Goal: Task Accomplishment & Management: Manage account settings

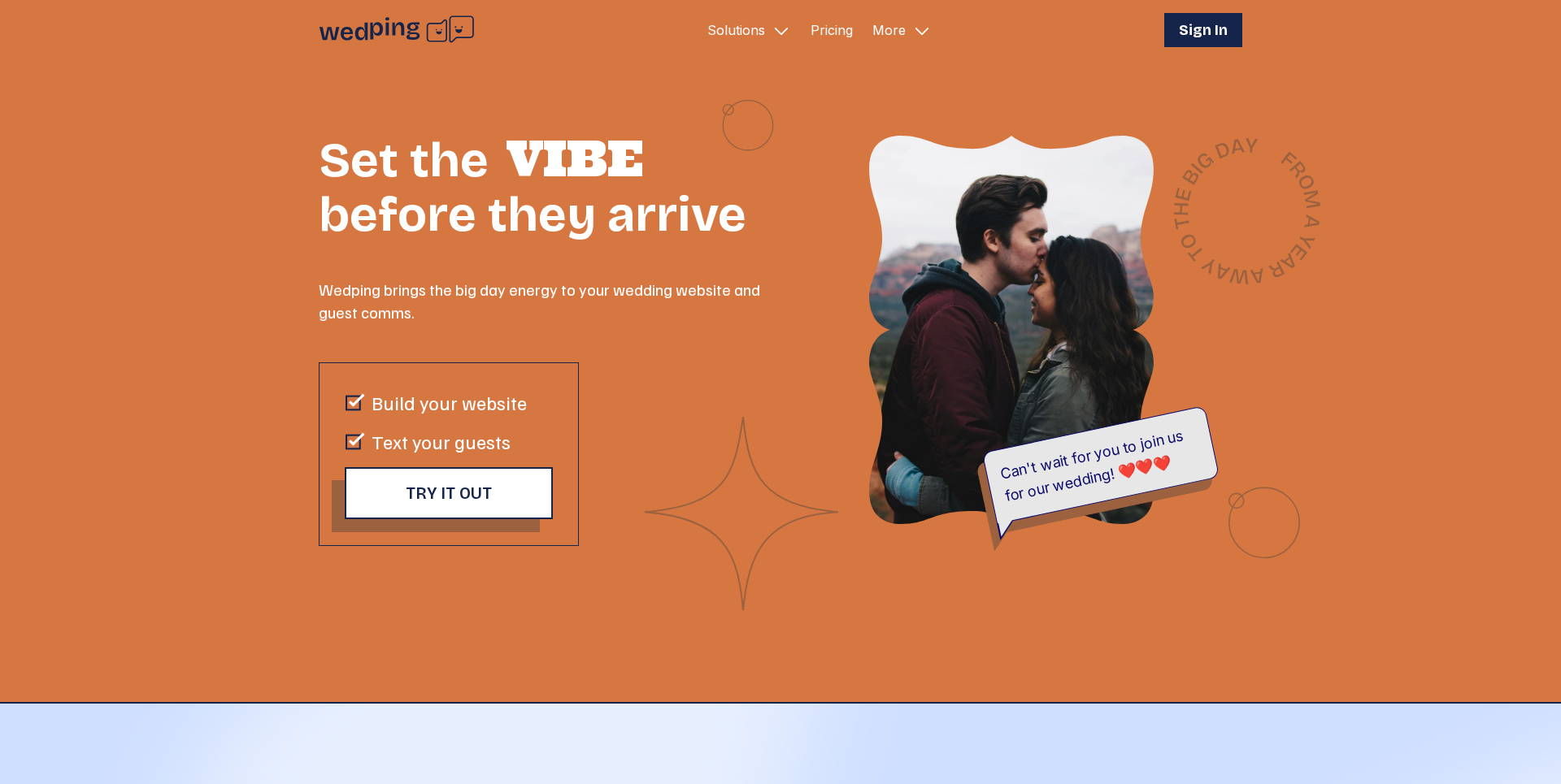
click at [1224, 17] on button "Sign In" at bounding box center [1203, 30] width 78 height 34
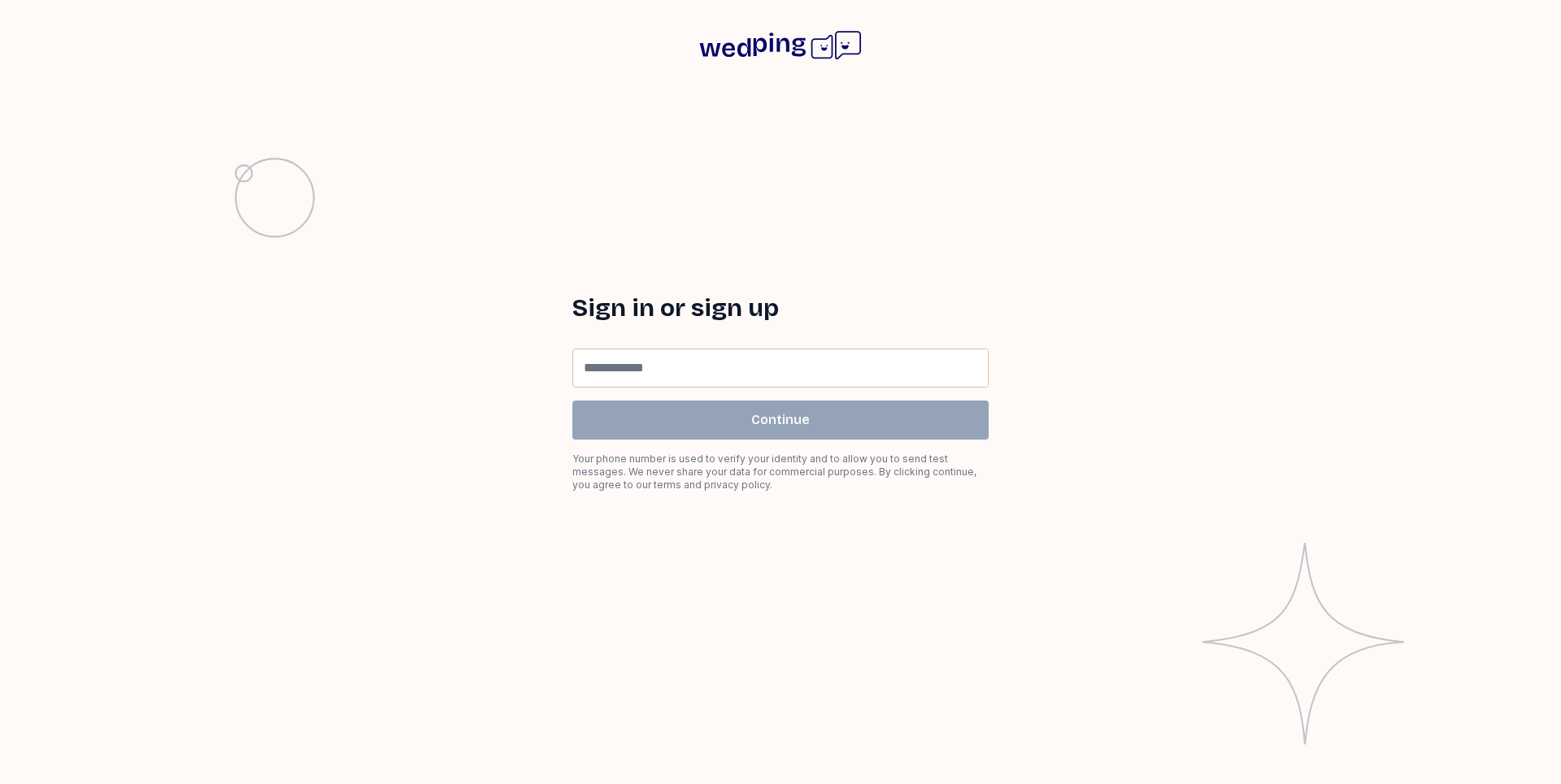
click at [697, 388] on form "Phone Number Continue Your phone number is used to verify your identity and to …" at bounding box center [780, 420] width 416 height 143
click at [703, 379] on input "**" at bounding box center [800, 369] width 372 height 36
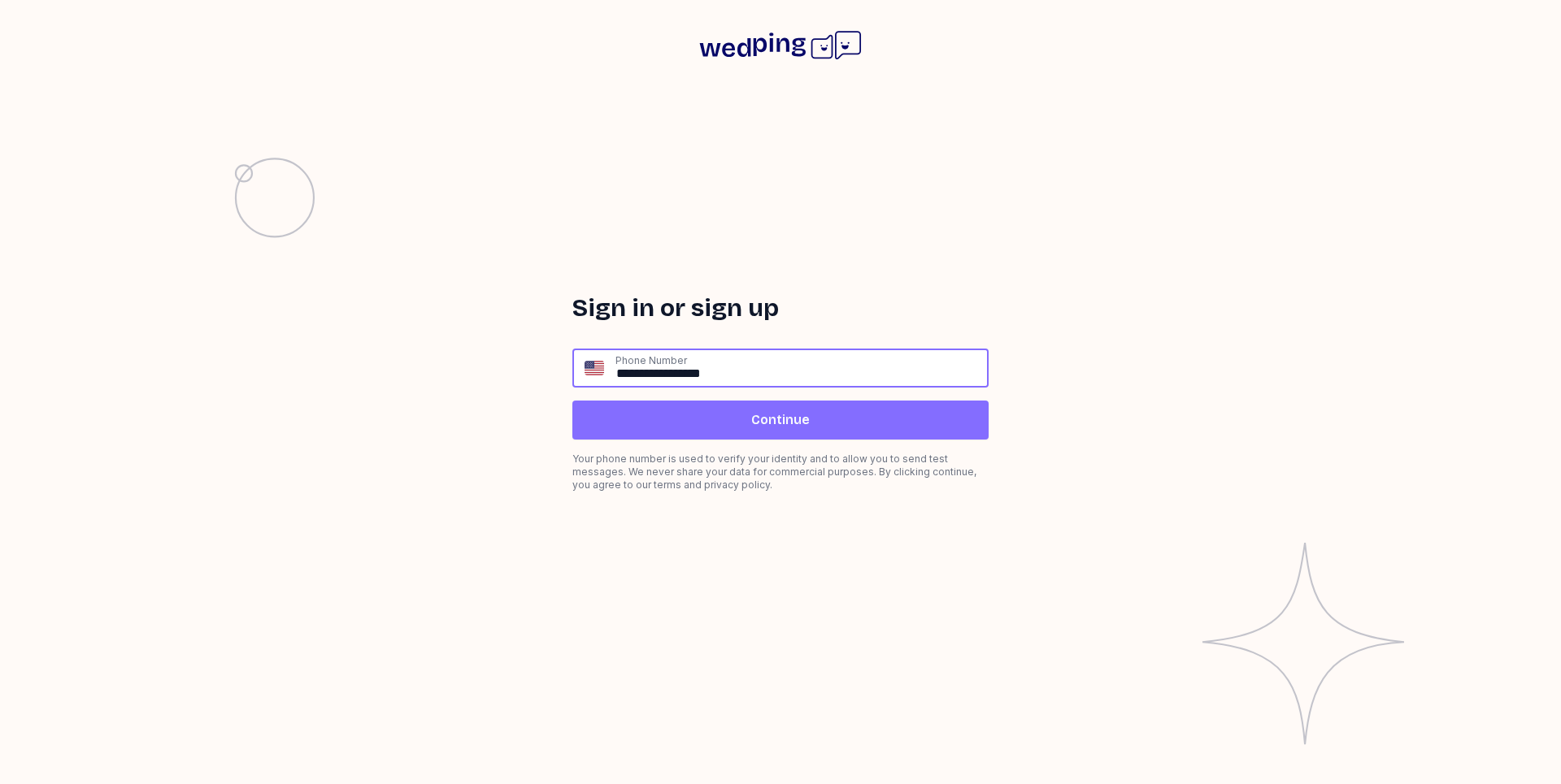
type input "**********"
click input "submit" at bounding box center [0, 0] width 0 height 0
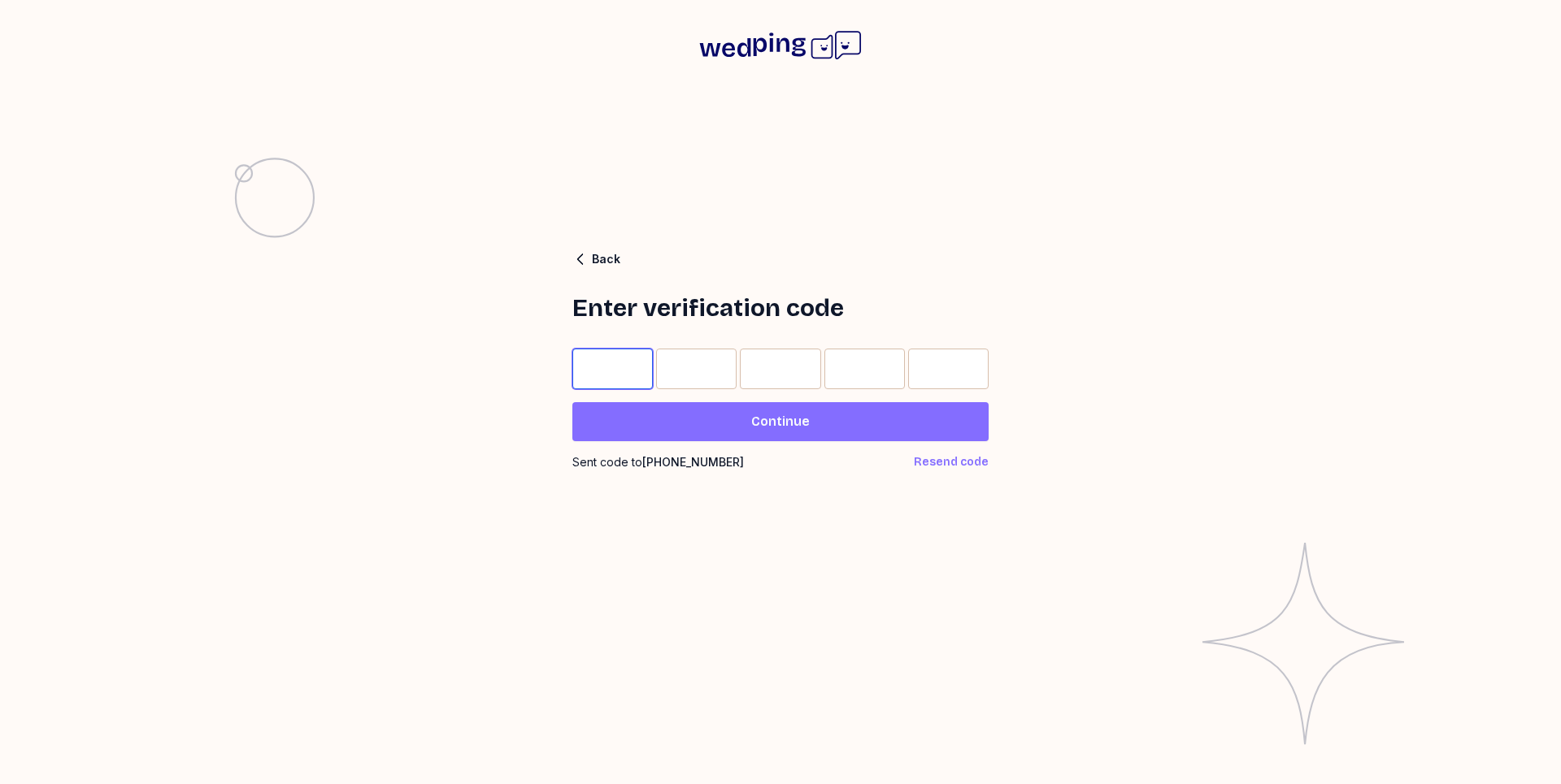
click at [596, 361] on input "Please enter OTP character 1" at bounding box center [612, 369] width 80 height 41
type input "*"
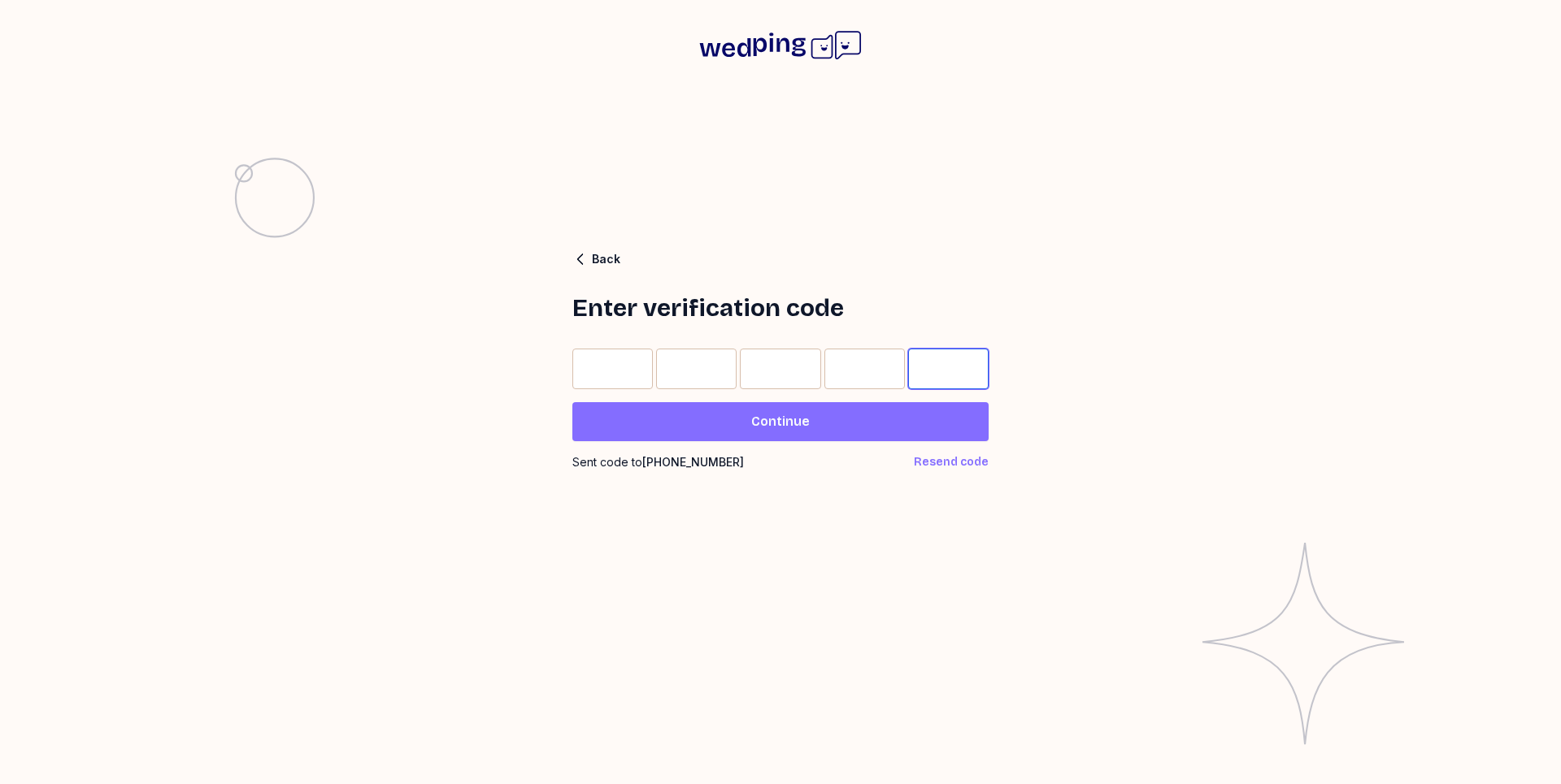
type input "*"
click at [747, 434] on button "Continue" at bounding box center [780, 421] width 416 height 39
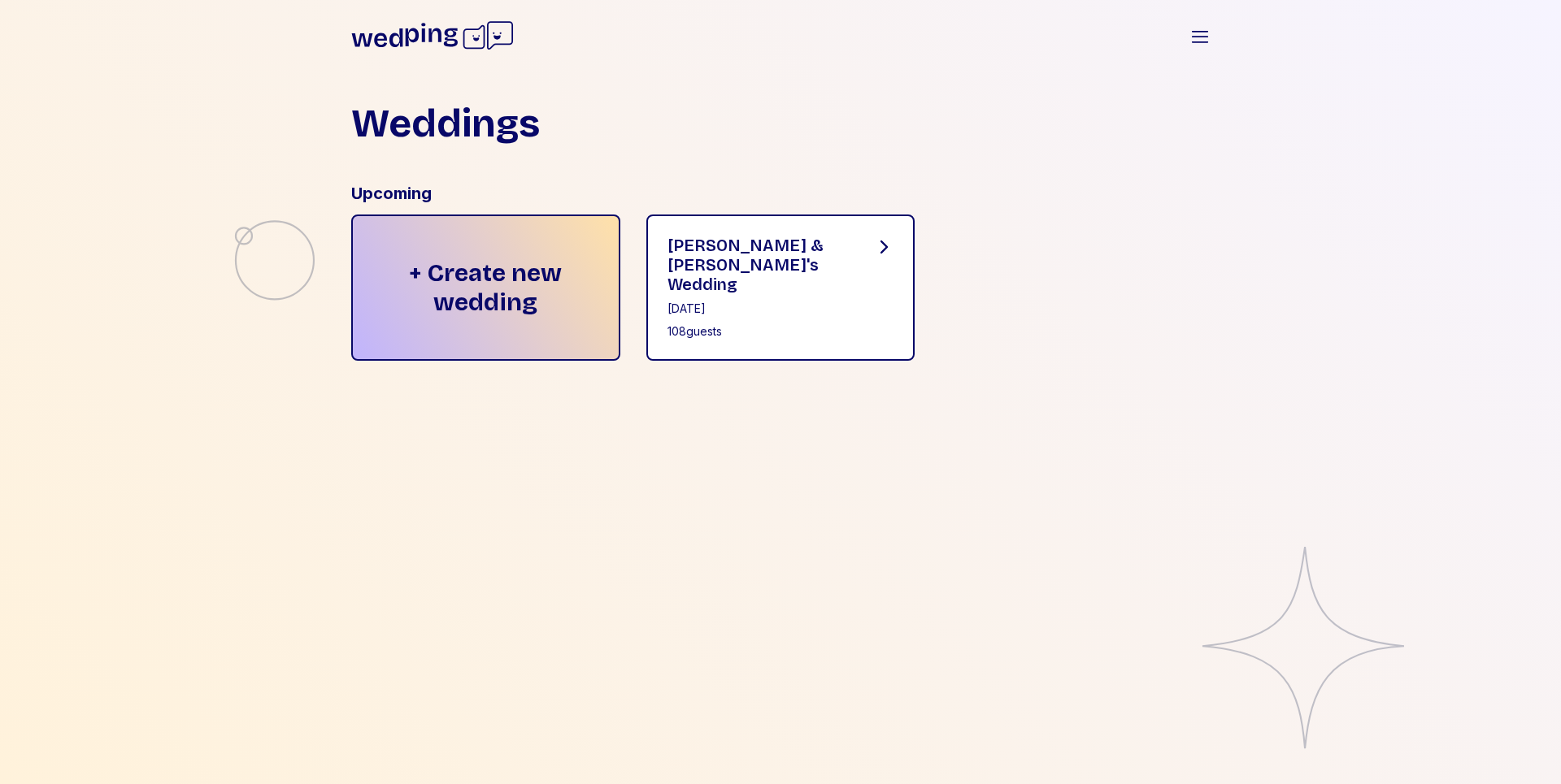
click at [727, 223] on div "[PERSON_NAME] & [PERSON_NAME]'s Wedding [DATE] 108 guests" at bounding box center [780, 288] width 269 height 146
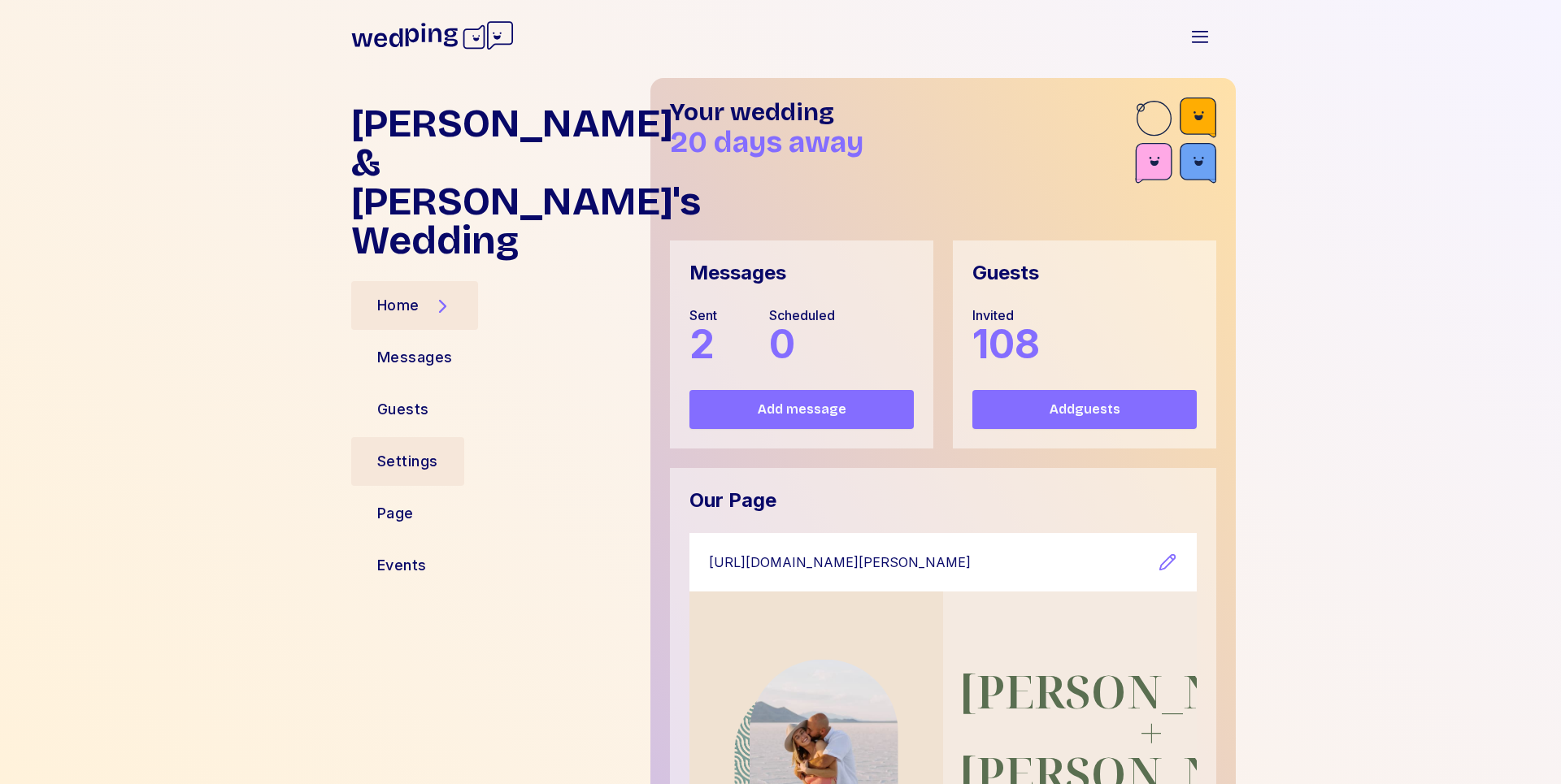
click at [418, 437] on div "Settings" at bounding box center [407, 462] width 113 height 49
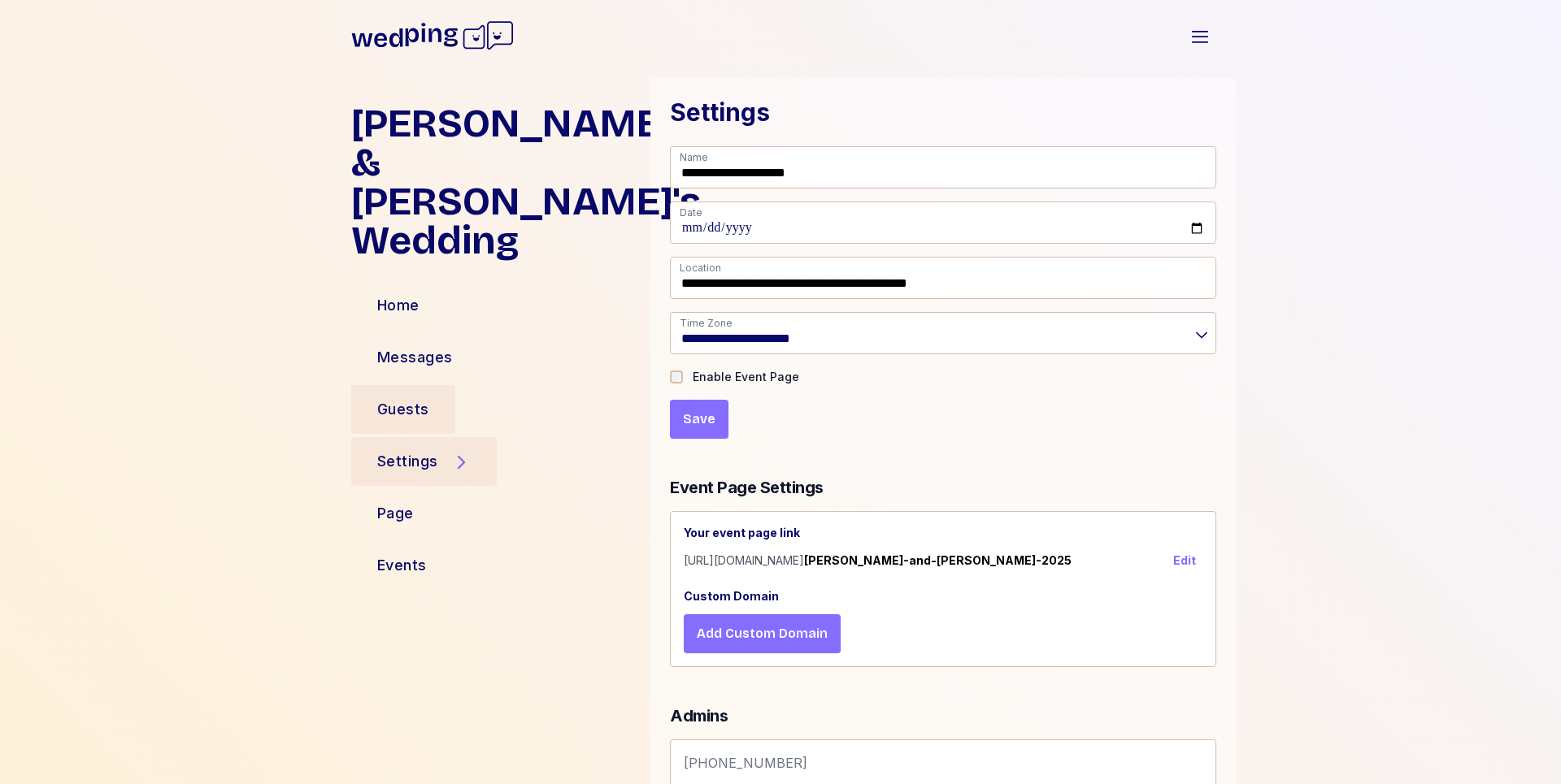
click at [419, 386] on div "Guests" at bounding box center [403, 410] width 104 height 49
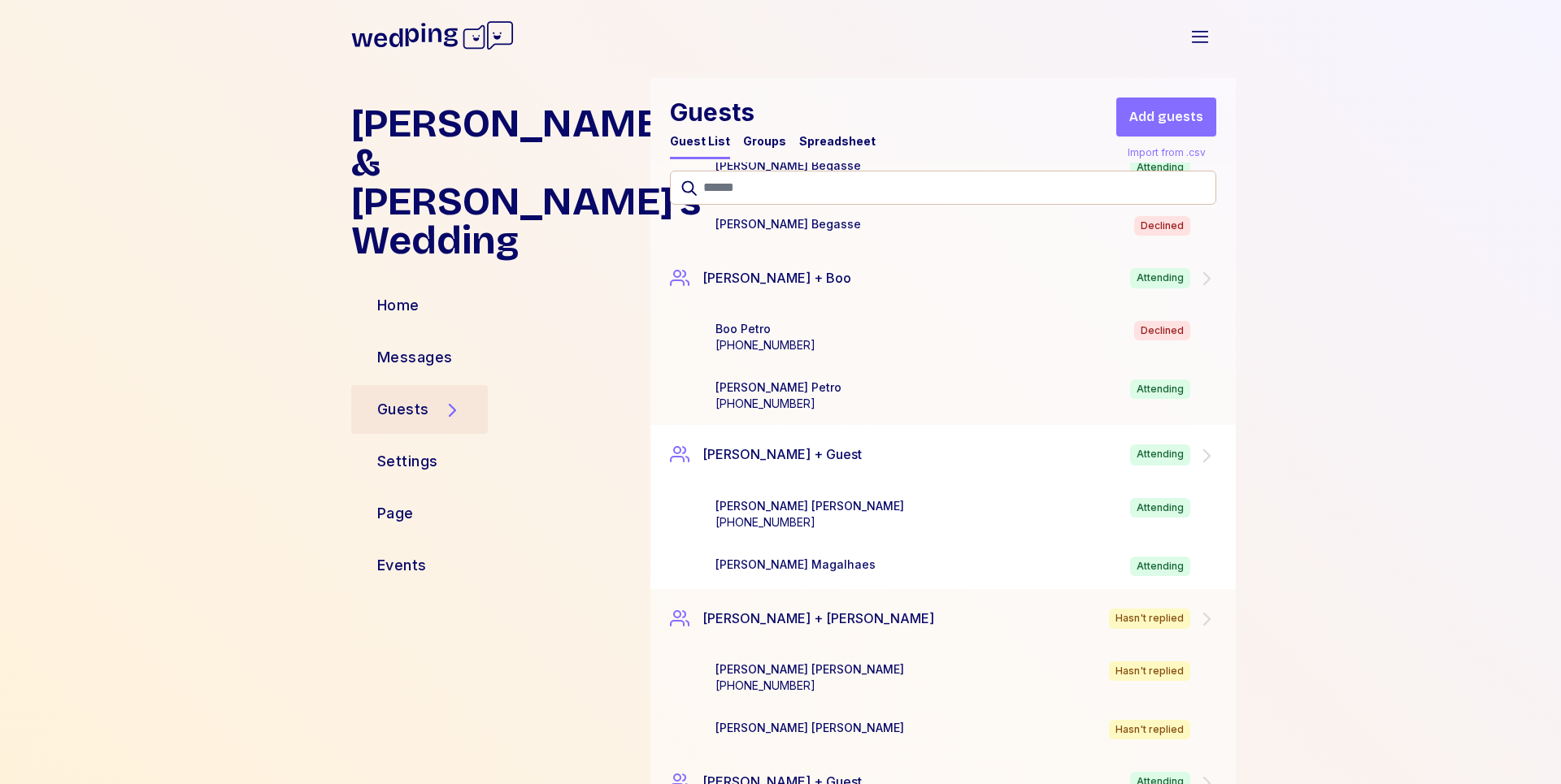
scroll to position [2347, 0]
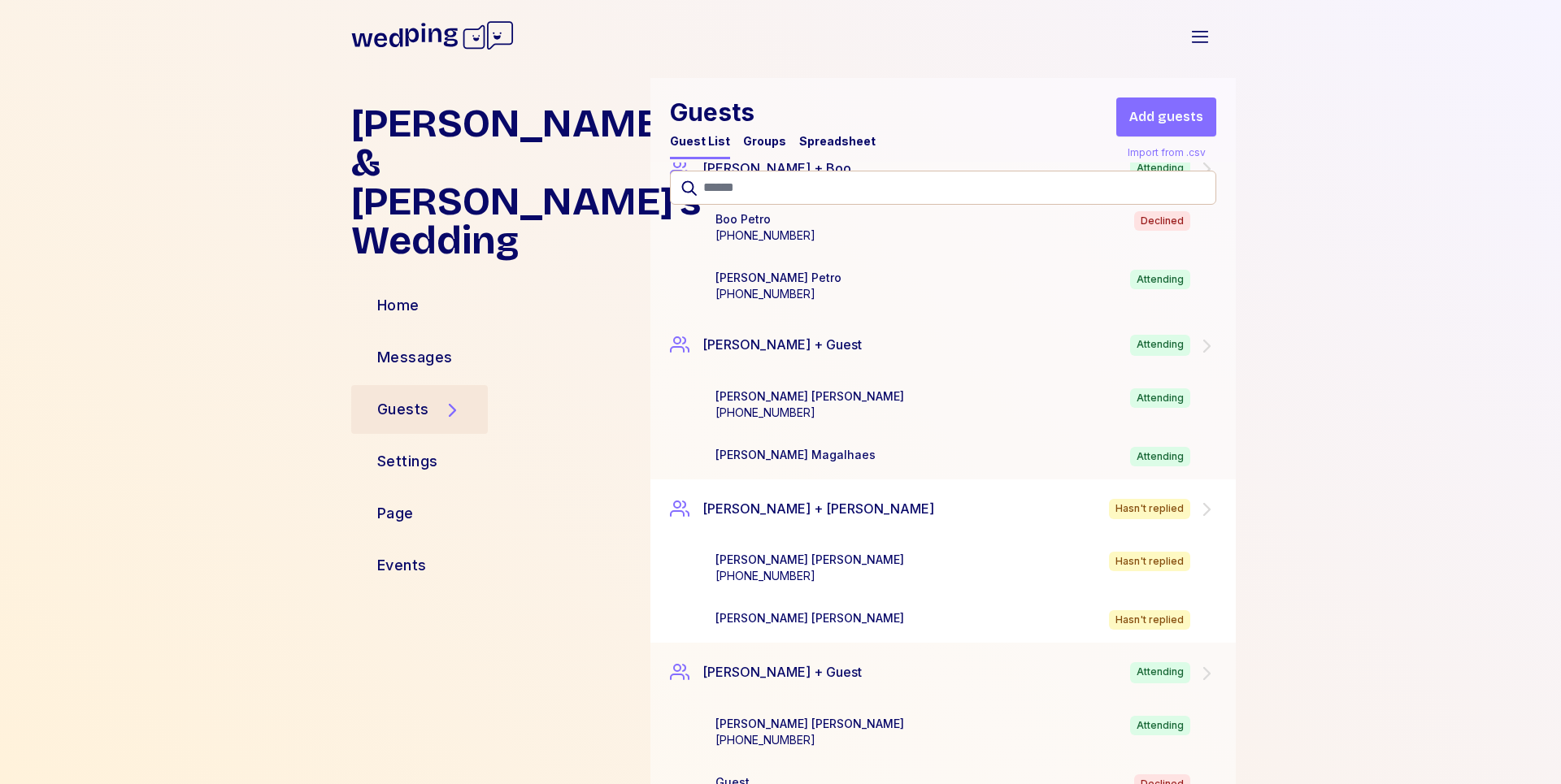
click at [1176, 514] on div "Hasn't replied" at bounding box center [1150, 509] width 81 height 21
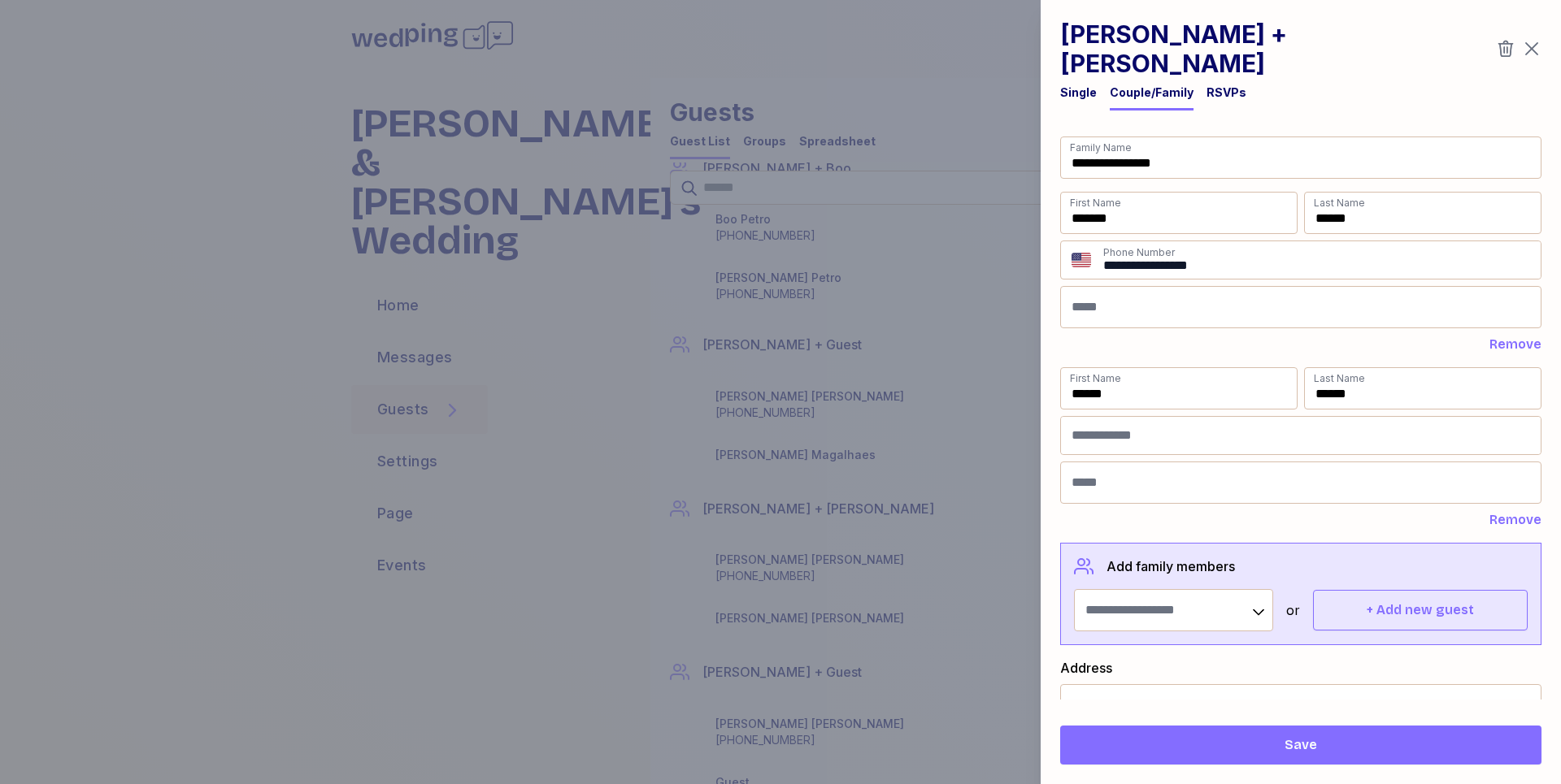
click at [1508, 40] on icon "button" at bounding box center [1506, 49] width 20 height 20
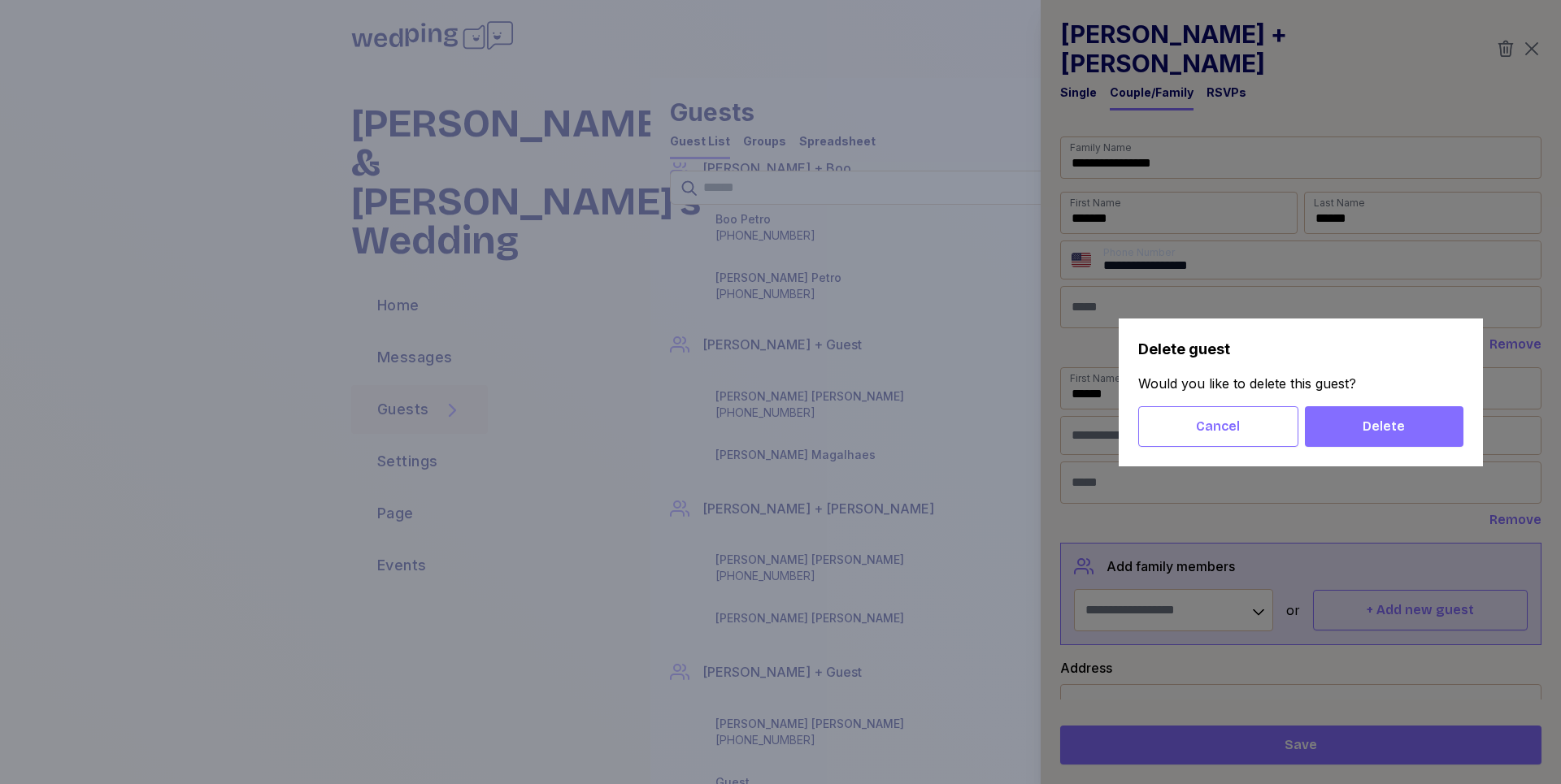
click at [1379, 430] on span "Delete" at bounding box center [1383, 427] width 42 height 20
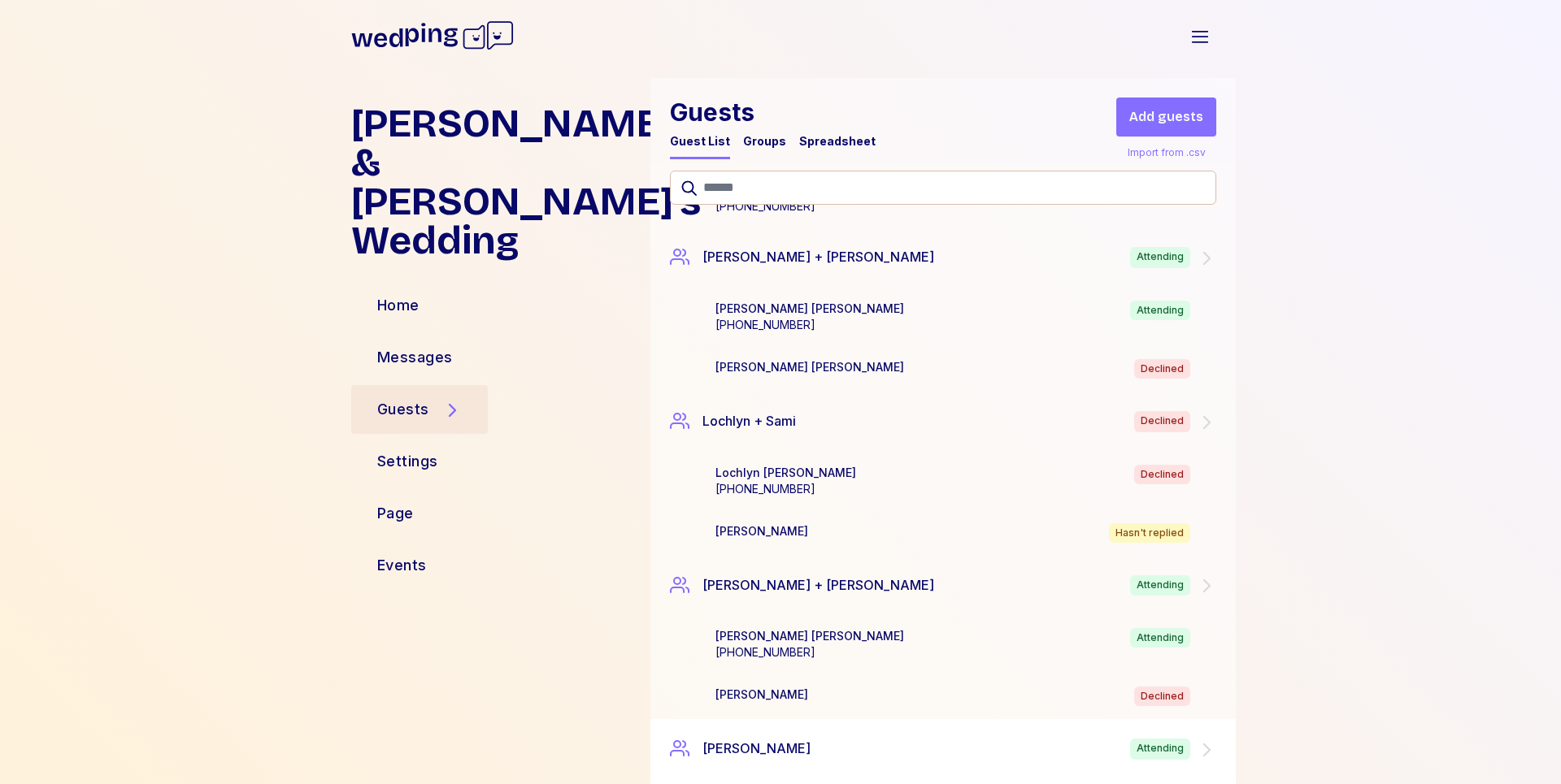
scroll to position [5432, 0]
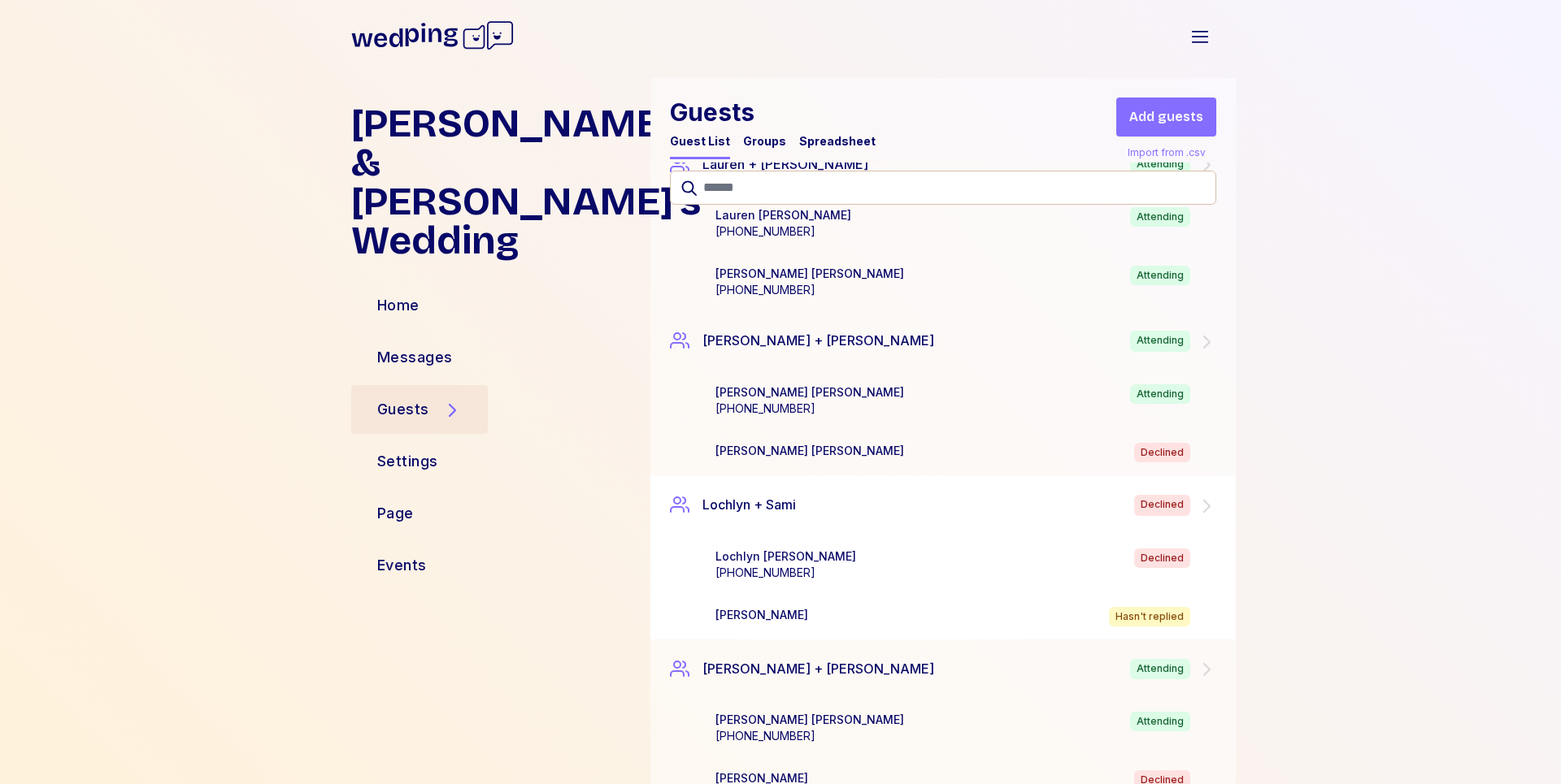
click at [1186, 506] on div "Declined" at bounding box center [1174, 505] width 82 height 21
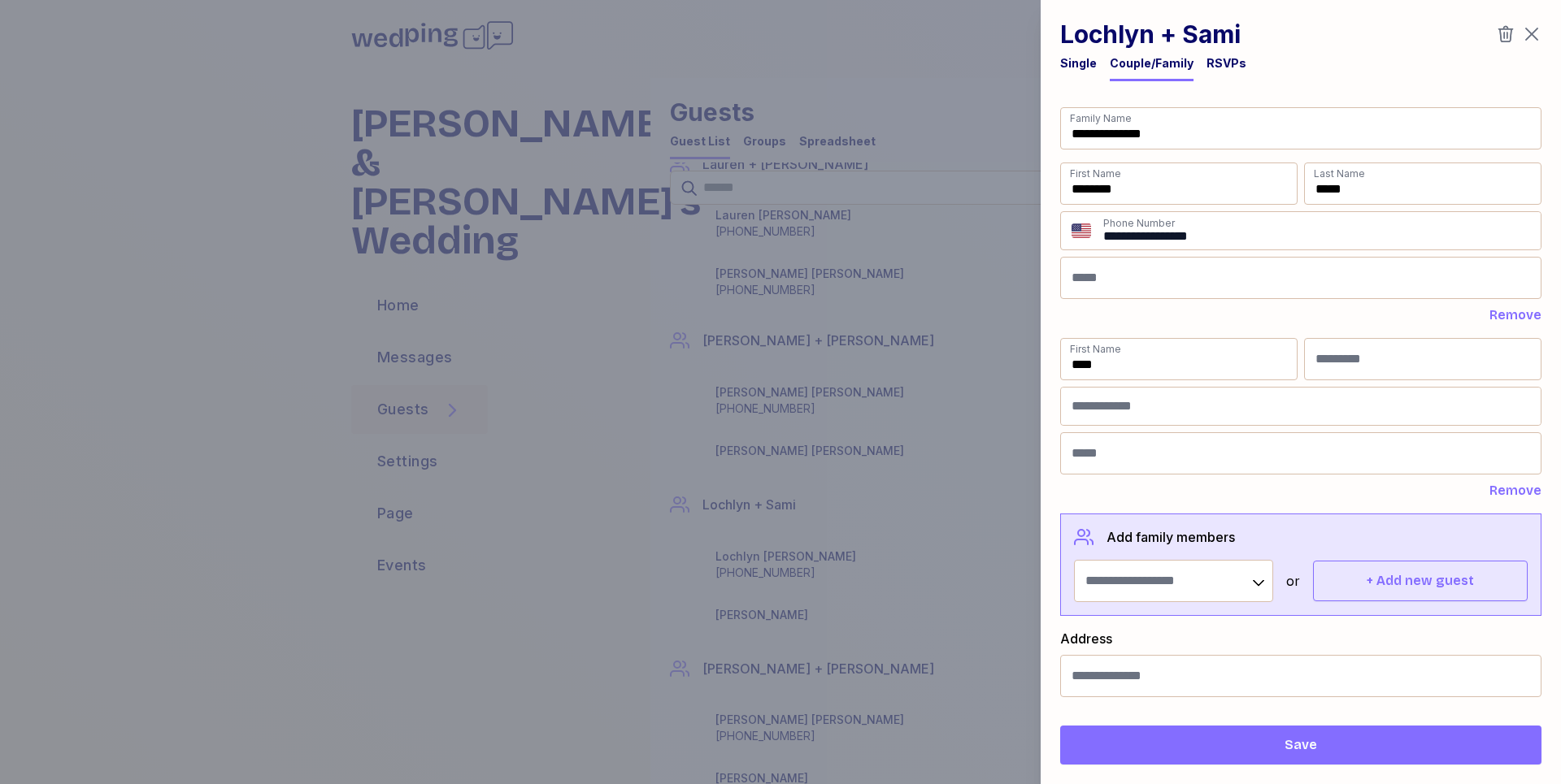
click at [1504, 35] on icon "button" at bounding box center [1506, 34] width 15 height 16
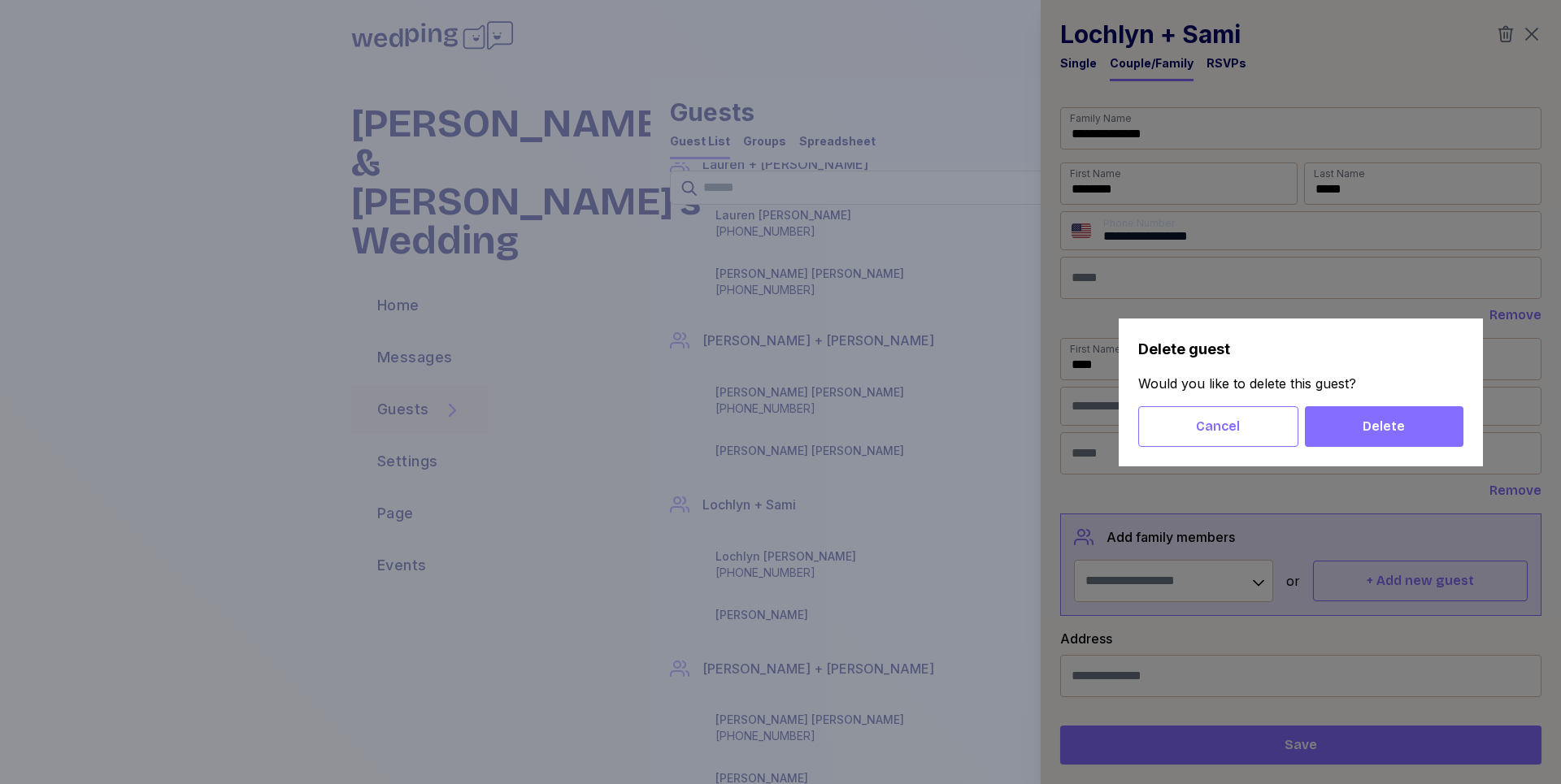
click at [1419, 411] on button "Delete" at bounding box center [1383, 426] width 158 height 41
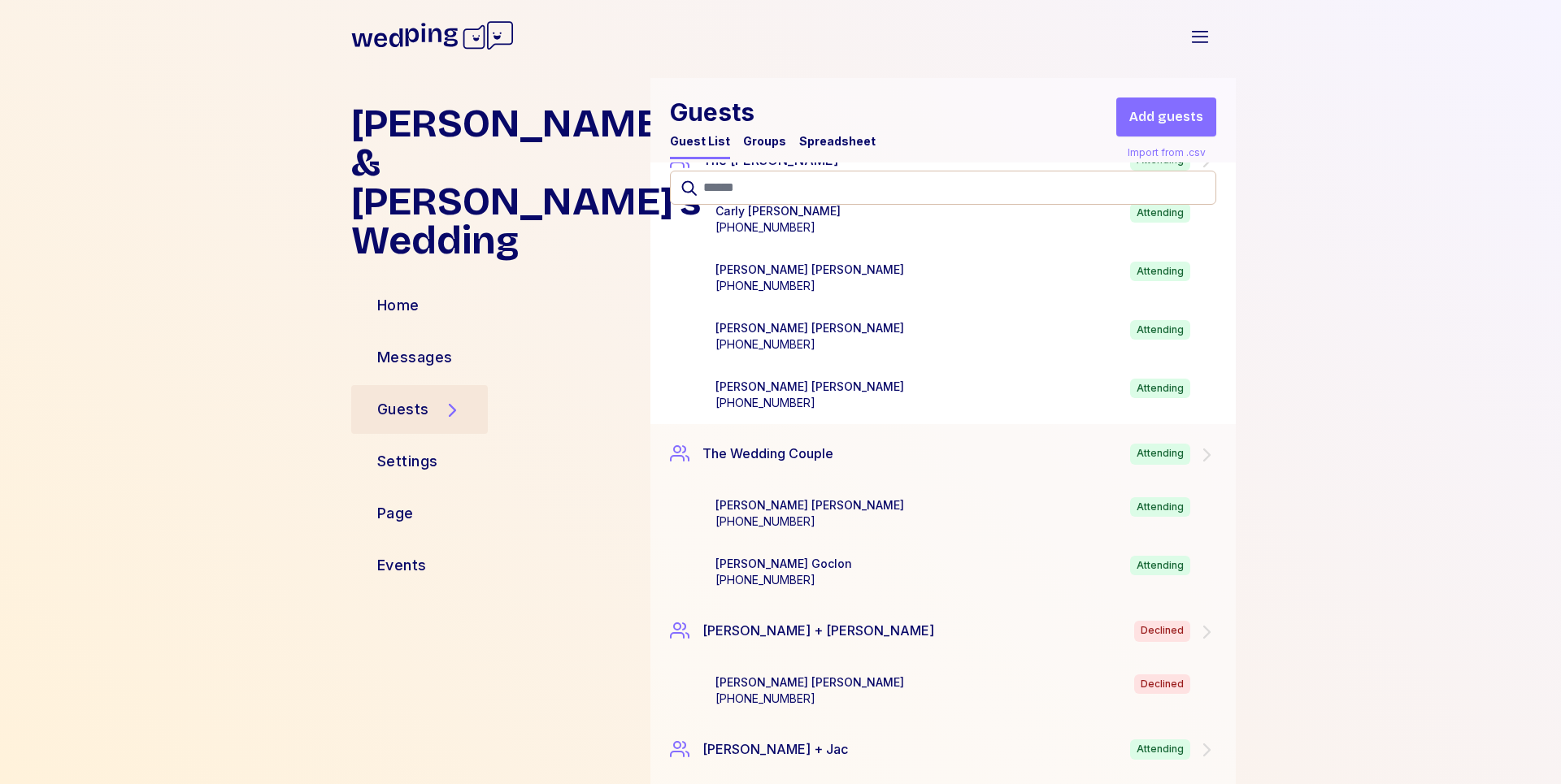
scroll to position [8592, 0]
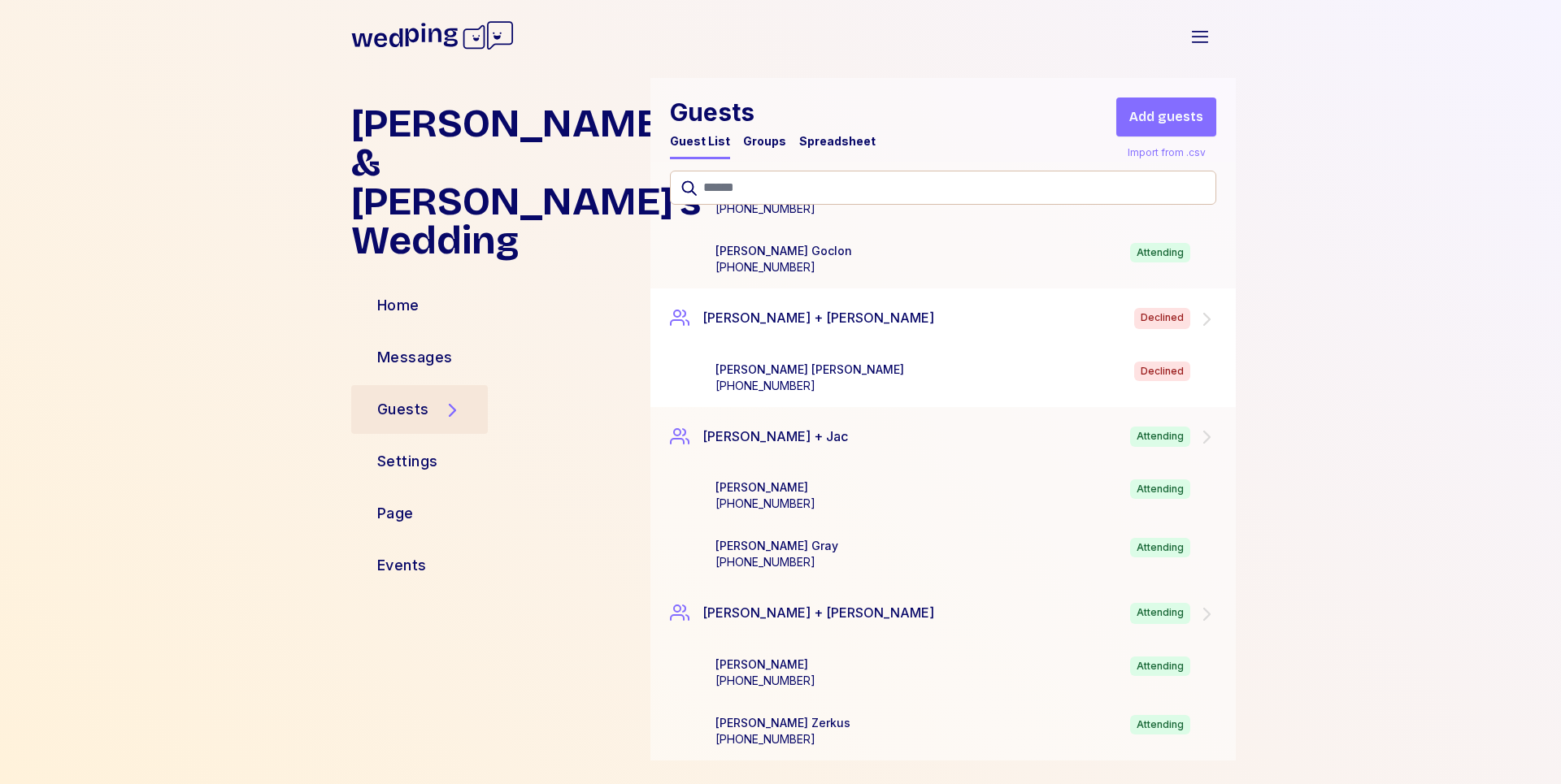
click at [1165, 369] on div "Declined" at bounding box center [1162, 371] width 56 height 20
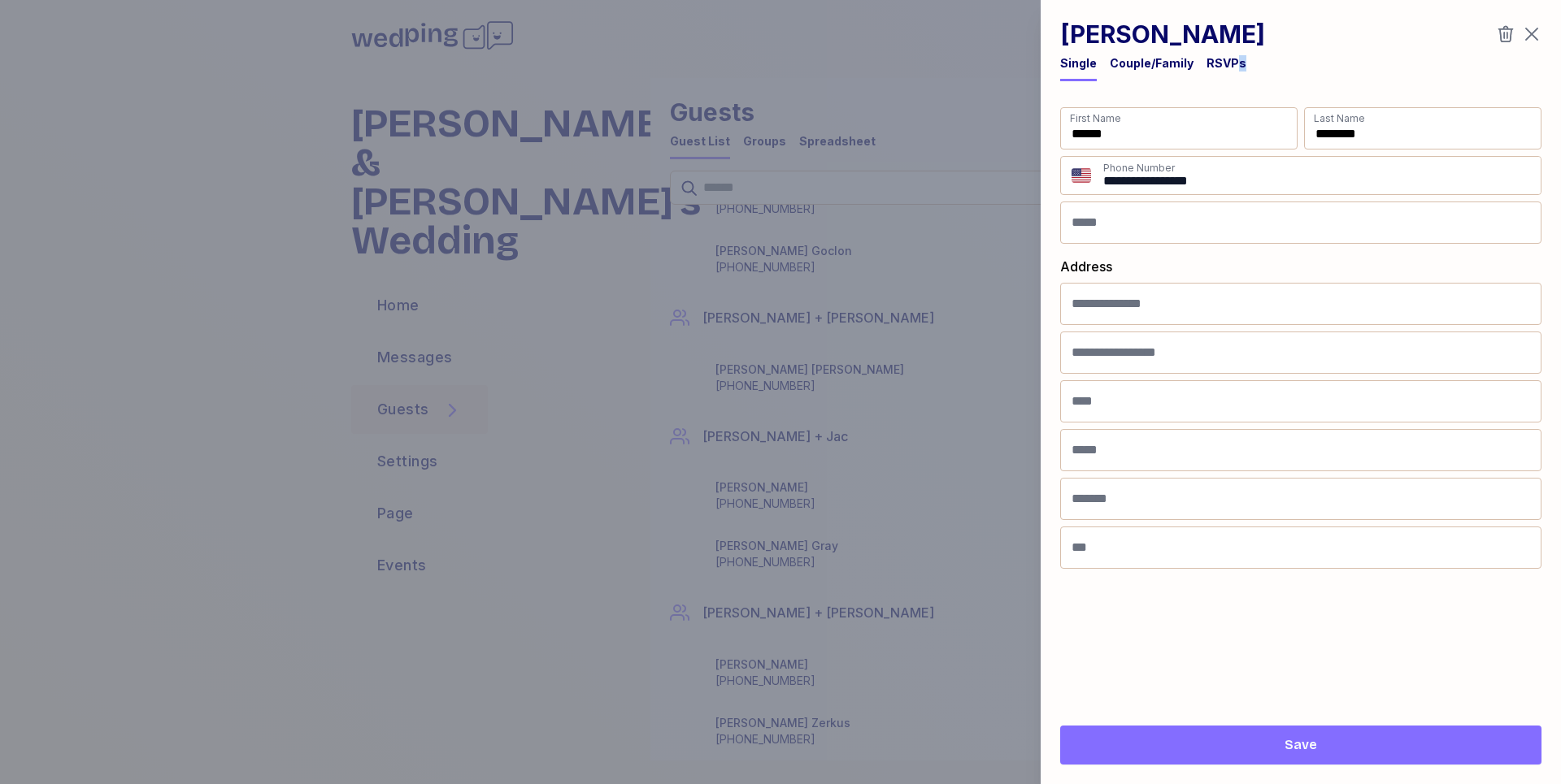
click at [1229, 70] on div "RSVPs" at bounding box center [1227, 68] width 40 height 26
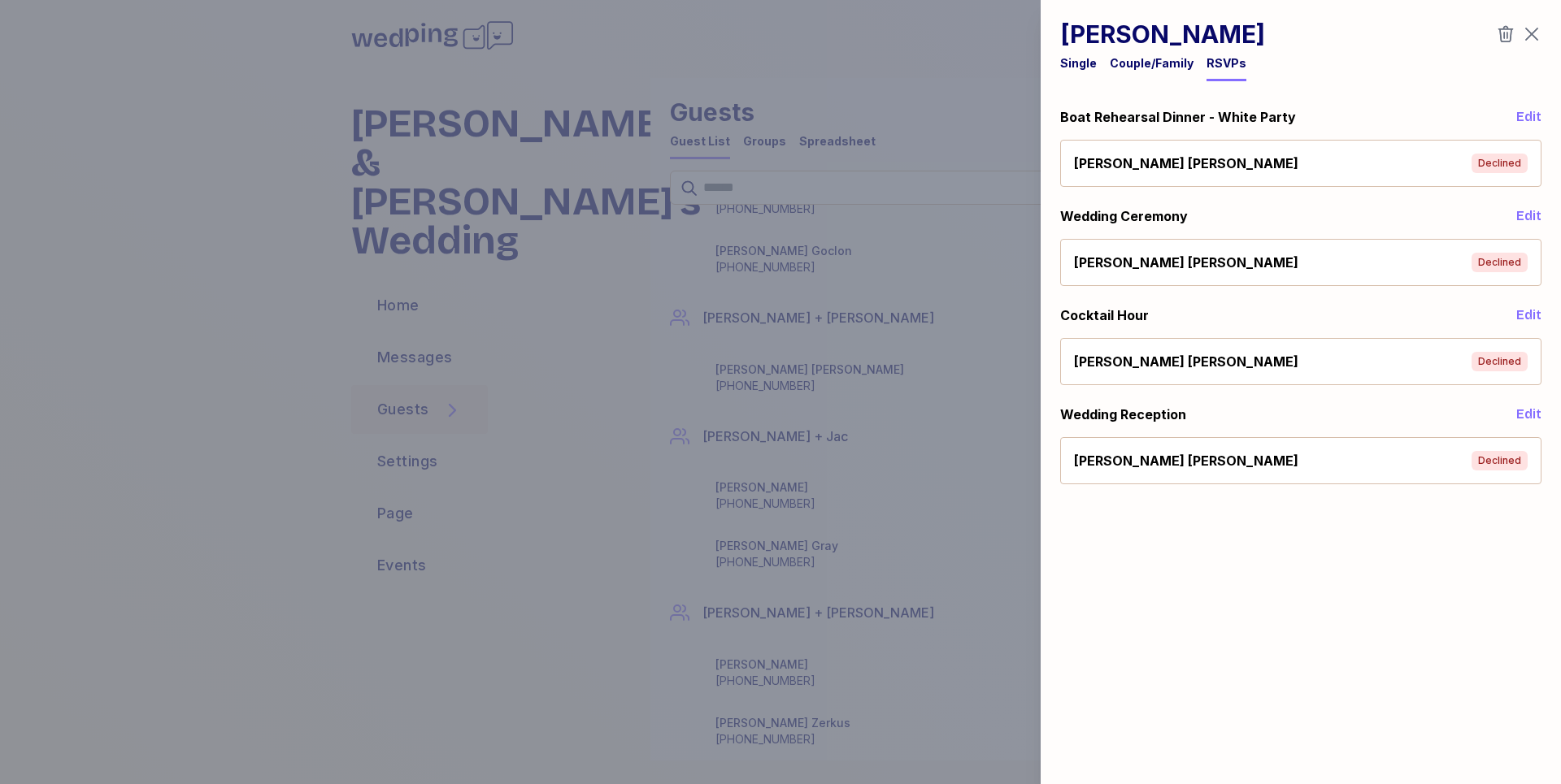
click at [1507, 167] on div "Declined" at bounding box center [1500, 163] width 56 height 20
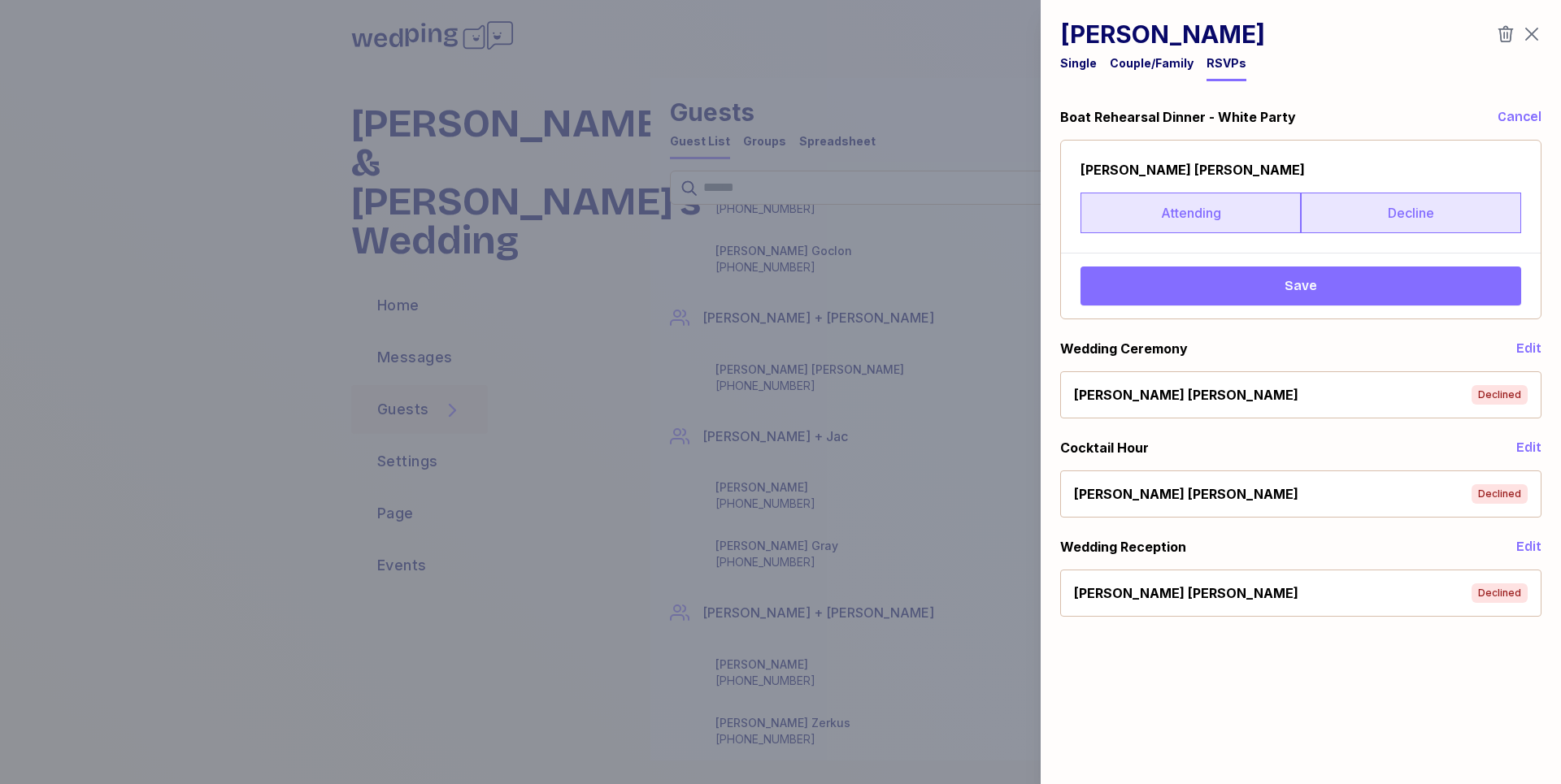
click at [1163, 224] on label "Attending" at bounding box center [1191, 212] width 220 height 41
click at [1245, 296] on button "Save" at bounding box center [1301, 285] width 441 height 39
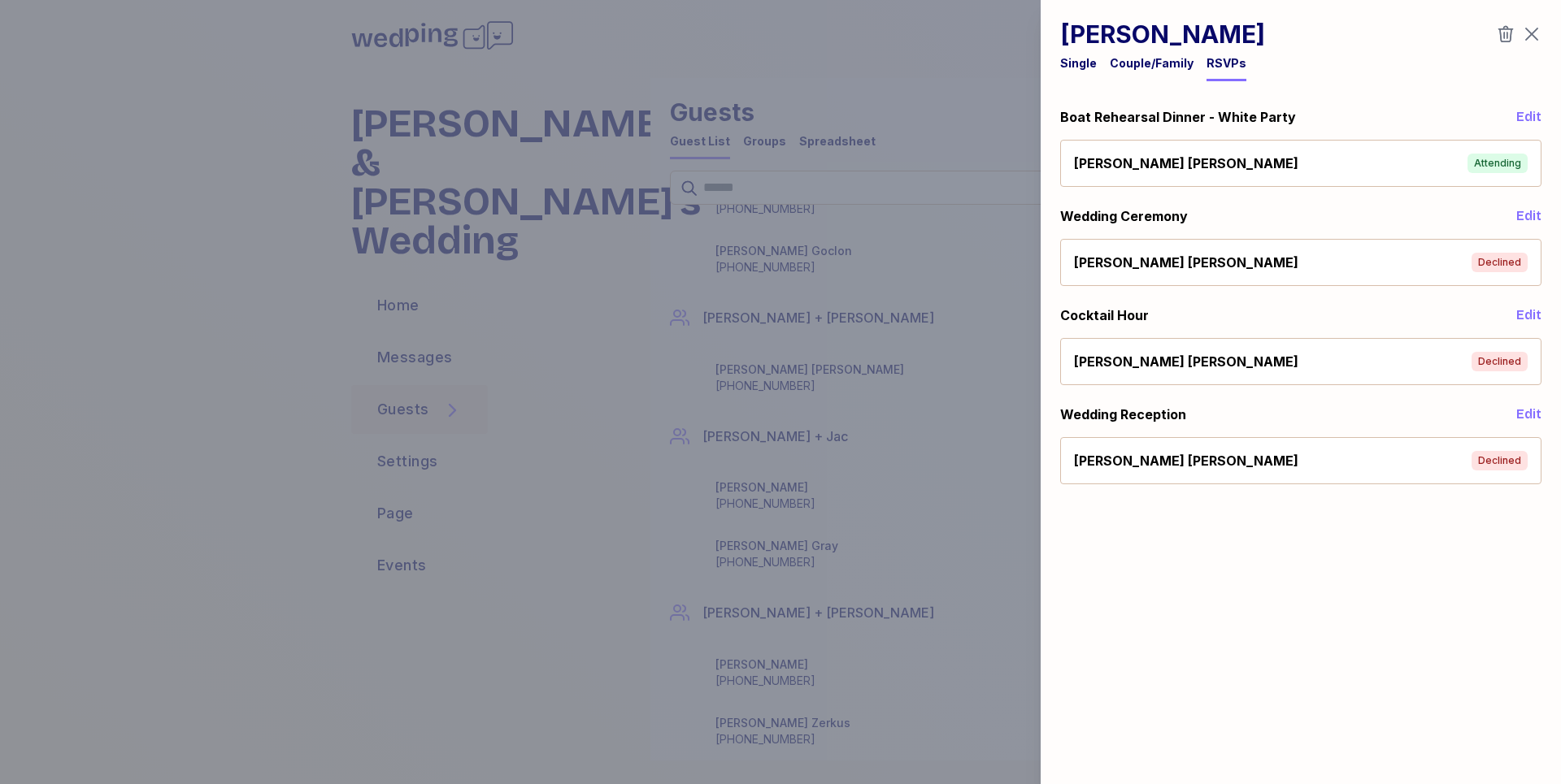
click at [1379, 262] on div "[PERSON_NAME] Declined" at bounding box center [1301, 263] width 453 height 20
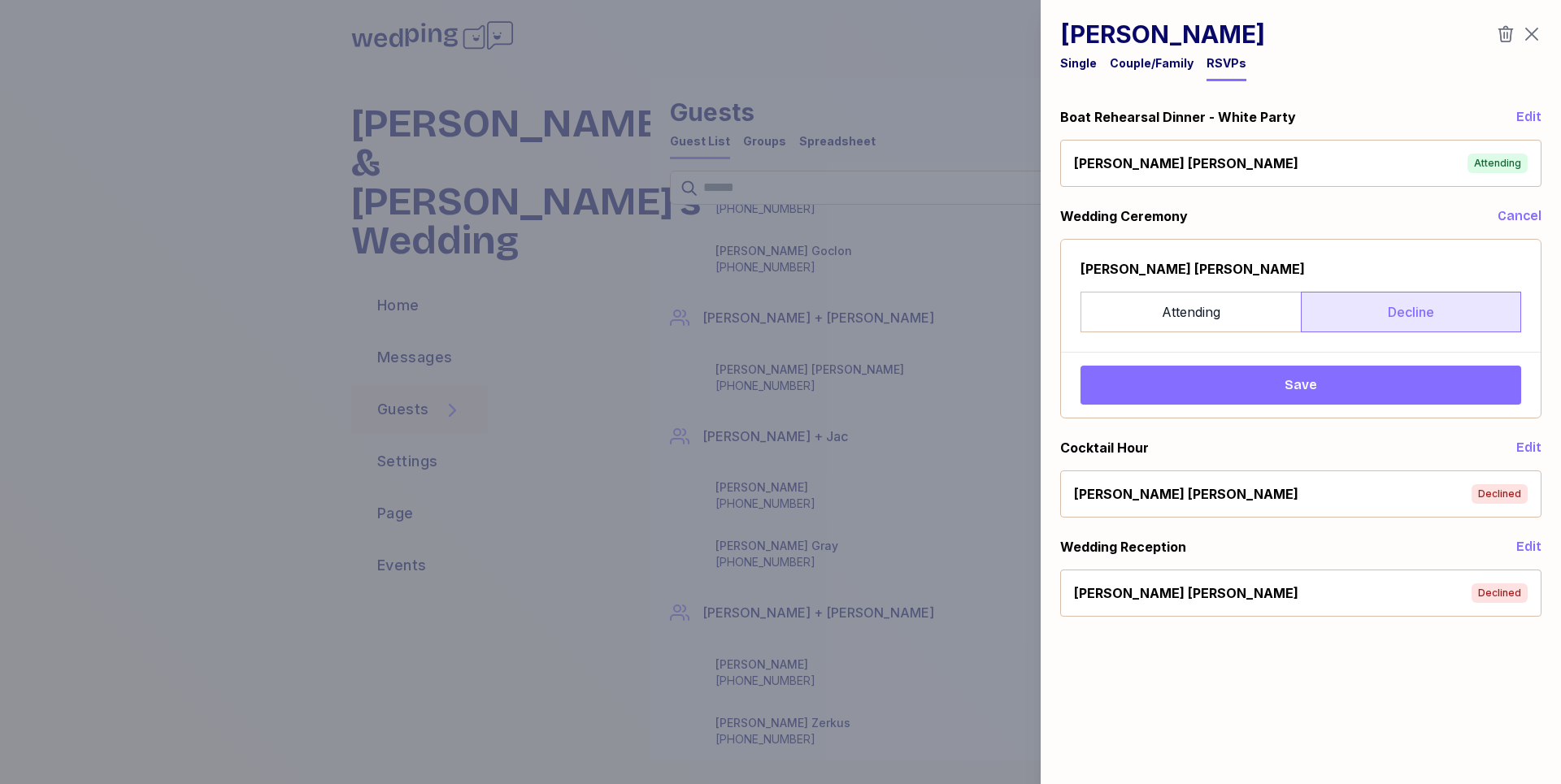
drag, startPoint x: 1165, startPoint y: 263, endPoint x: 1167, endPoint y: 289, distance: 26.1
click at [1165, 264] on div "[PERSON_NAME]" at bounding box center [1301, 269] width 441 height 20
click at [1169, 304] on label "Attending" at bounding box center [1191, 312] width 220 height 41
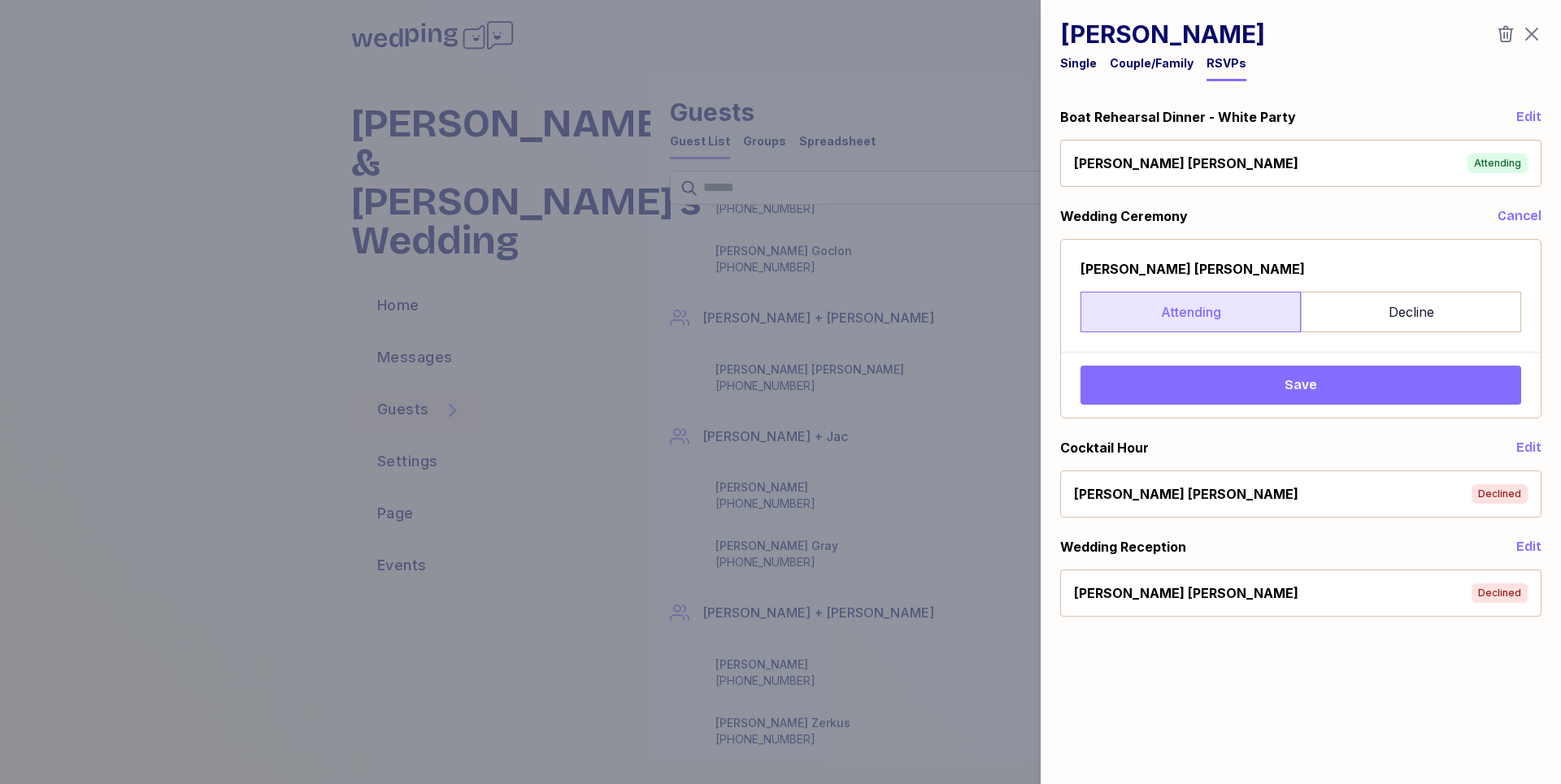
click at [1339, 395] on button "Save" at bounding box center [1301, 385] width 441 height 39
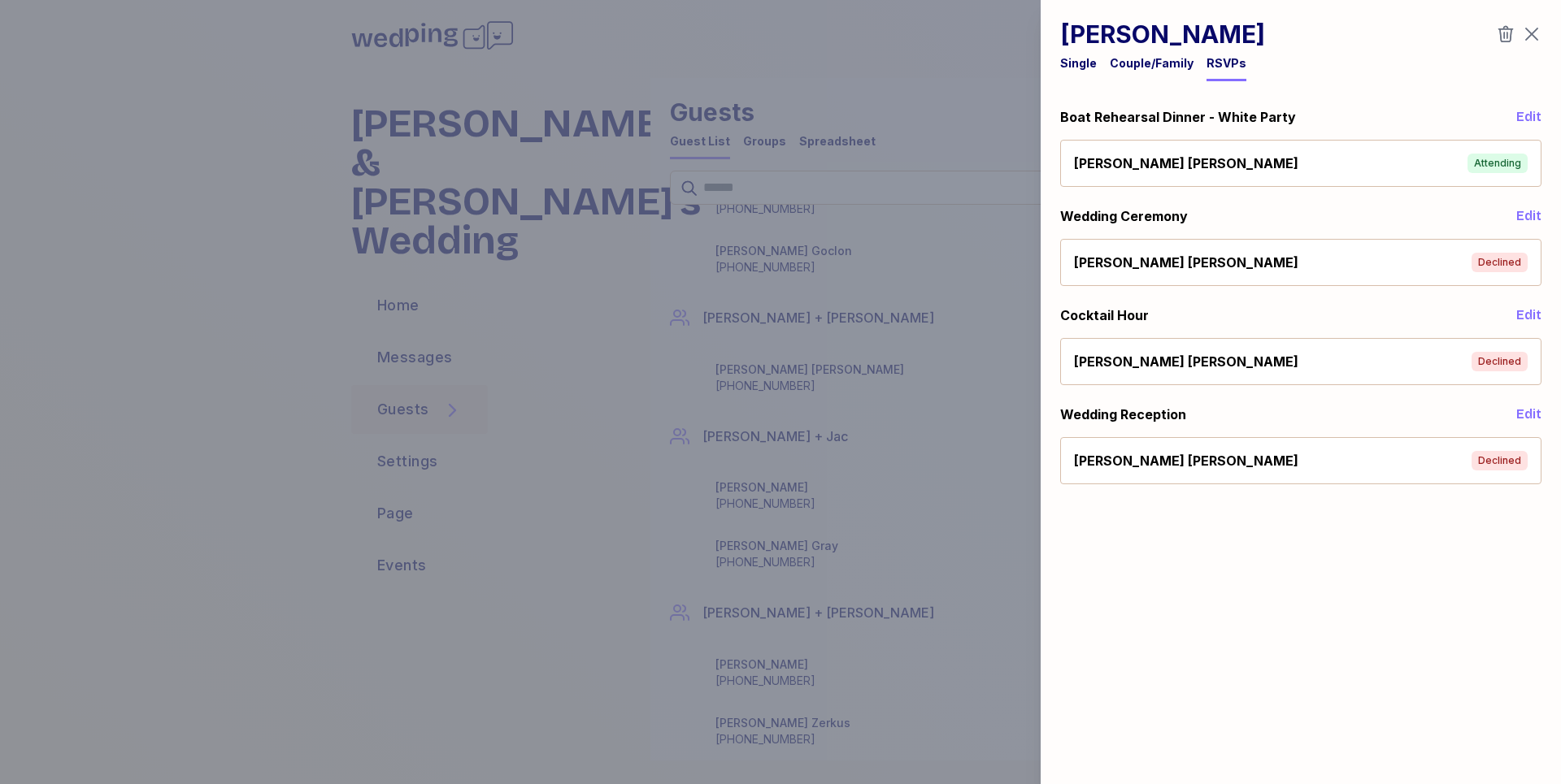
click at [1400, 367] on div "[PERSON_NAME] Declined" at bounding box center [1301, 362] width 453 height 20
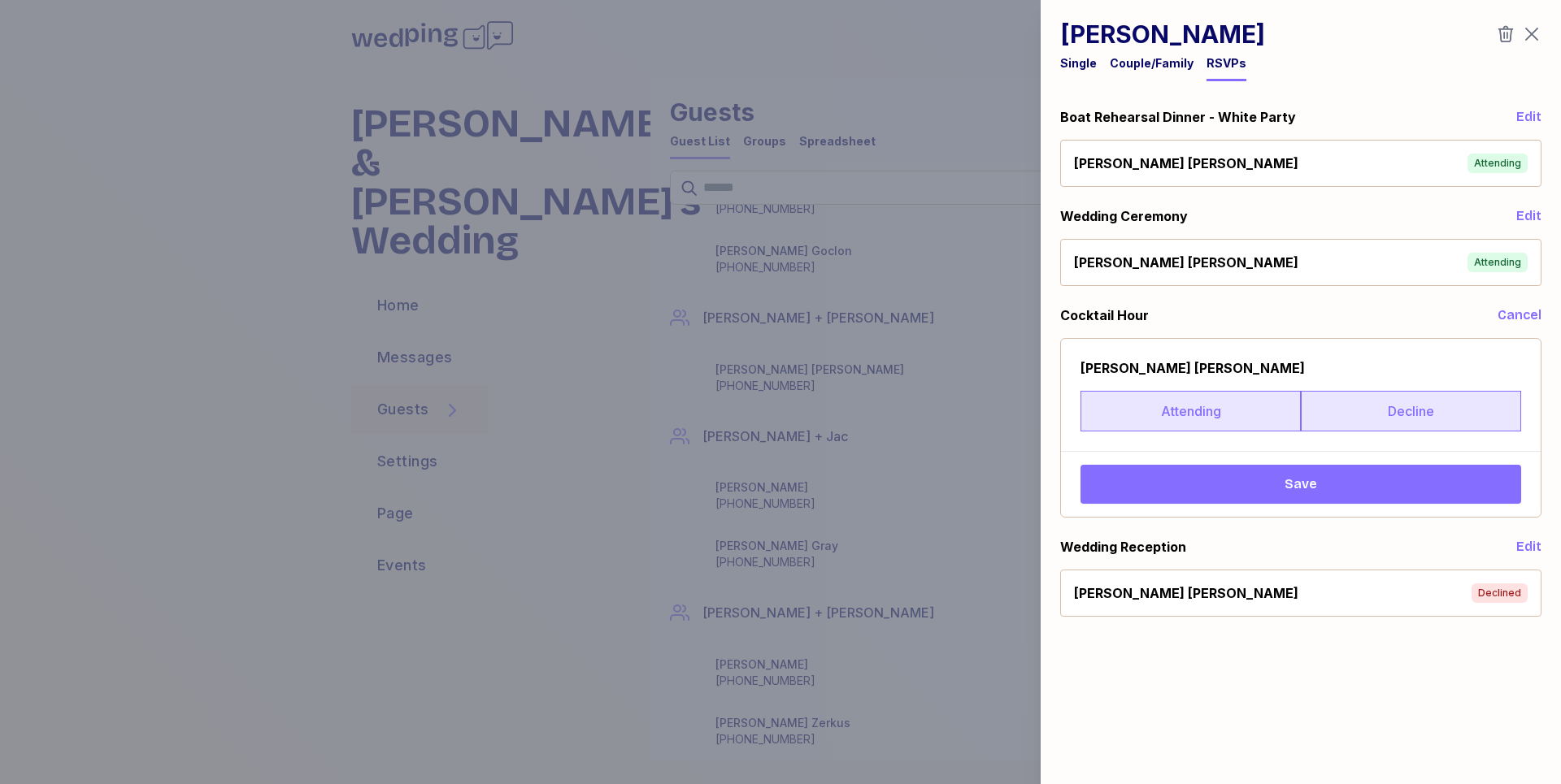
click at [1224, 426] on label "Attending" at bounding box center [1191, 411] width 220 height 41
click at [1248, 481] on span "Save" at bounding box center [1300, 485] width 415 height 20
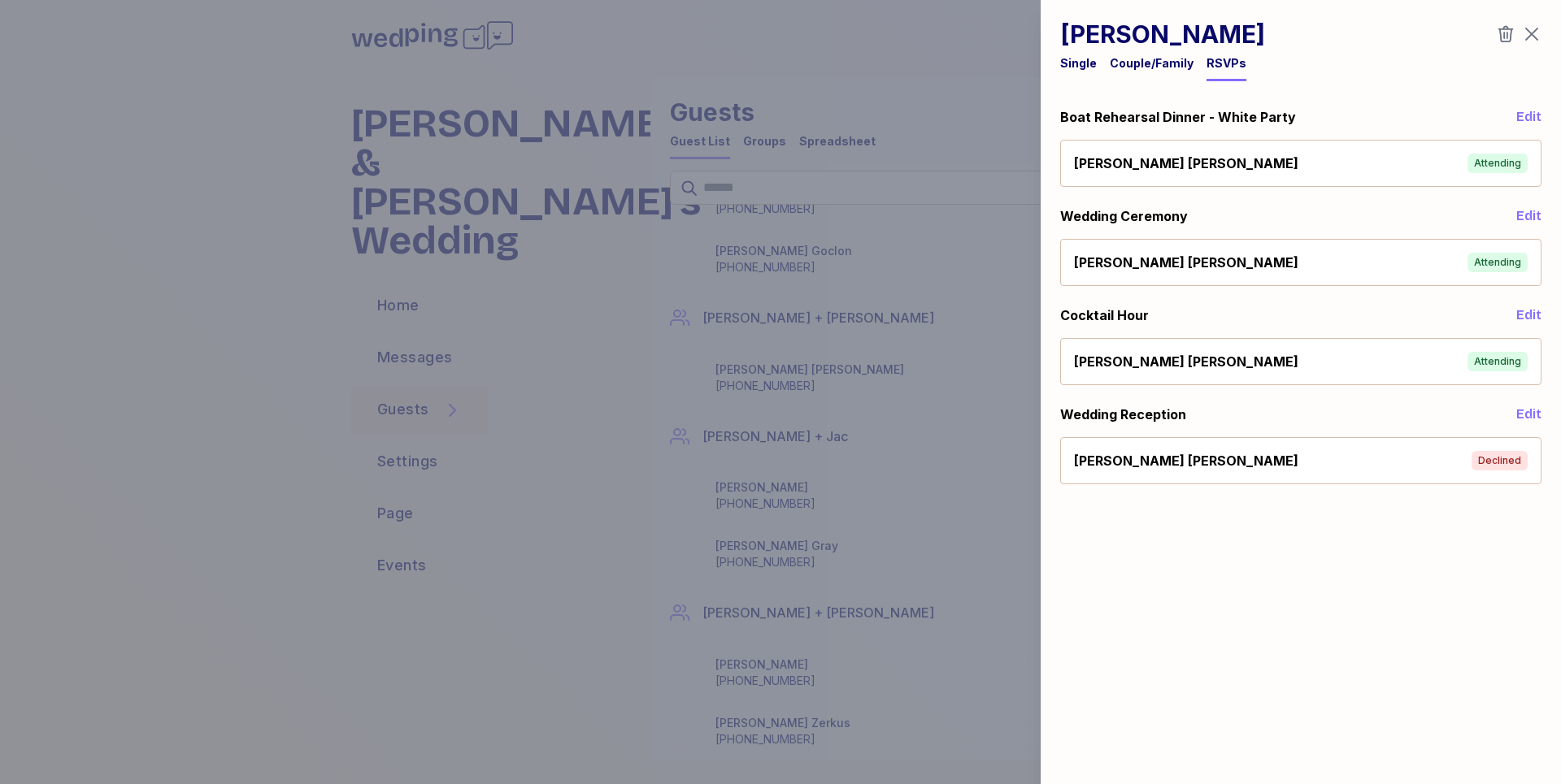
click at [1437, 465] on div "[PERSON_NAME] Declined" at bounding box center [1301, 461] width 453 height 20
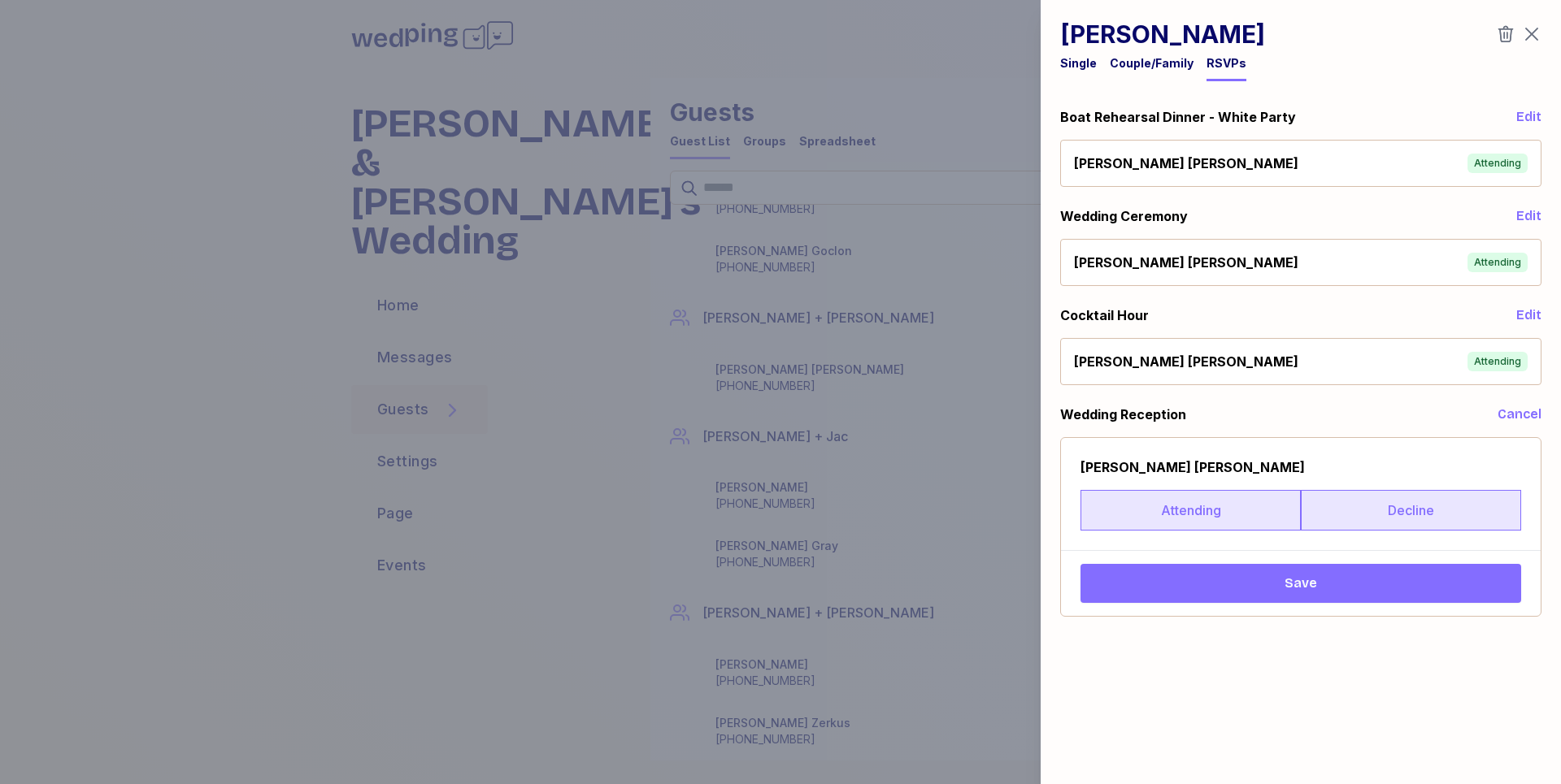
click at [1188, 506] on label "Attending" at bounding box center [1191, 510] width 220 height 41
click at [1287, 584] on span "Save" at bounding box center [1301, 583] width 33 height 20
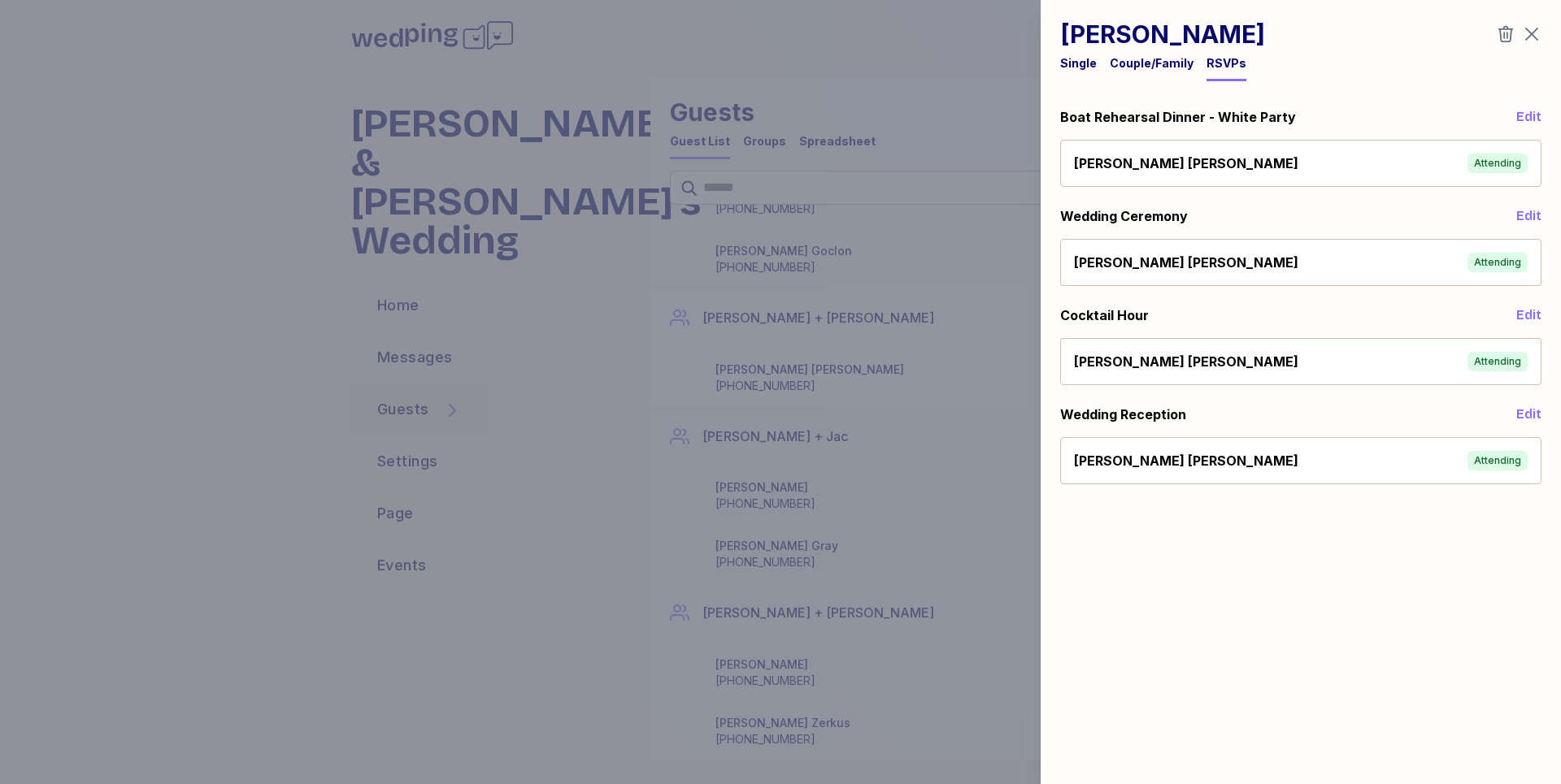
click at [959, 359] on div at bounding box center [780, 392] width 1561 height 784
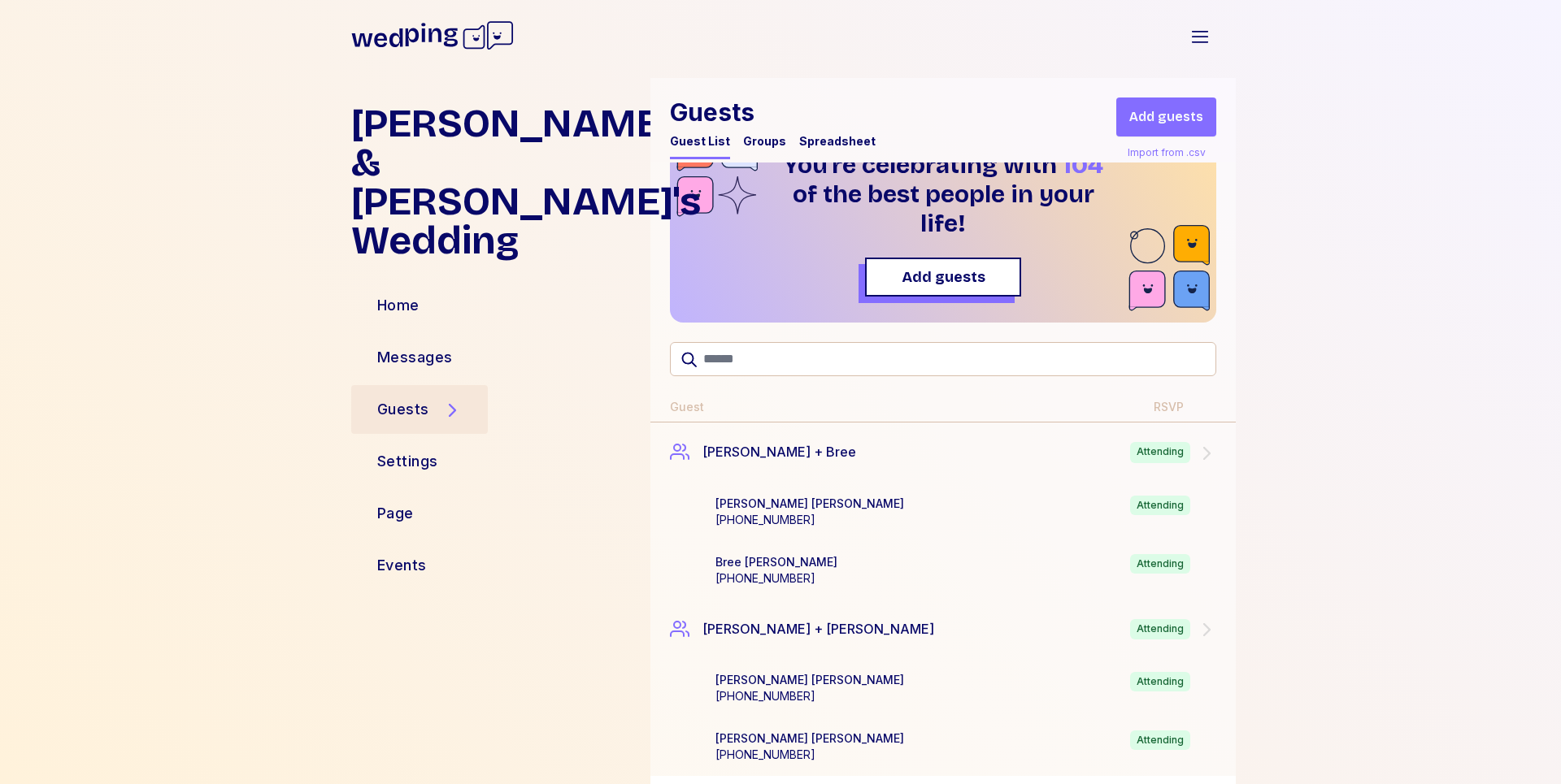
scroll to position [0, 0]
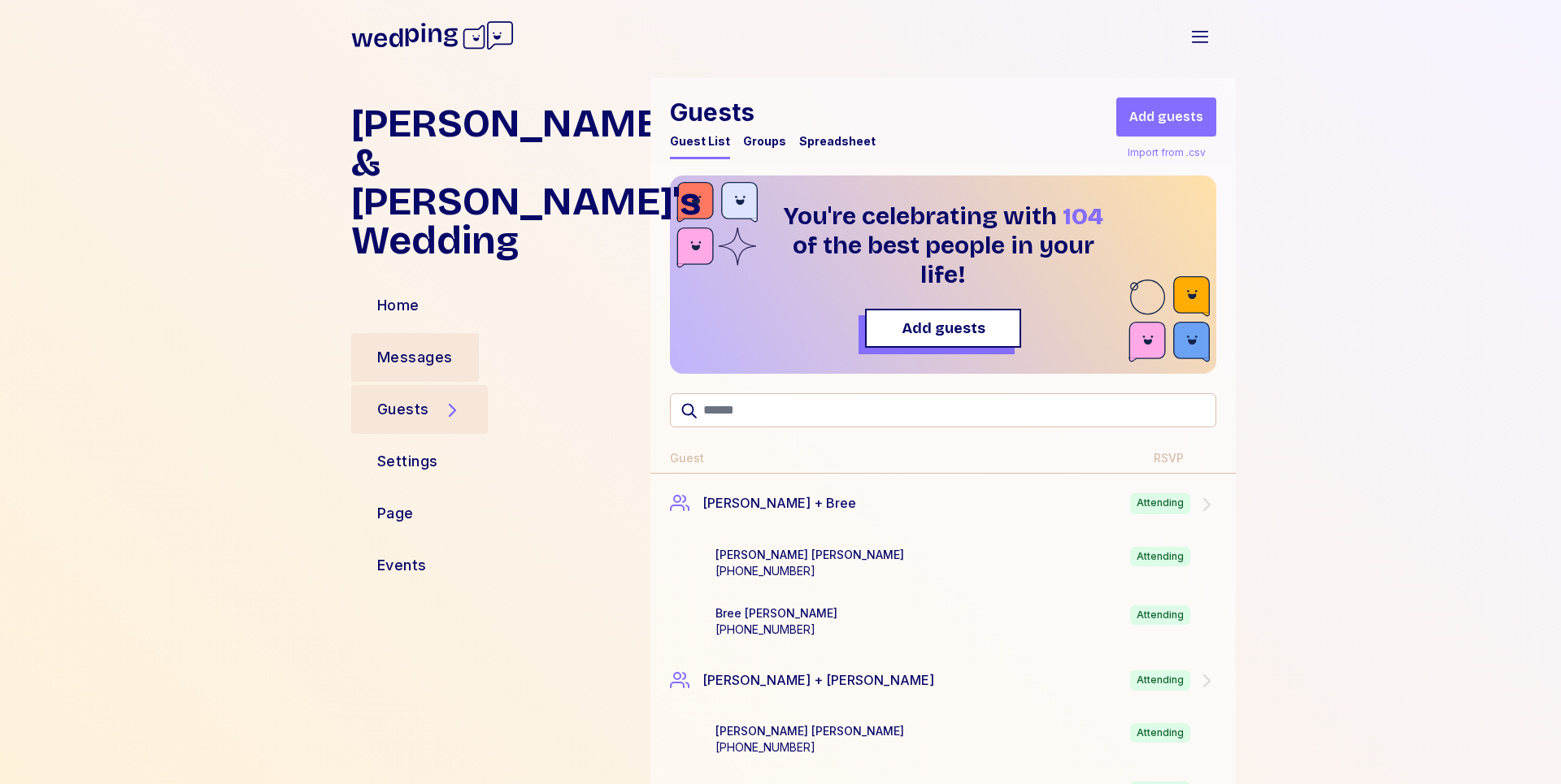
click at [407, 346] on div "Messages" at bounding box center [416, 357] width 76 height 23
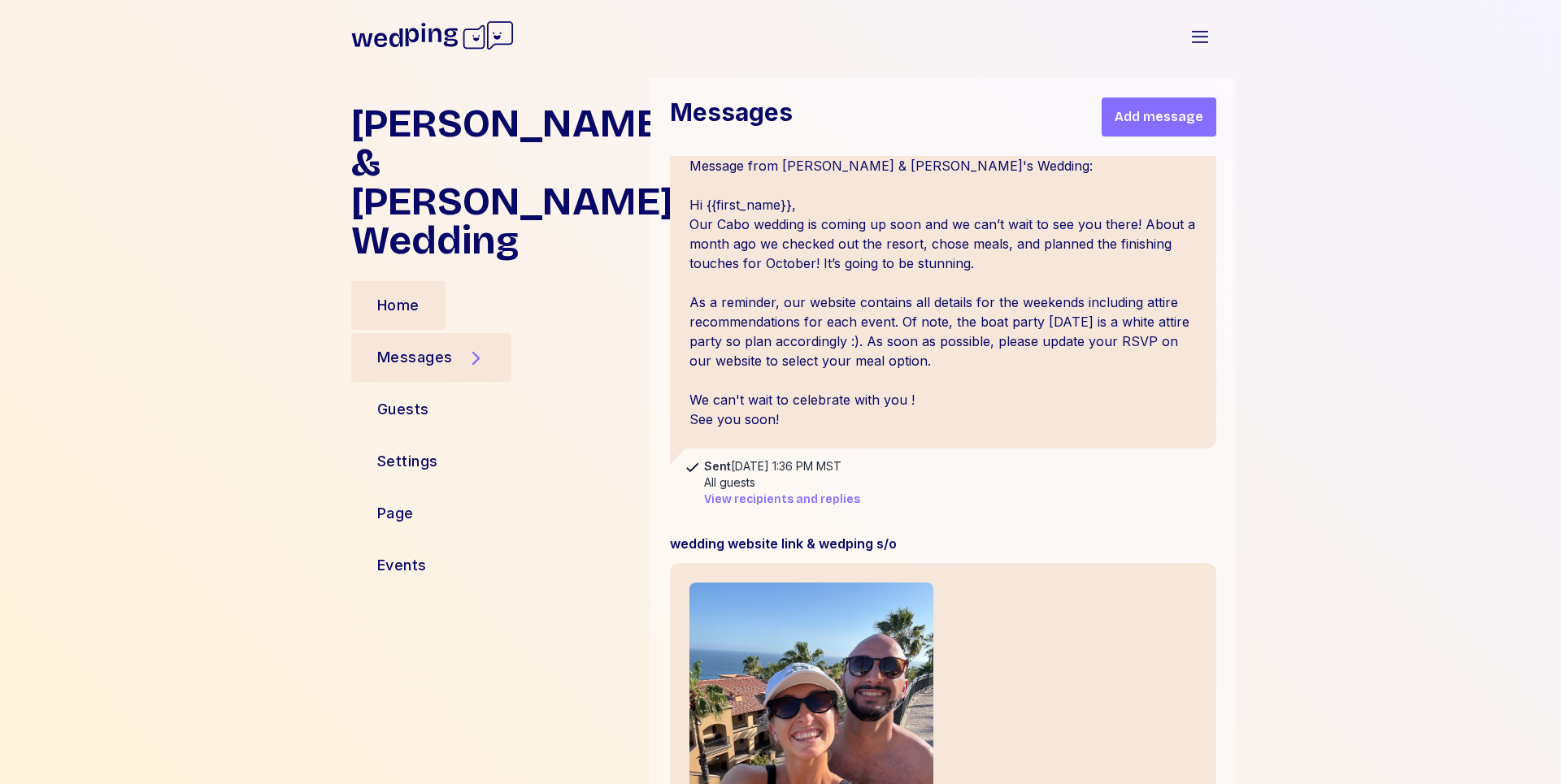
scroll to position [414, 0]
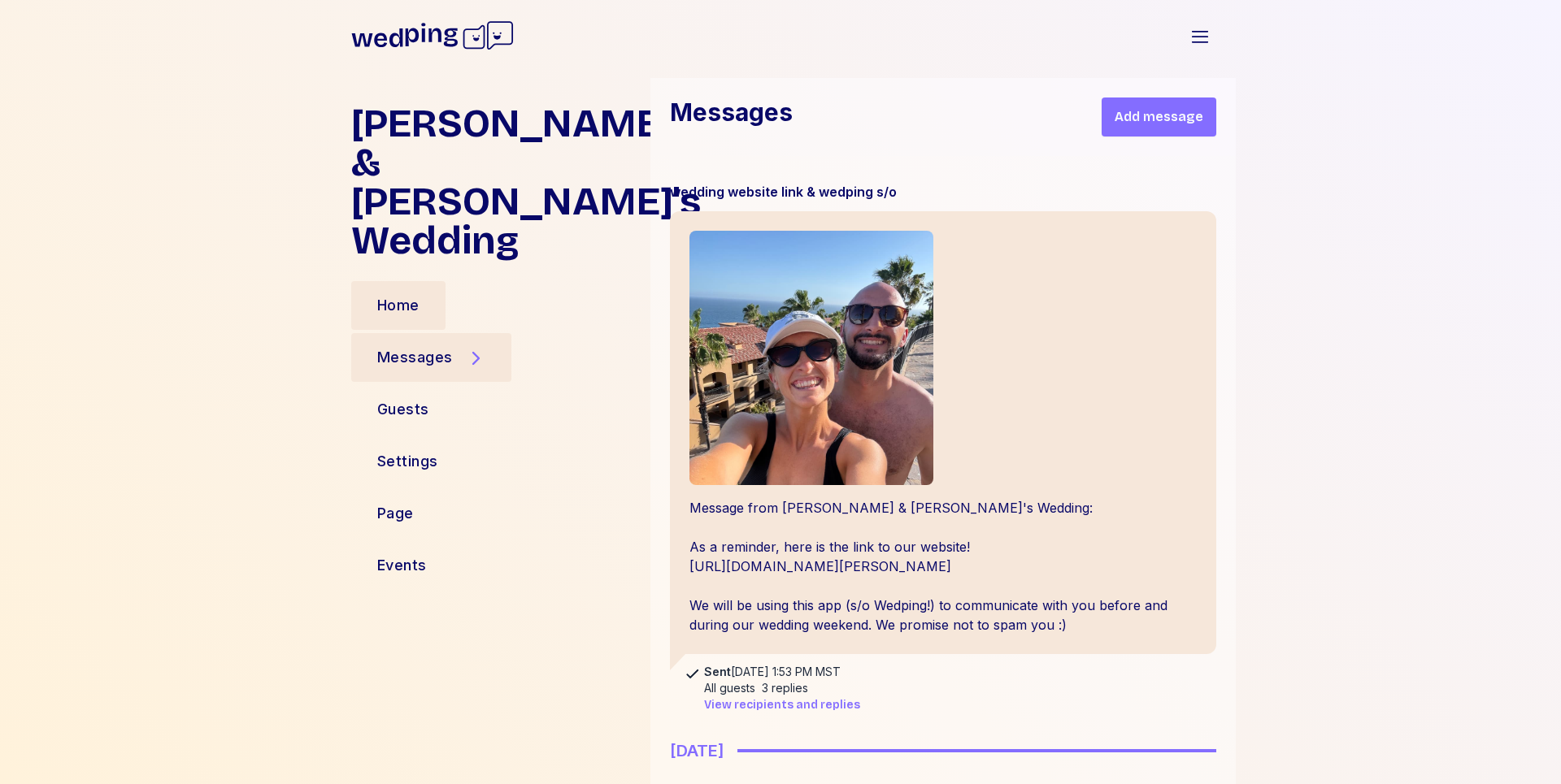
click at [413, 294] on div "Home" at bounding box center [398, 305] width 42 height 23
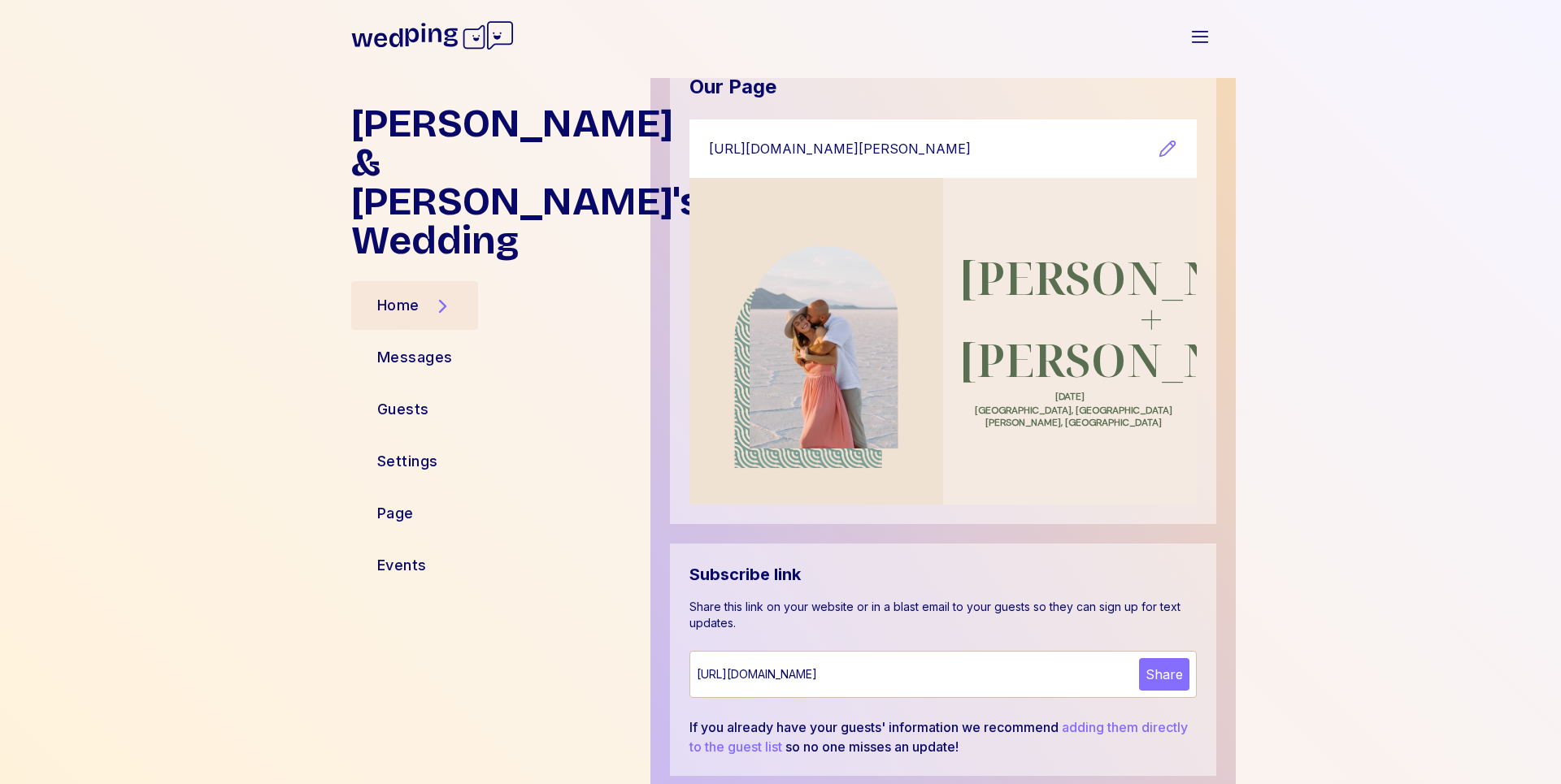
scroll to position [792, 0]
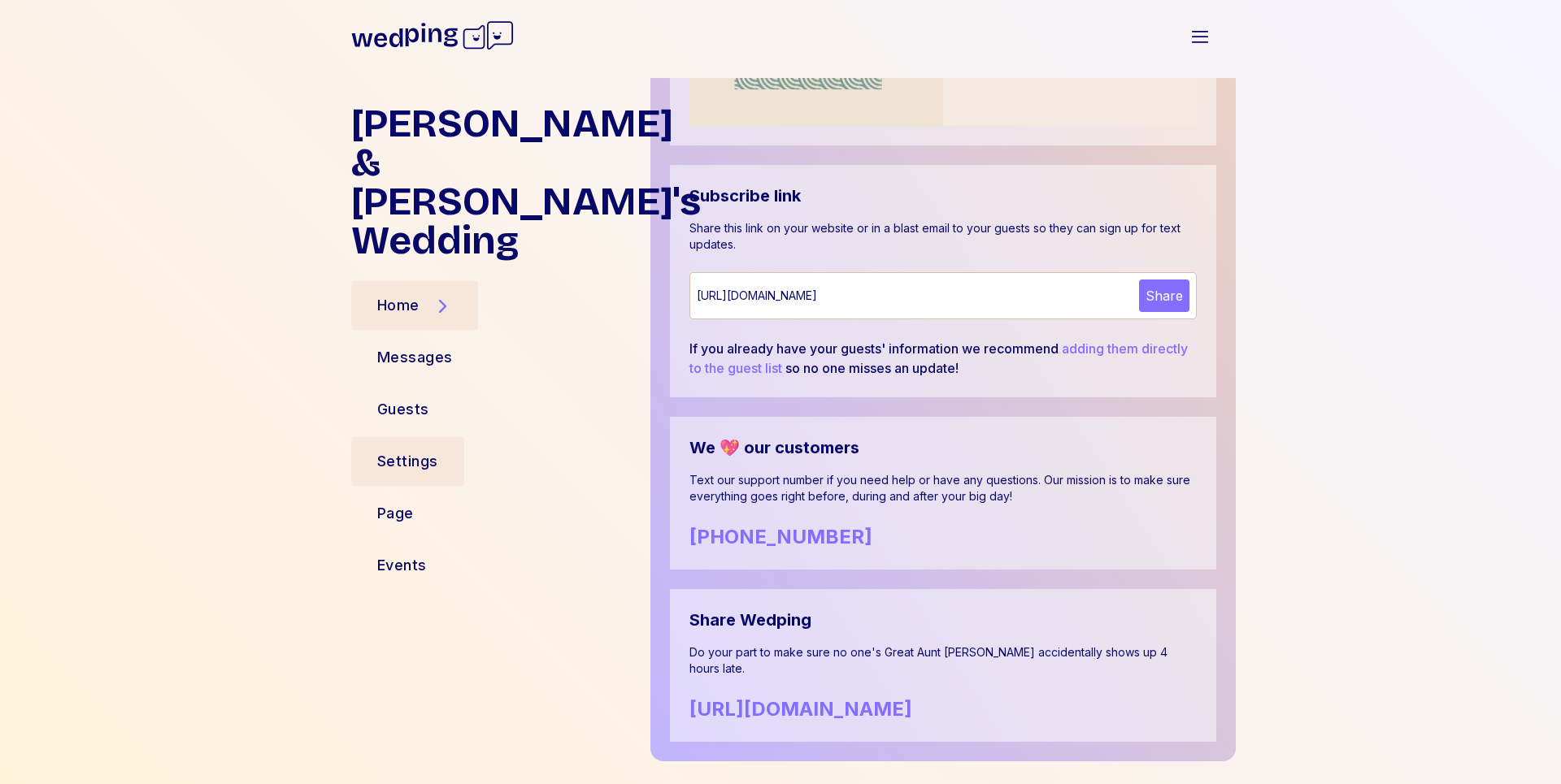
click at [394, 451] on div "Settings" at bounding box center [407, 462] width 61 height 23
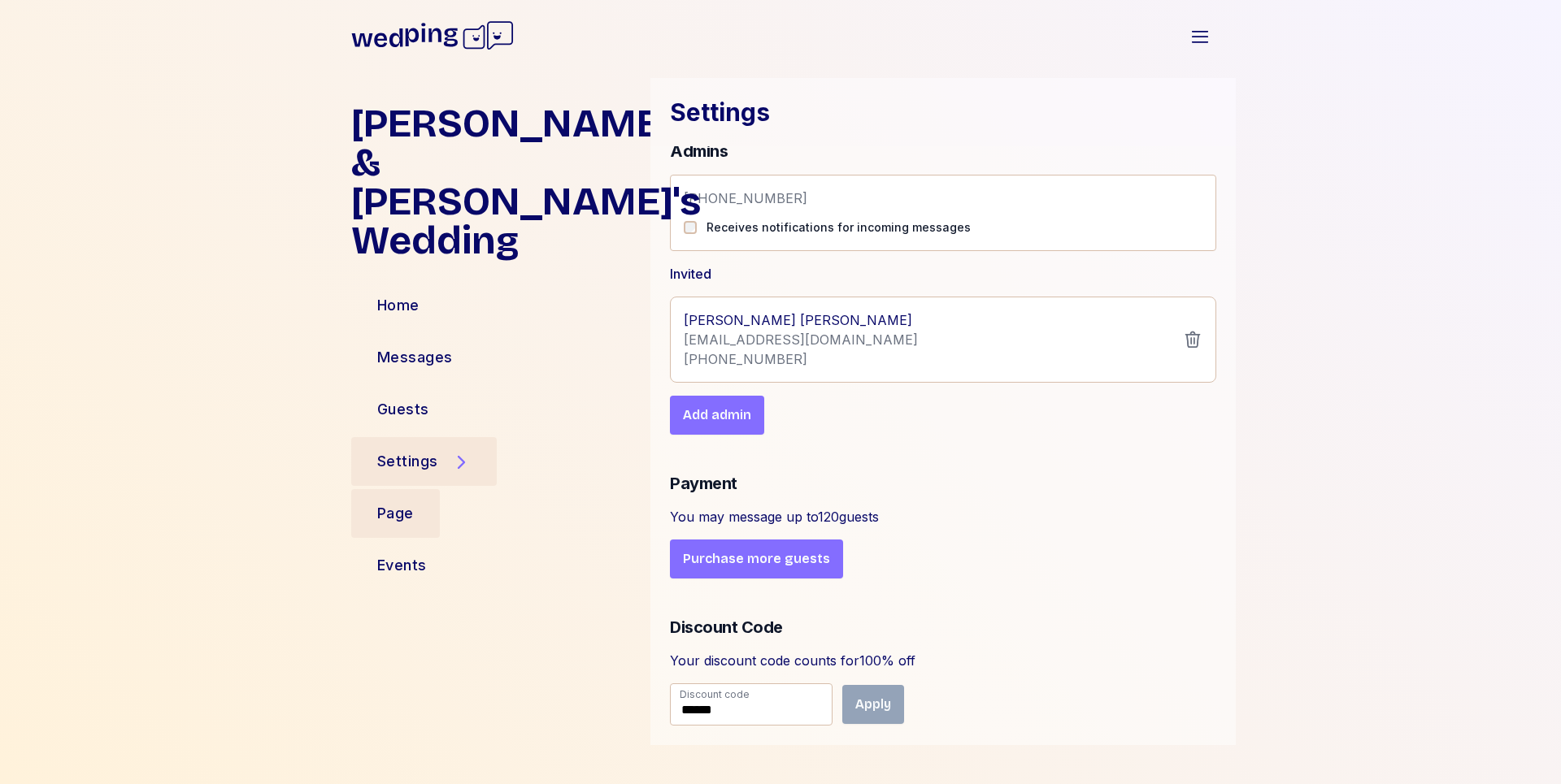
click at [419, 490] on div "Page" at bounding box center [396, 514] width 89 height 49
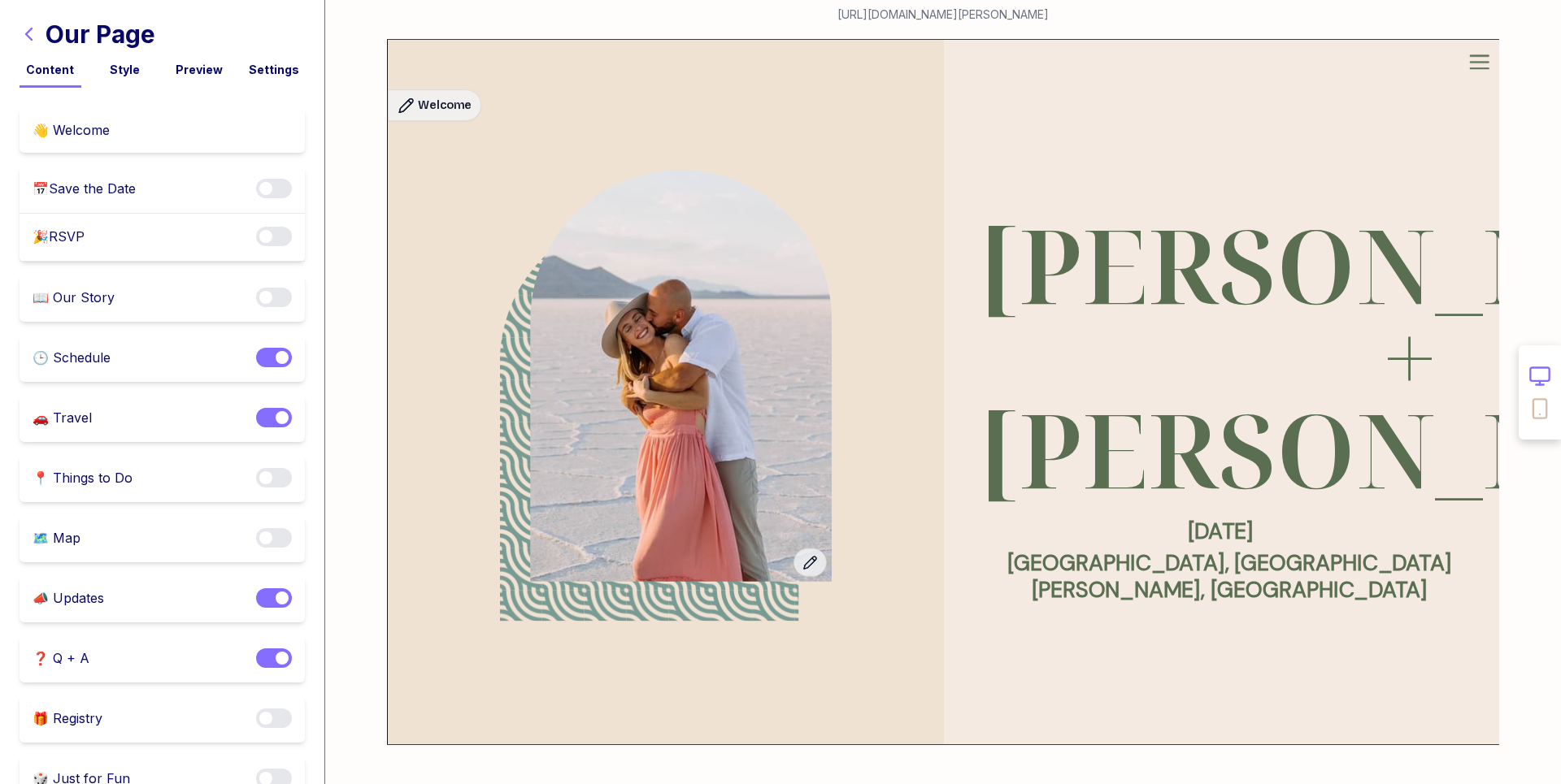
click at [33, 38] on icon "button" at bounding box center [30, 34] width 20 height 20
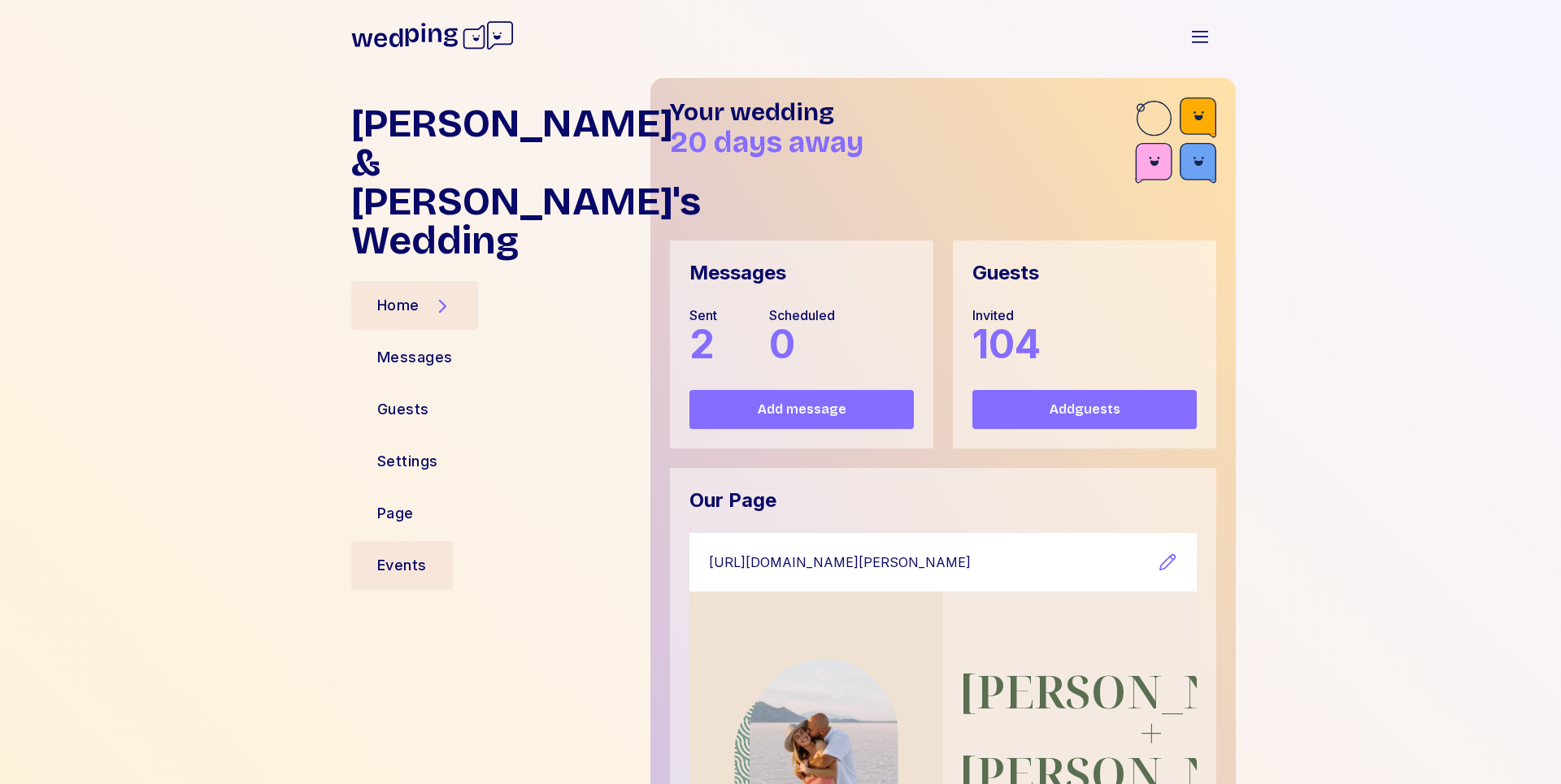
click at [399, 555] on div "Events" at bounding box center [402, 565] width 50 height 23
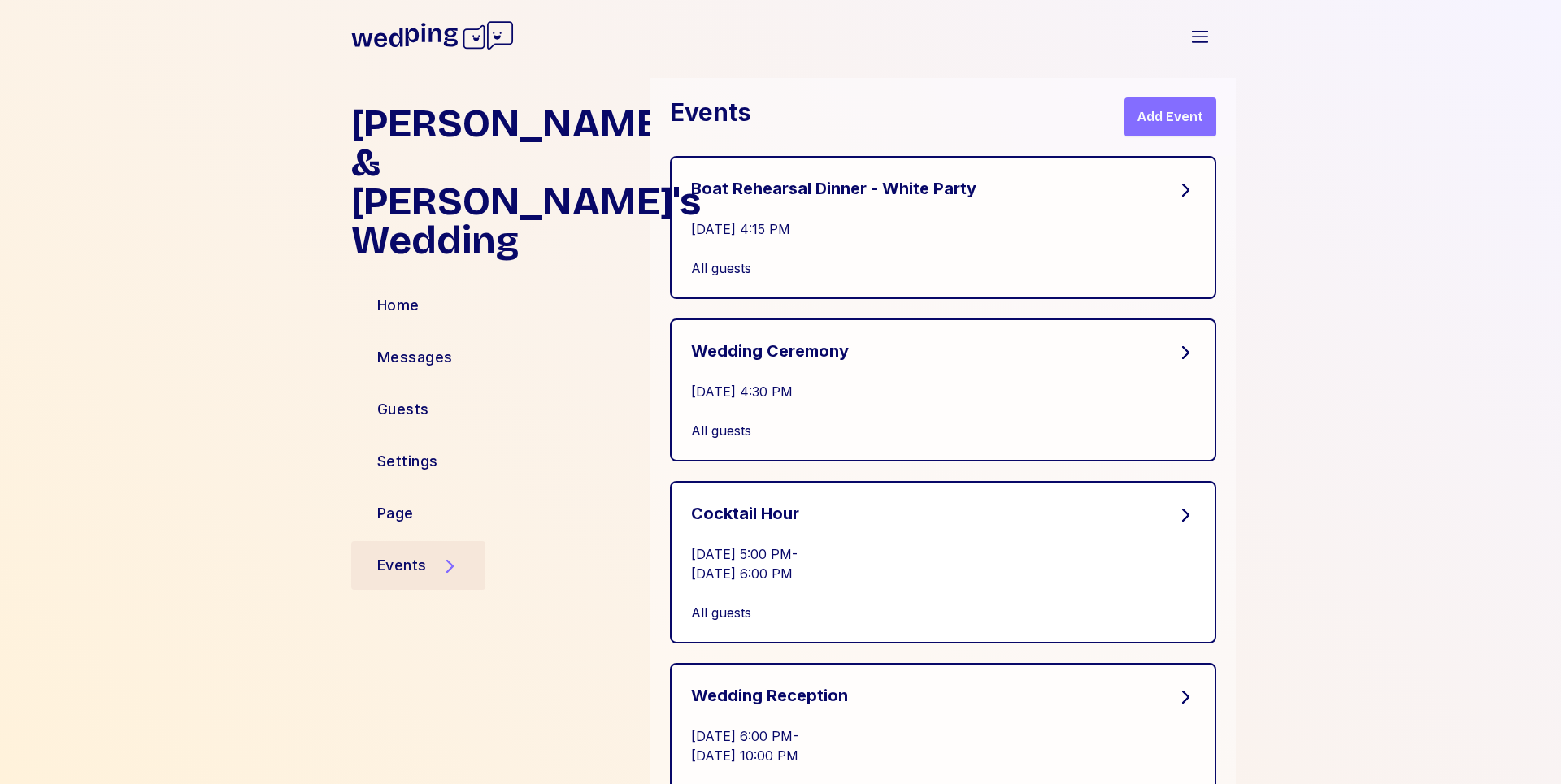
scroll to position [61, 0]
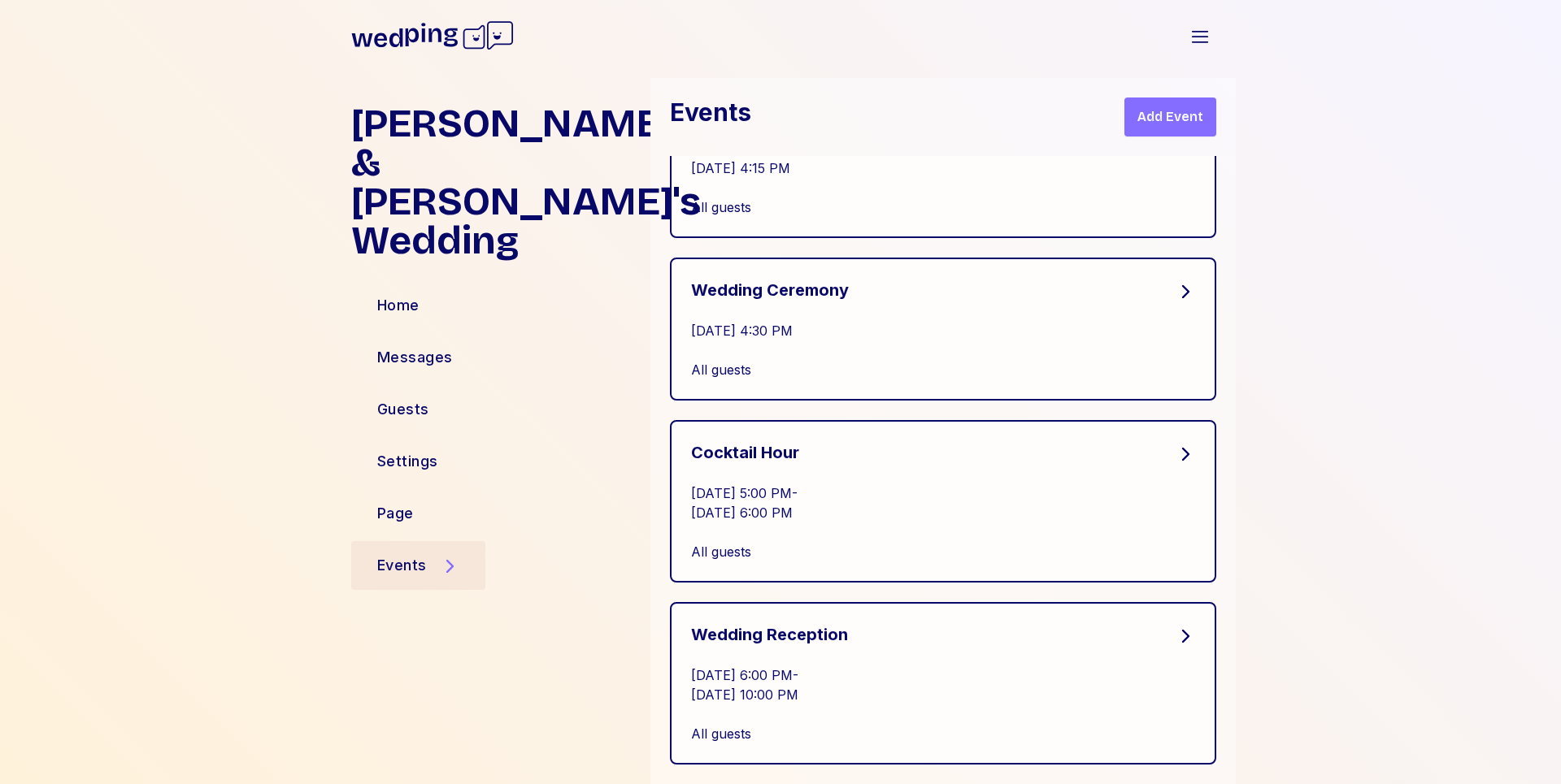
click at [1174, 95] on div "Events Add Event" at bounding box center [943, 117] width 585 height 78
click at [1175, 117] on span "Add Event" at bounding box center [1170, 117] width 66 height 20
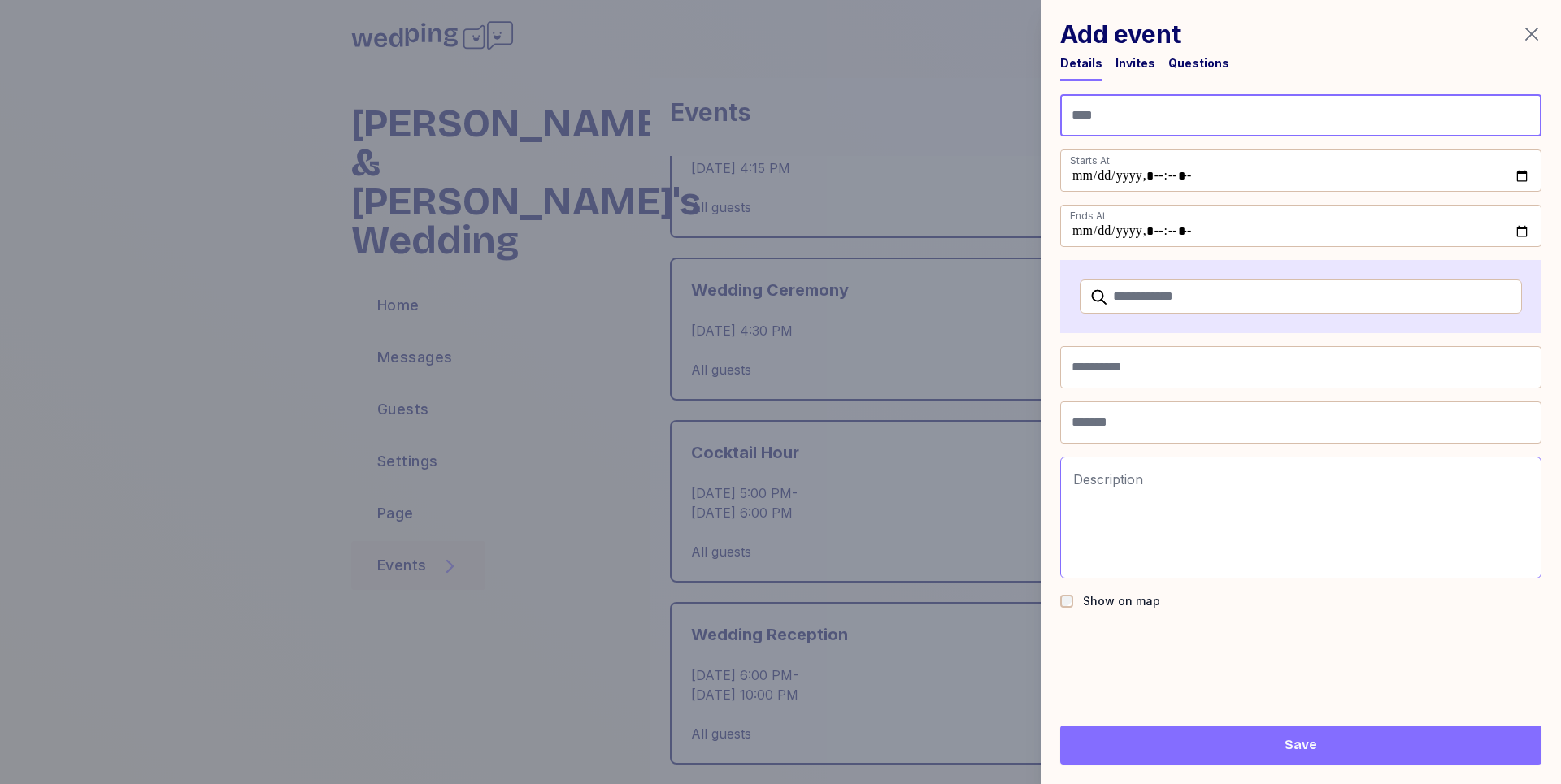
click at [1182, 93] on div "Add event Details Invites Questions Name Starts At Ends At Venue name Address D…" at bounding box center [1301, 392] width 520 height 784
type input "**********"
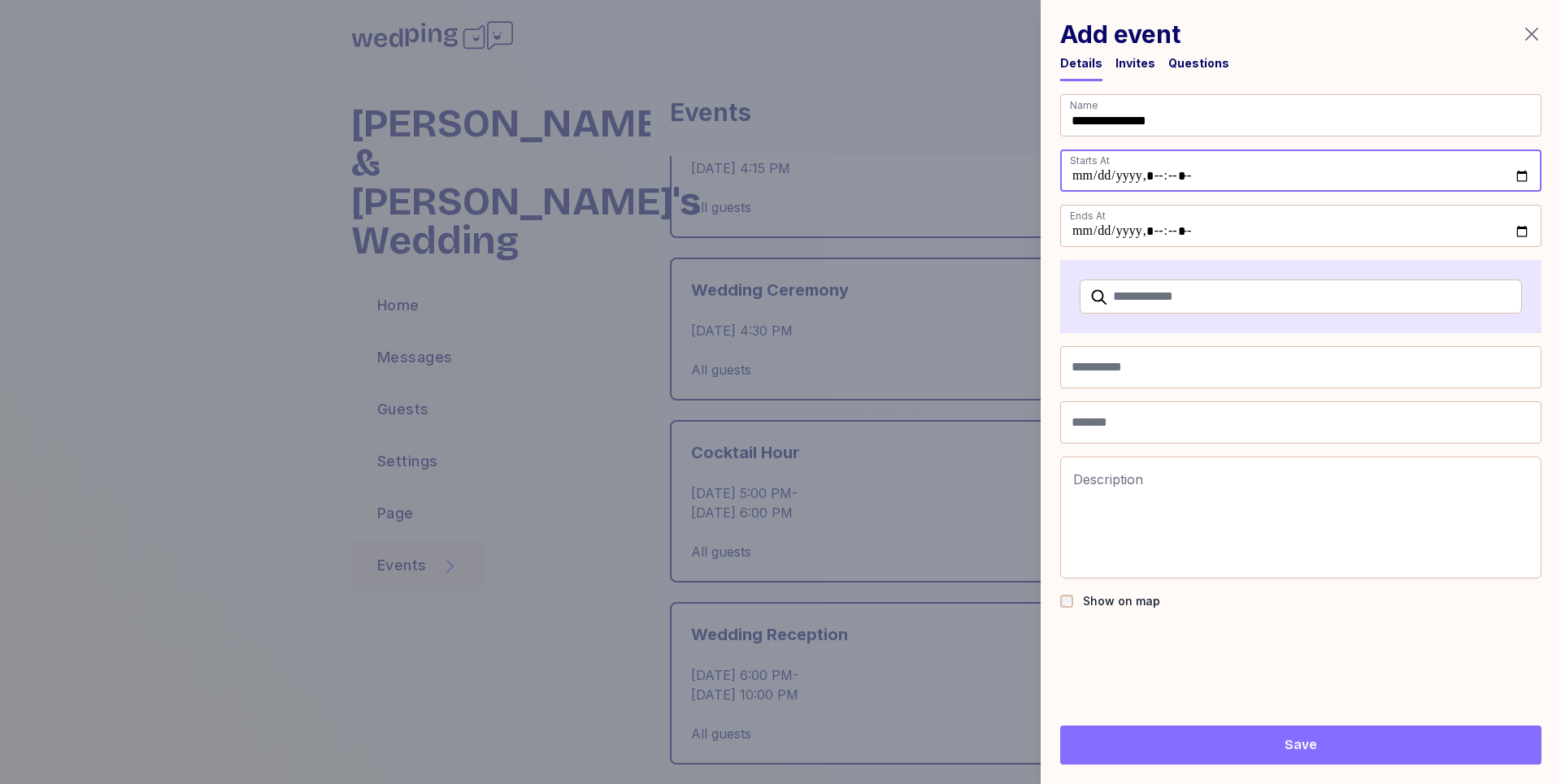
click at [1191, 189] on input "datetime-local" at bounding box center [1301, 171] width 481 height 42
type input "**********"
click at [1334, 49] on div "Add event Details Invites Questions" at bounding box center [1301, 51] width 481 height 61
click at [1148, 223] on input "datetime-local" at bounding box center [1301, 226] width 481 height 42
type input "**********"
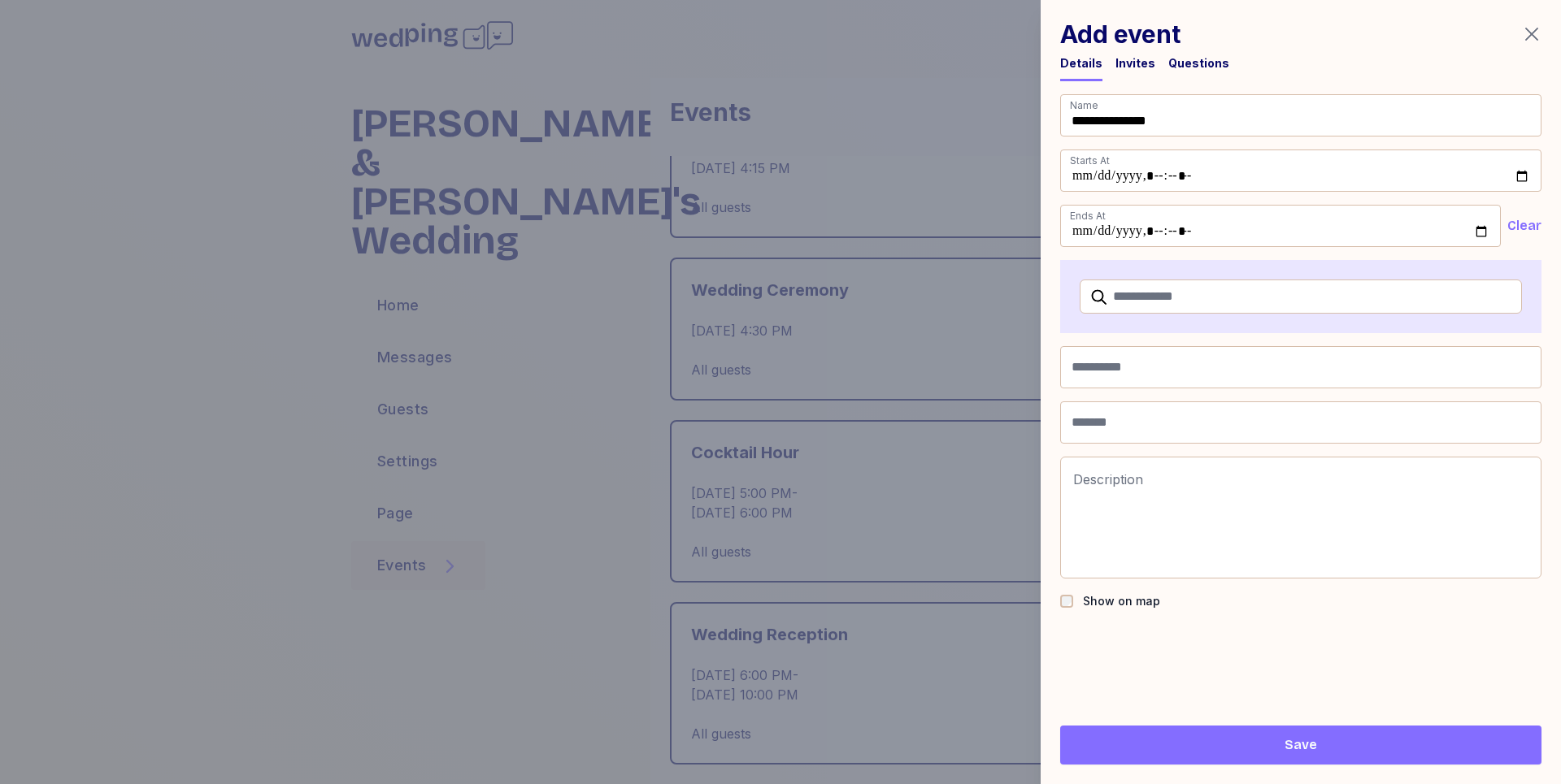
click at [1422, 33] on div "Add event" at bounding box center [1301, 34] width 481 height 29
click at [1189, 381] on input "Venue name" at bounding box center [1301, 367] width 481 height 42
type input "*********"
click at [1141, 415] on input "Address" at bounding box center [1301, 423] width 481 height 42
type input "**********"
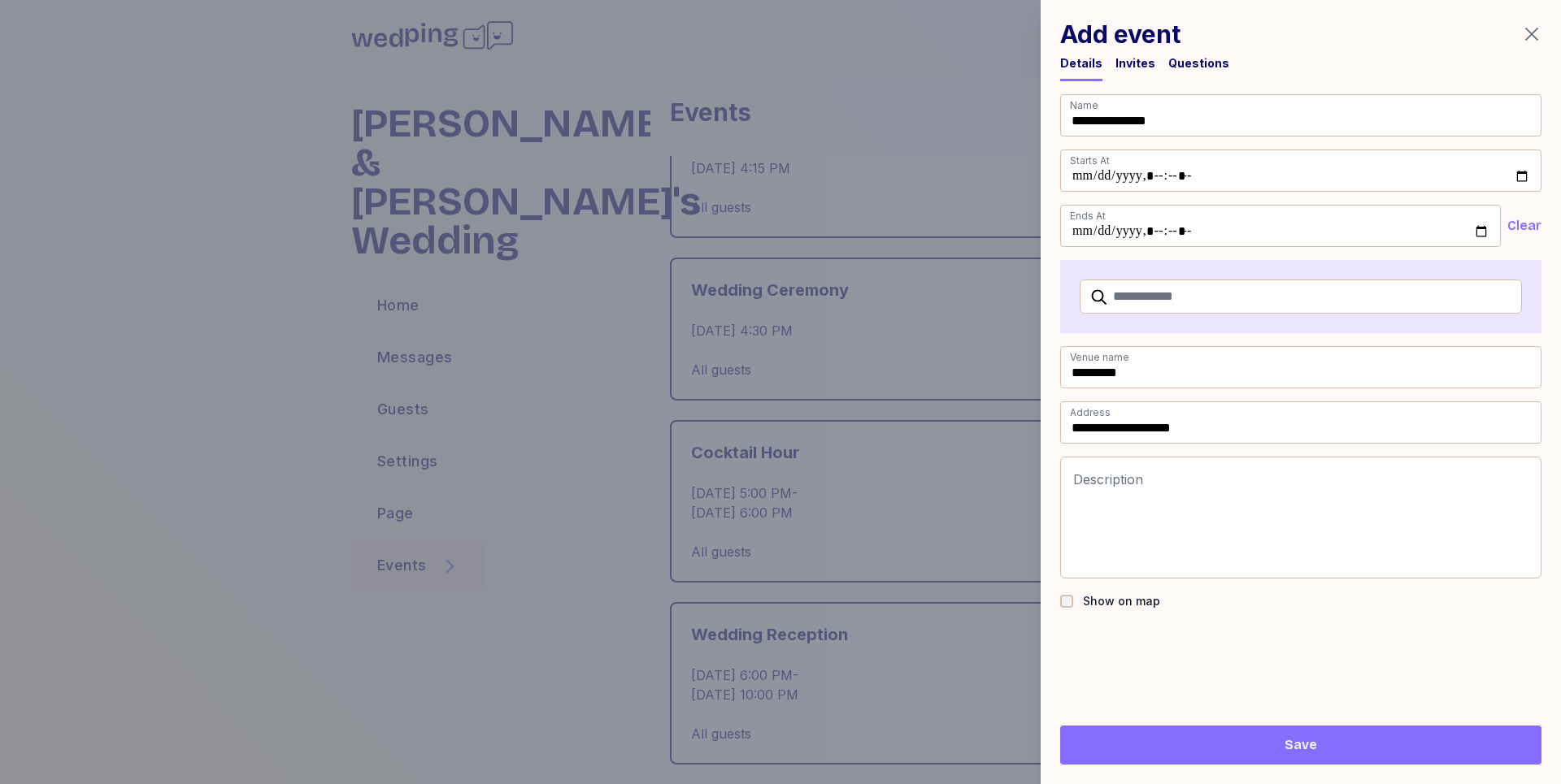
click at [1344, 743] on span "Save" at bounding box center [1301, 745] width 455 height 20
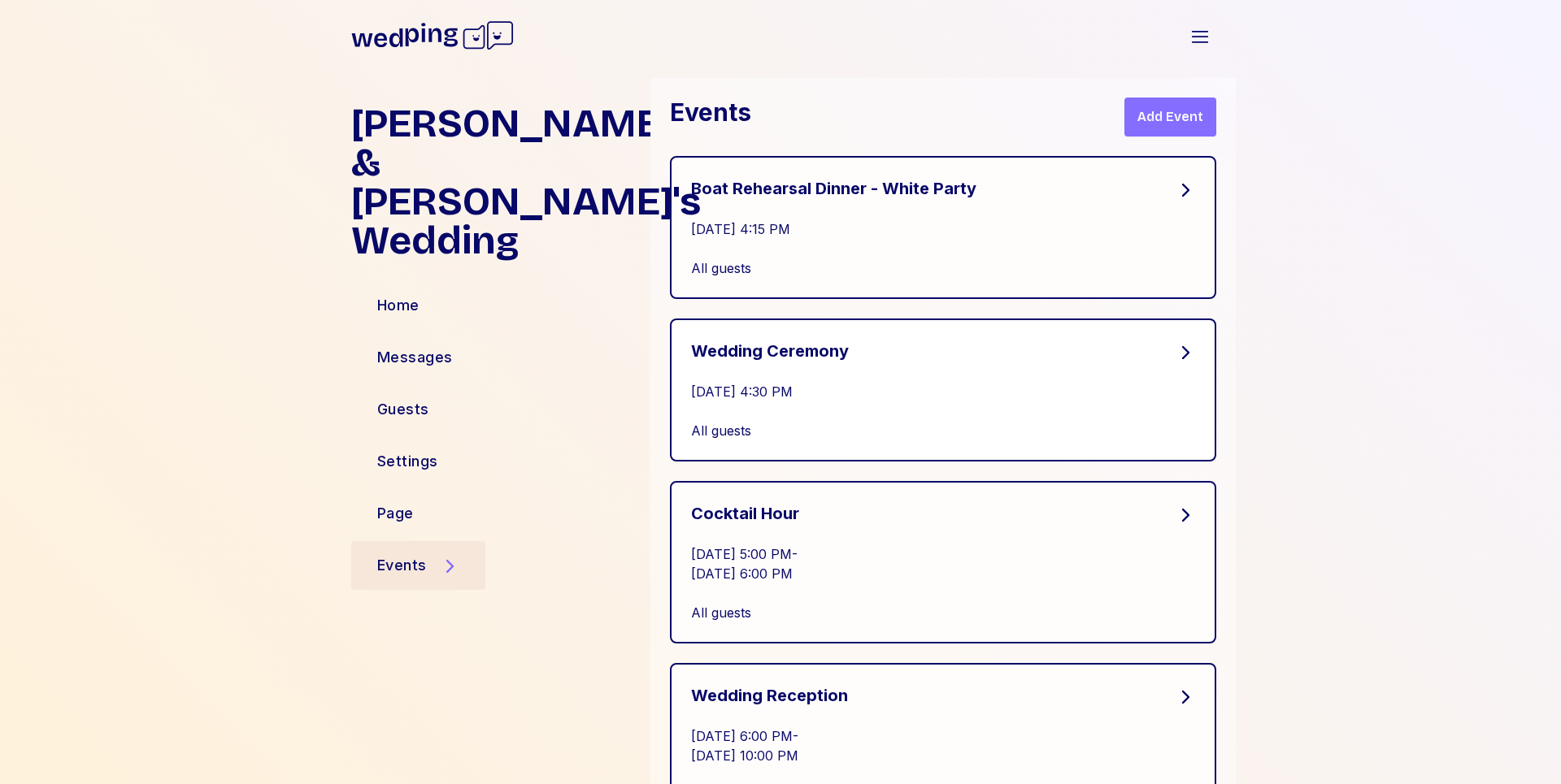
scroll to position [243, 0]
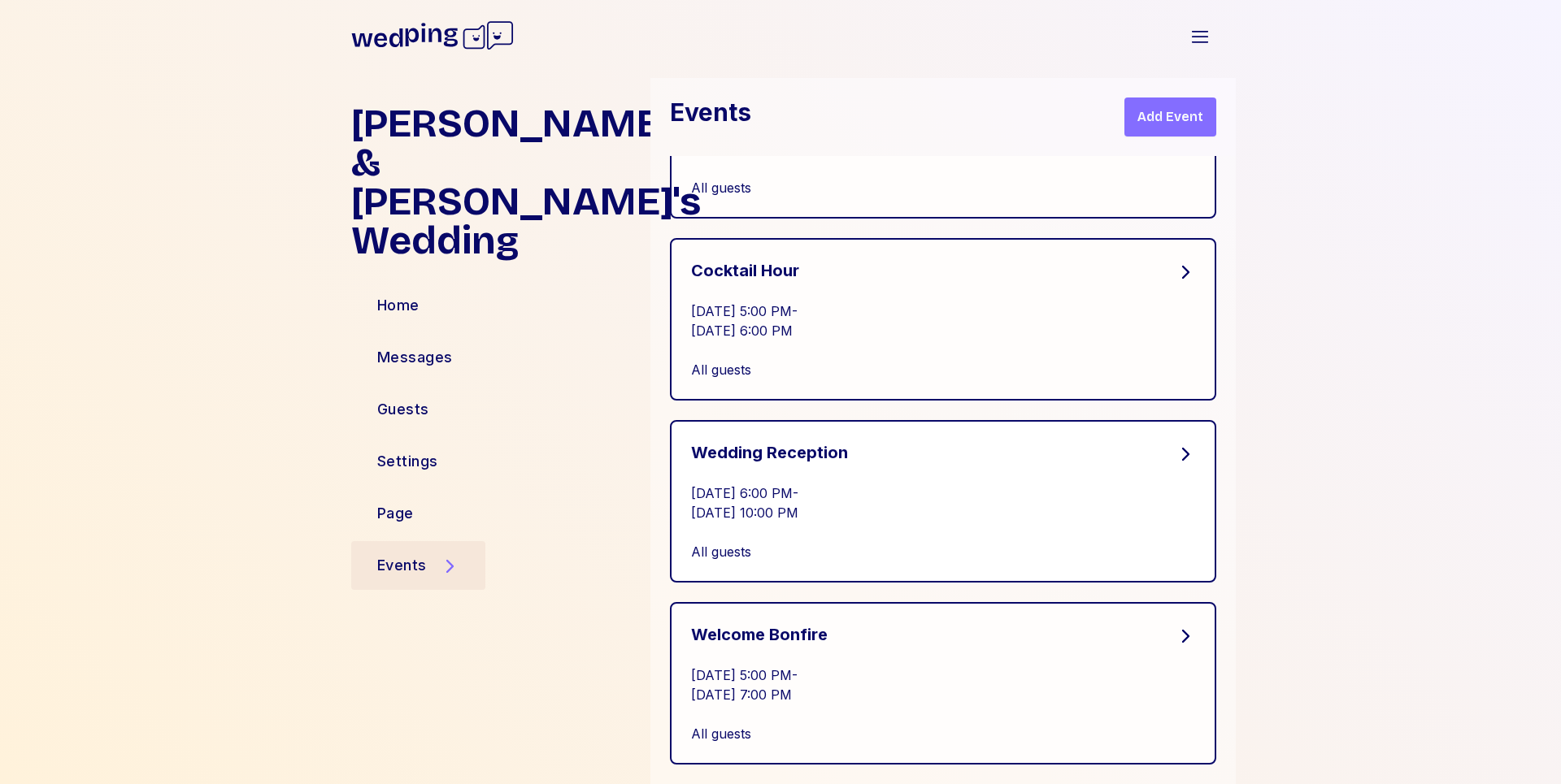
drag, startPoint x: 952, startPoint y: 695, endPoint x: 900, endPoint y: 445, distance: 255.4
click at [900, 445] on div "Boat Rehearsal Dinner - White Party [DATE] 4:15 PM All guests Wedding Ceremony …" at bounding box center [943, 349] width 585 height 872
click at [1401, 569] on div "[PERSON_NAME] & [PERSON_NAME]'s Wedding Home Messages Guests Settings Page Even…" at bounding box center [780, 431] width 1561 height 706
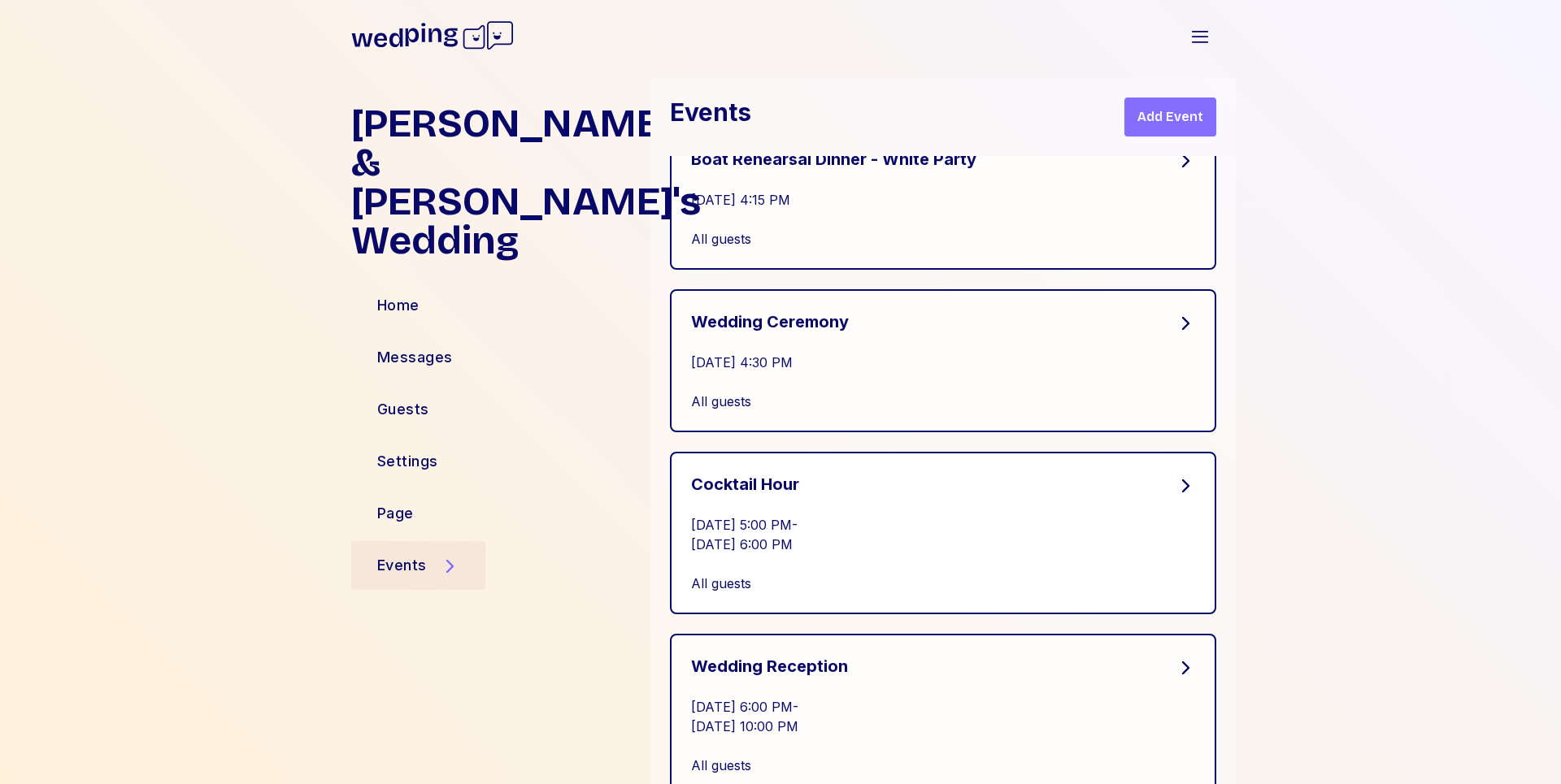
scroll to position [39, 0]
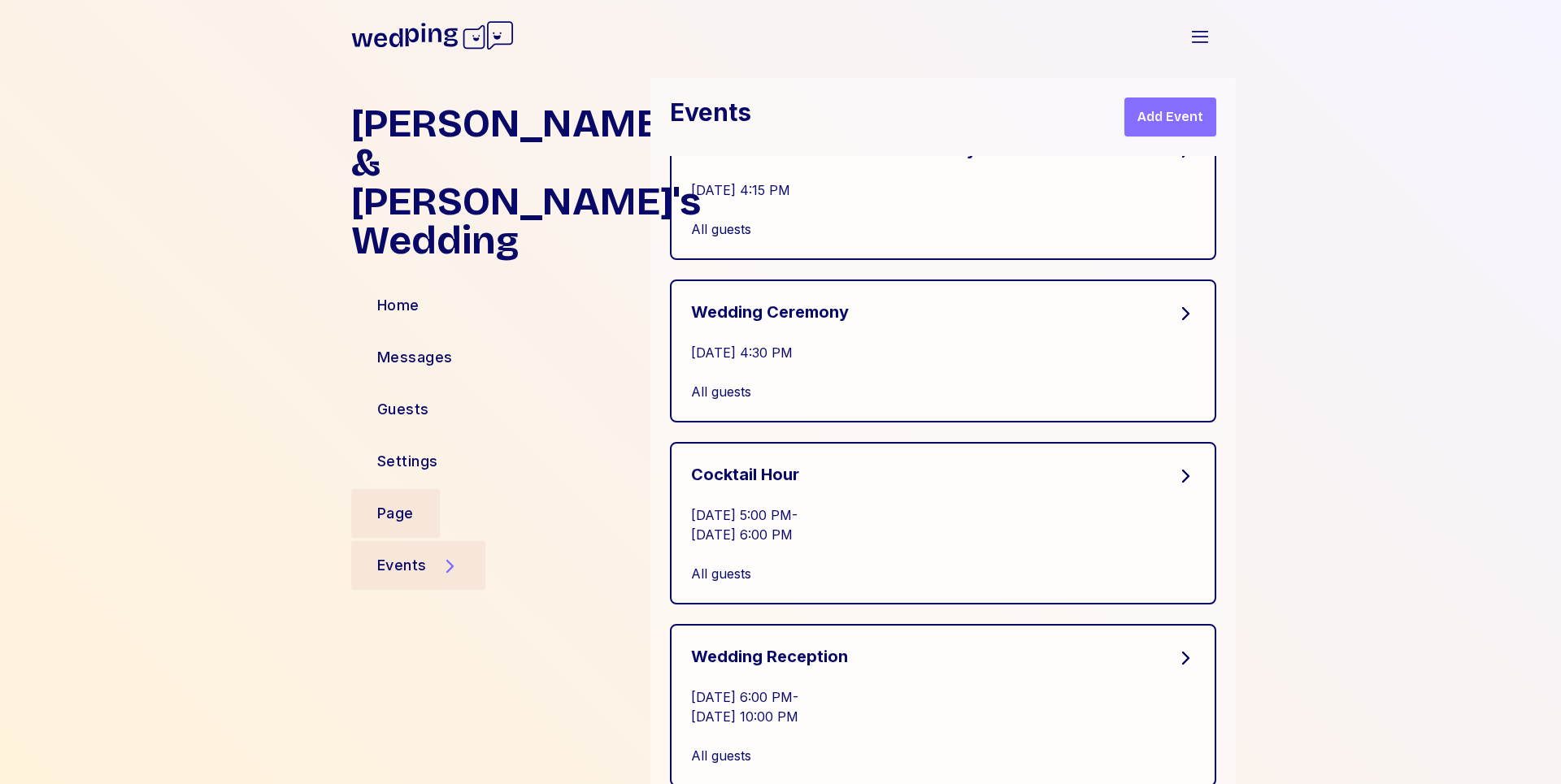
click at [402, 502] on div "Page" at bounding box center [396, 513] width 36 height 23
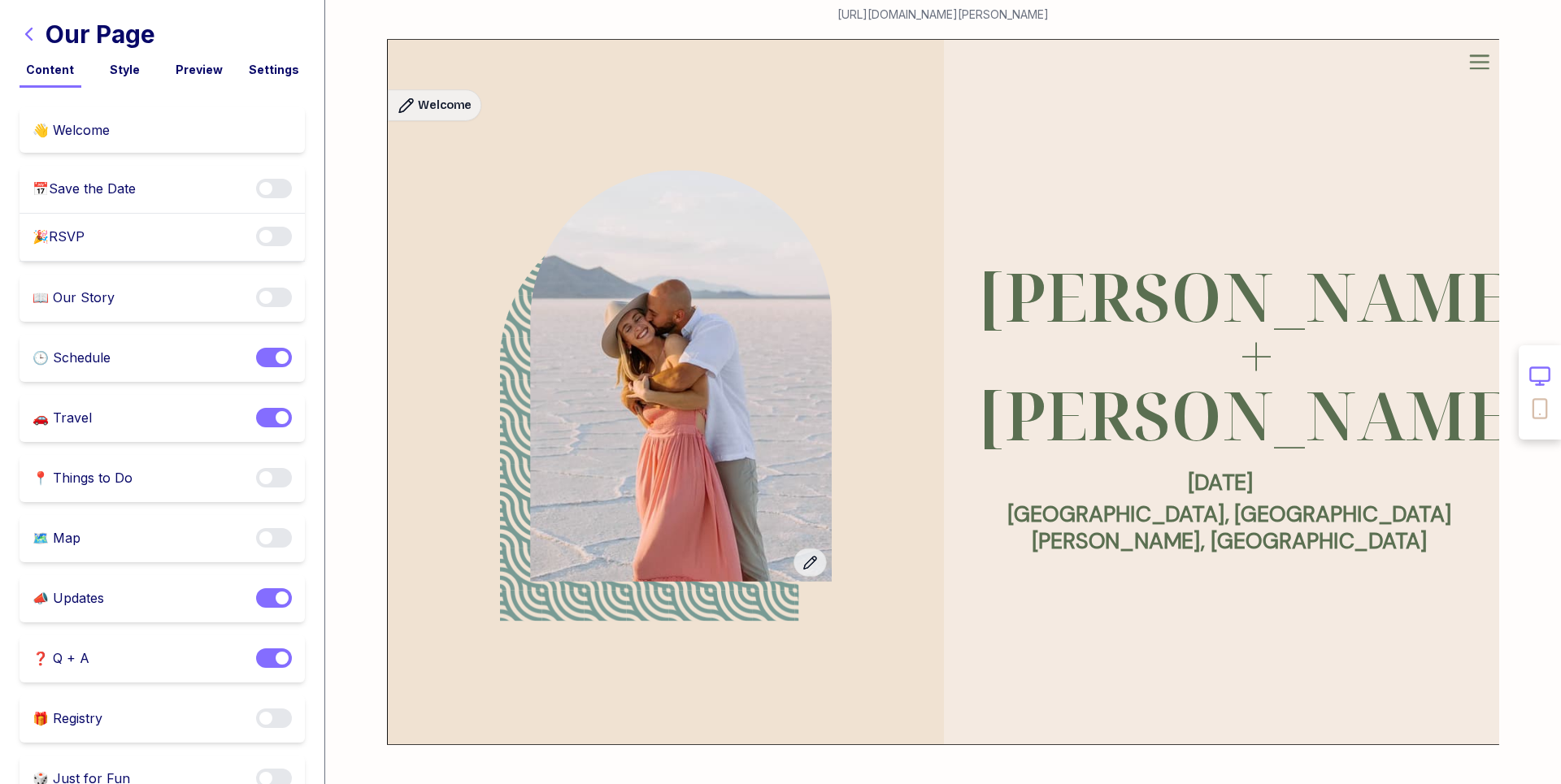
scroll to position [0, 0]
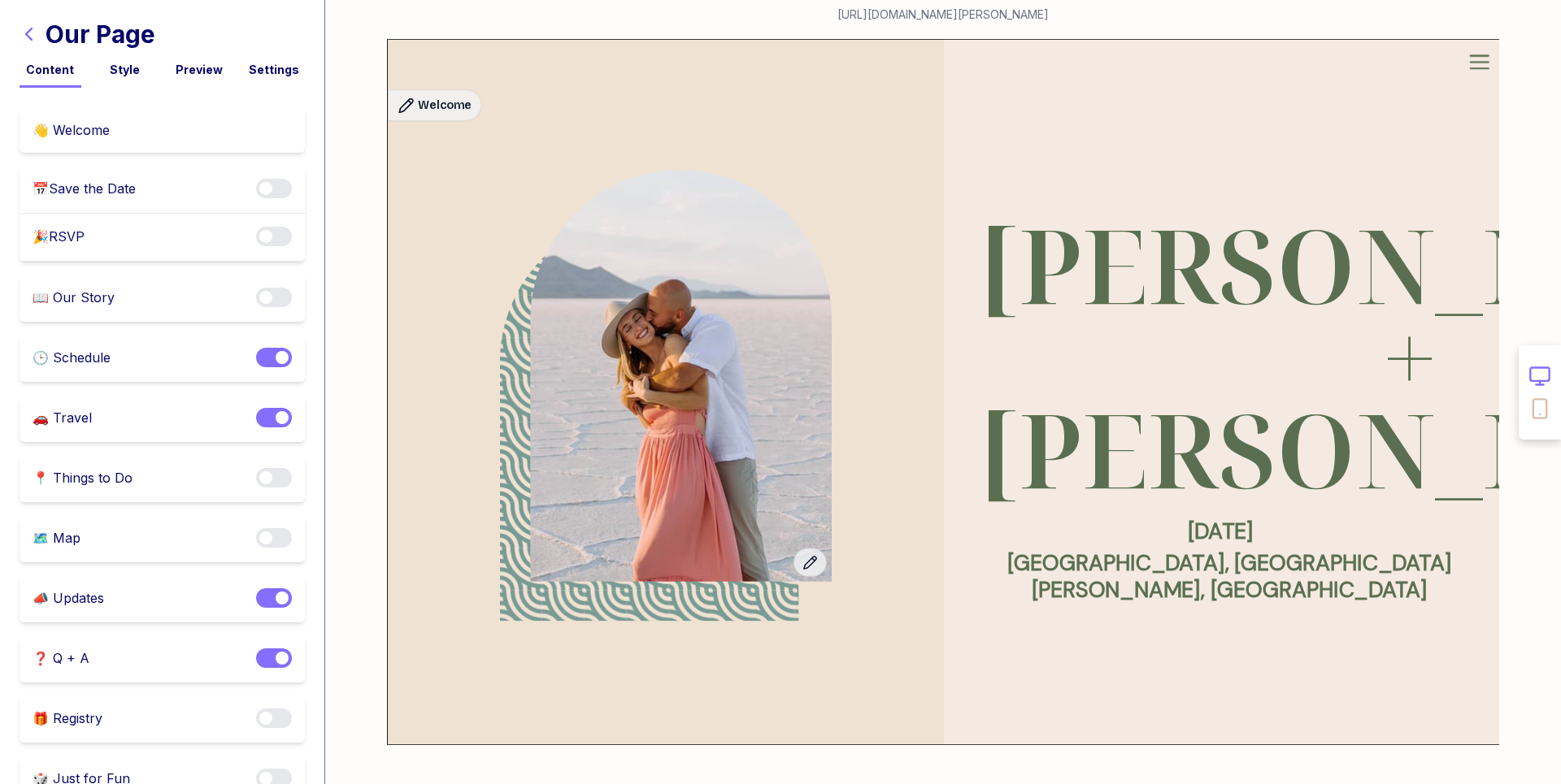
click at [118, 63] on div "Style" at bounding box center [125, 70] width 61 height 16
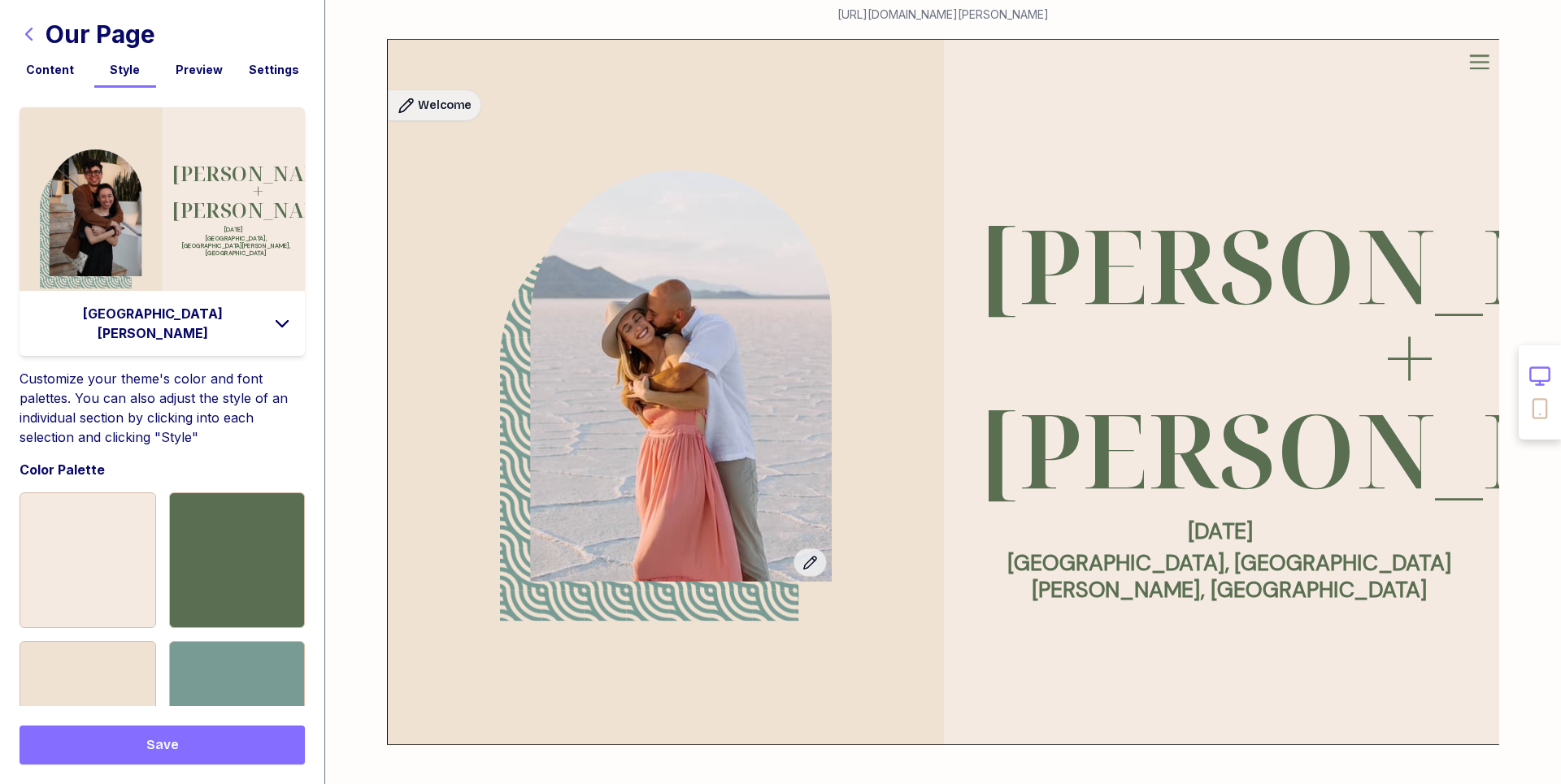
click at [33, 39] on icon "button" at bounding box center [30, 34] width 20 height 20
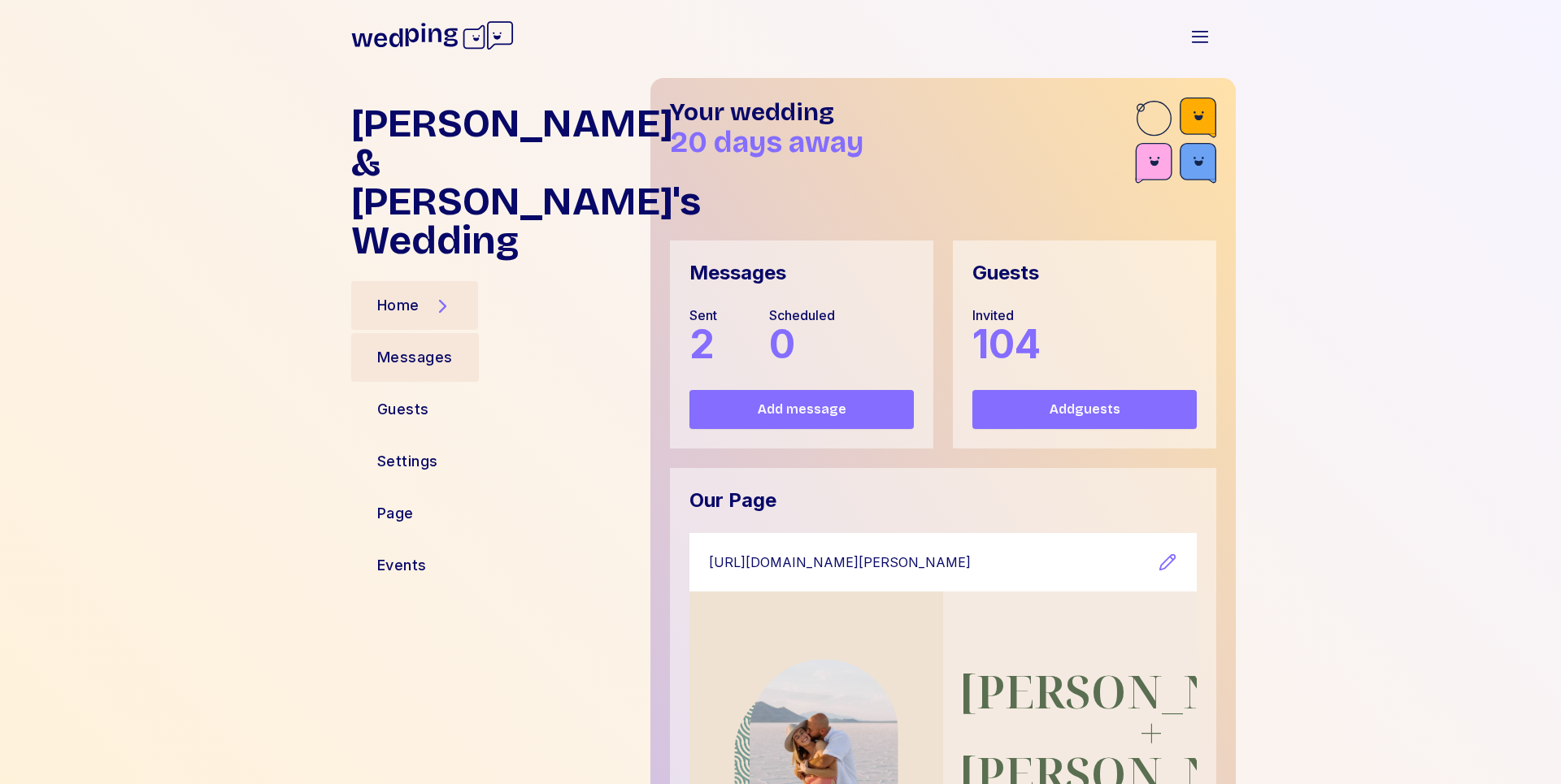
click at [435, 346] on div "Messages" at bounding box center [416, 357] width 76 height 23
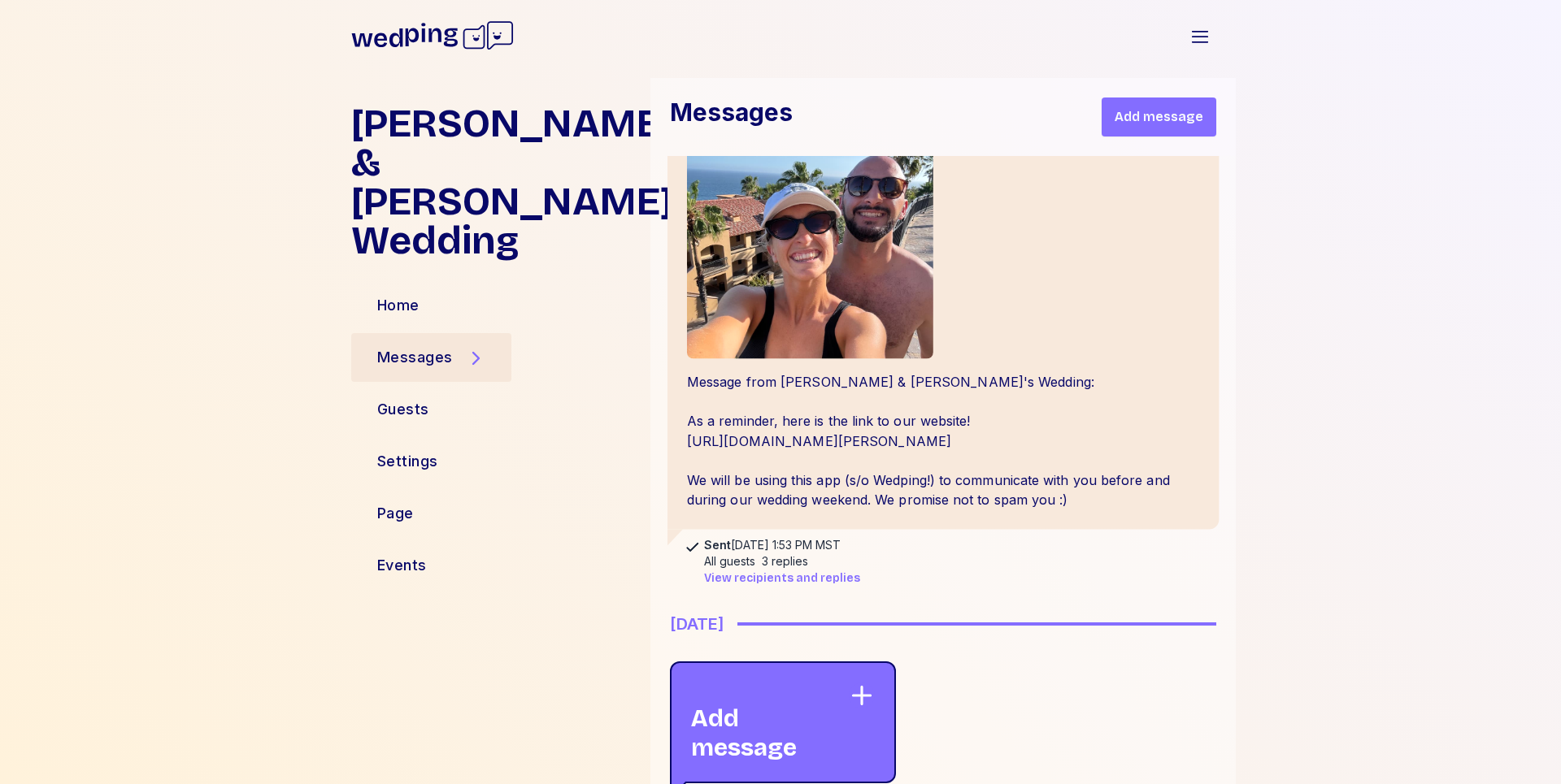
scroll to position [587, 0]
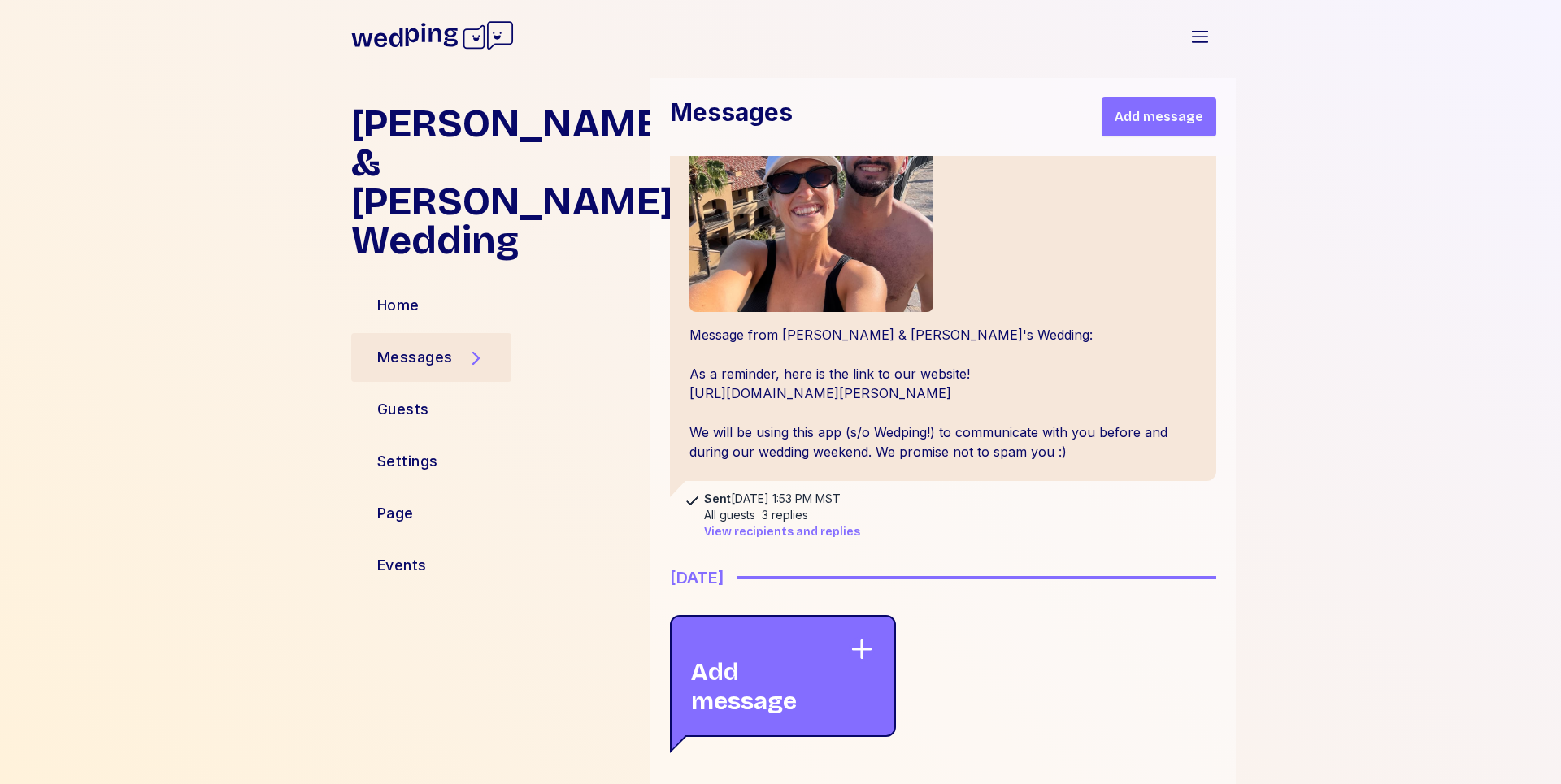
click at [780, 534] on span "View recipients and replies" at bounding box center [781, 532] width 156 height 16
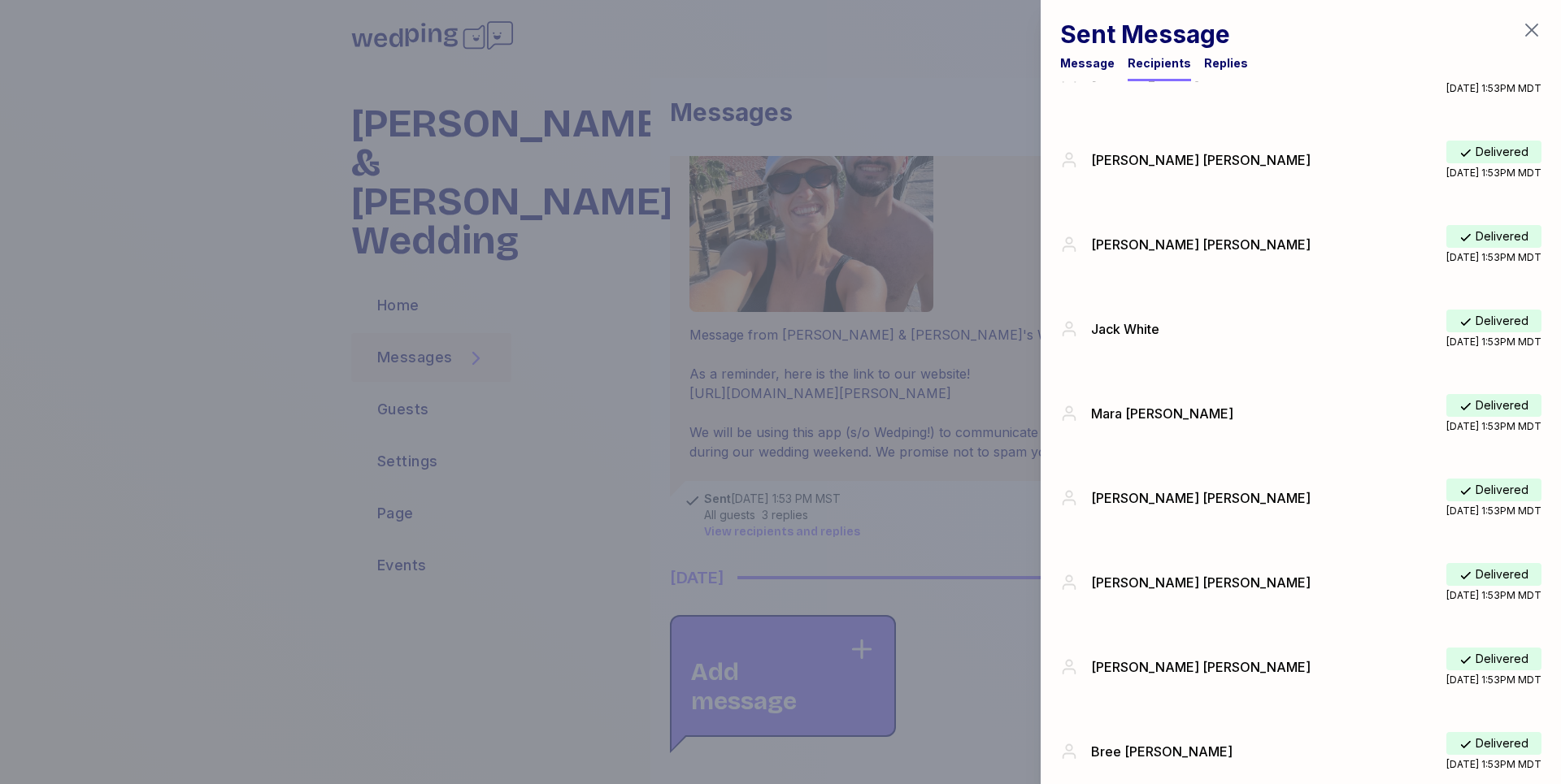
scroll to position [0, 0]
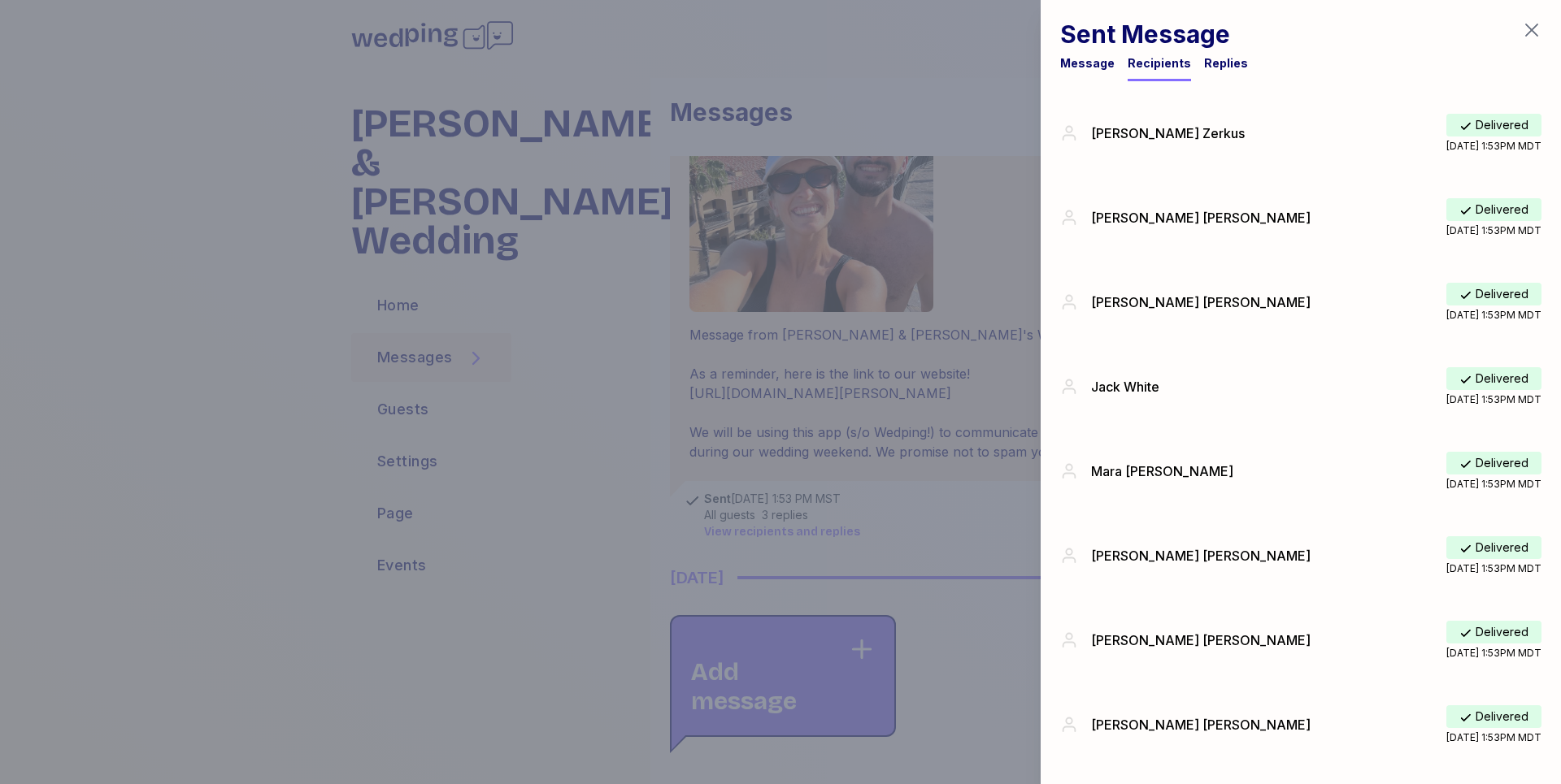
click at [1213, 73] on div "Replies" at bounding box center [1226, 68] width 44 height 26
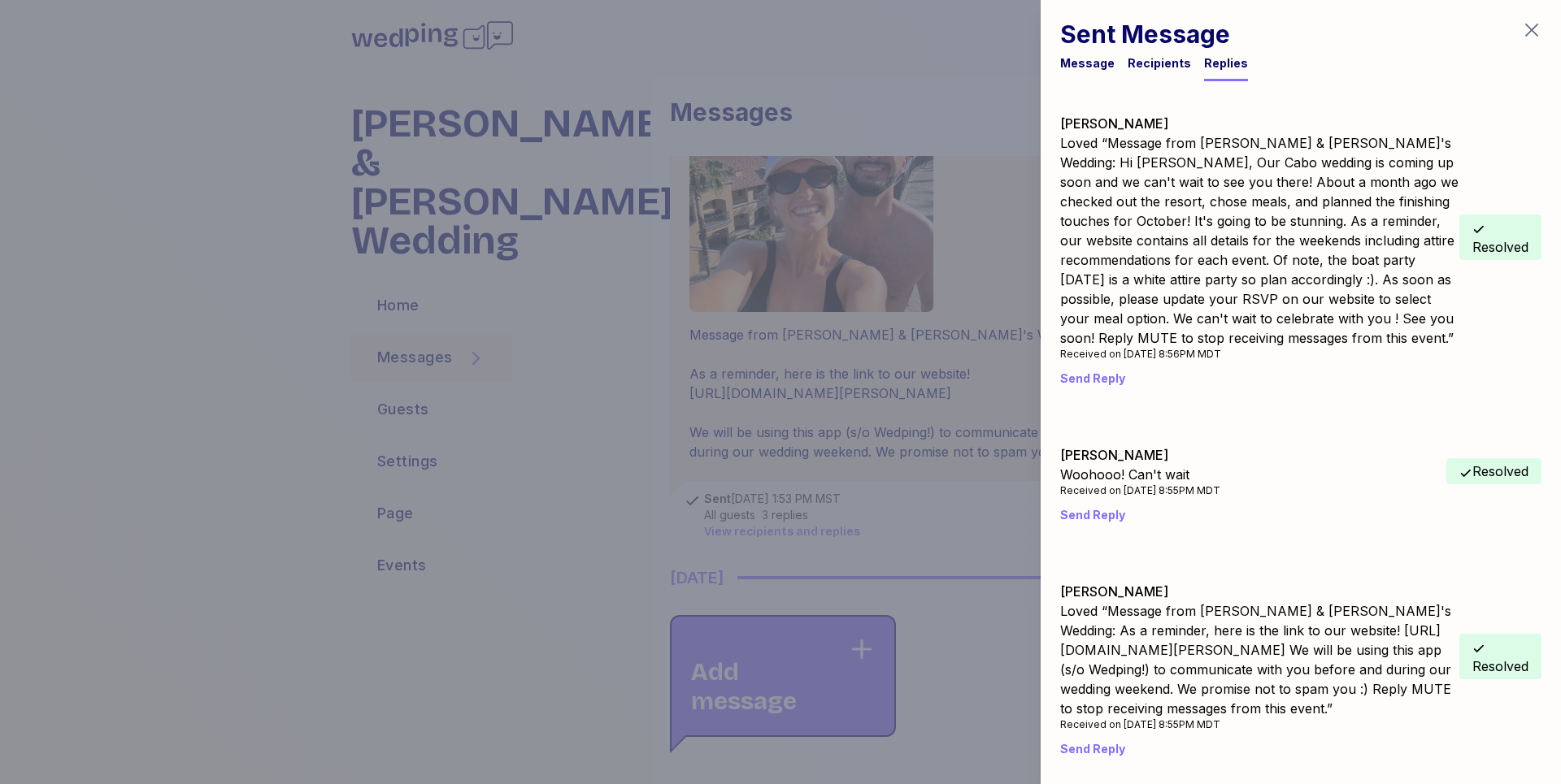
scroll to position [19, 0]
click at [1100, 62] on div "Message" at bounding box center [1088, 63] width 54 height 16
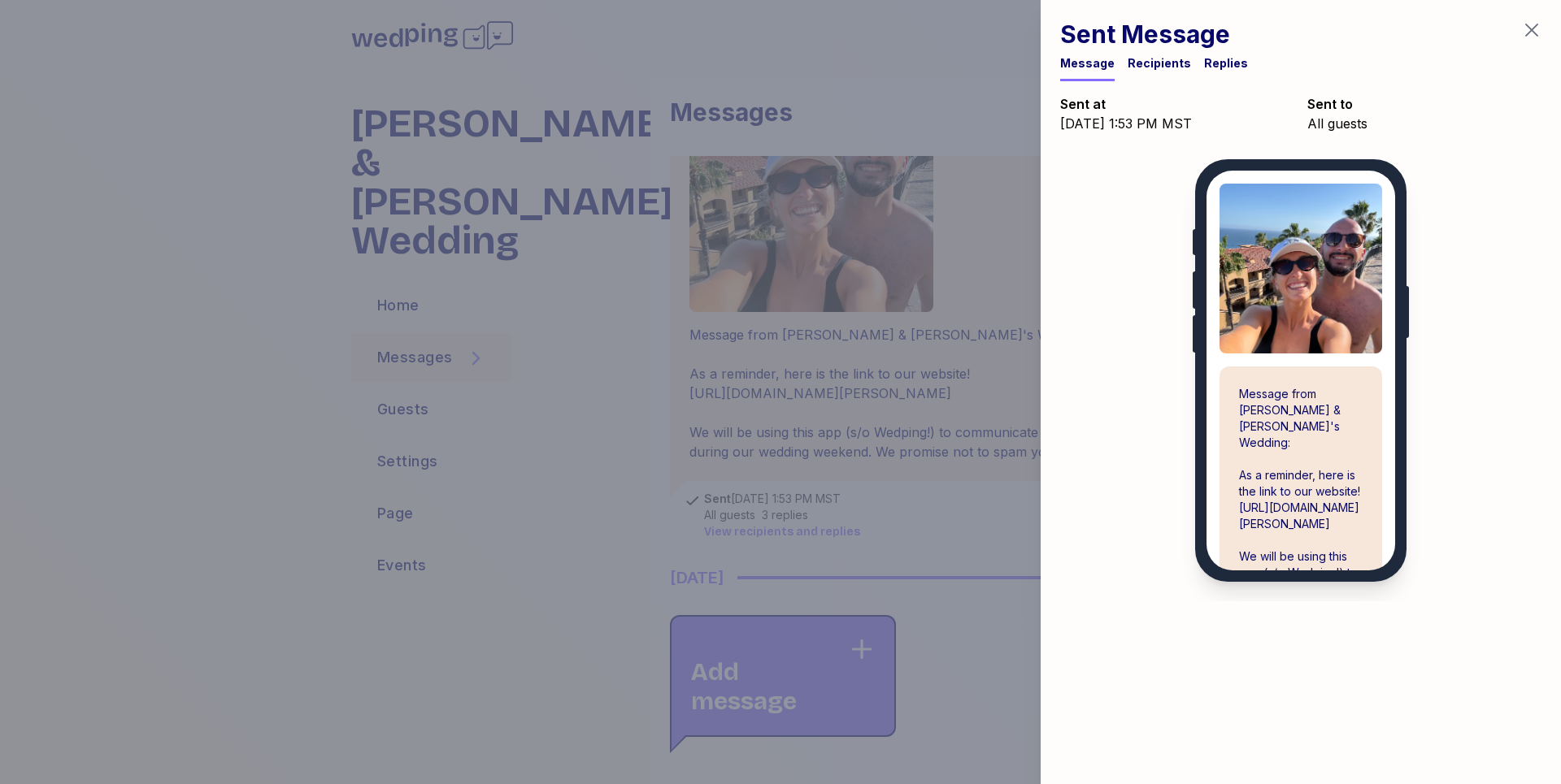
scroll to position [0, 0]
click at [1540, 26] on icon "button" at bounding box center [1532, 30] width 20 height 20
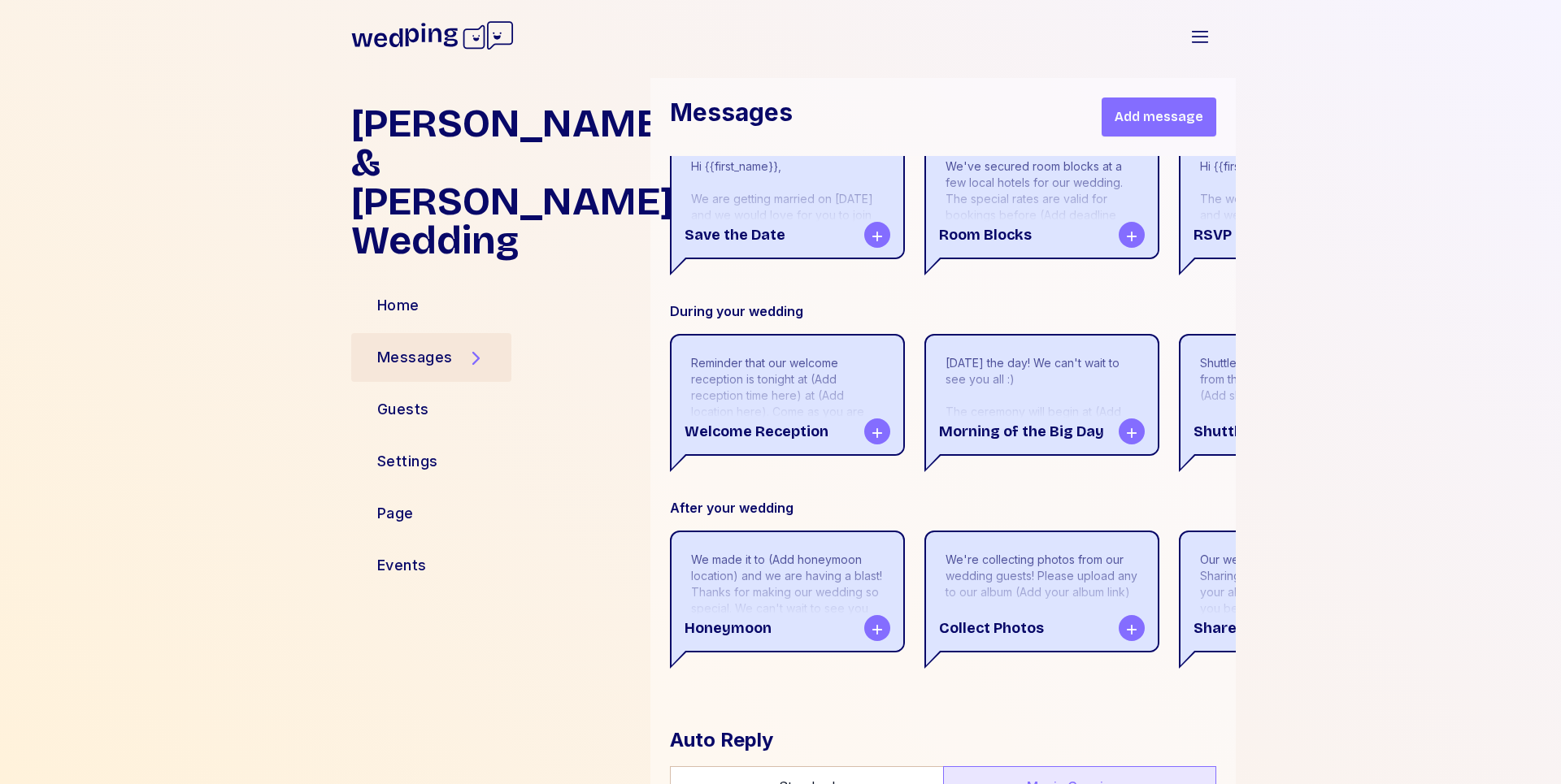
scroll to position [1666, 0]
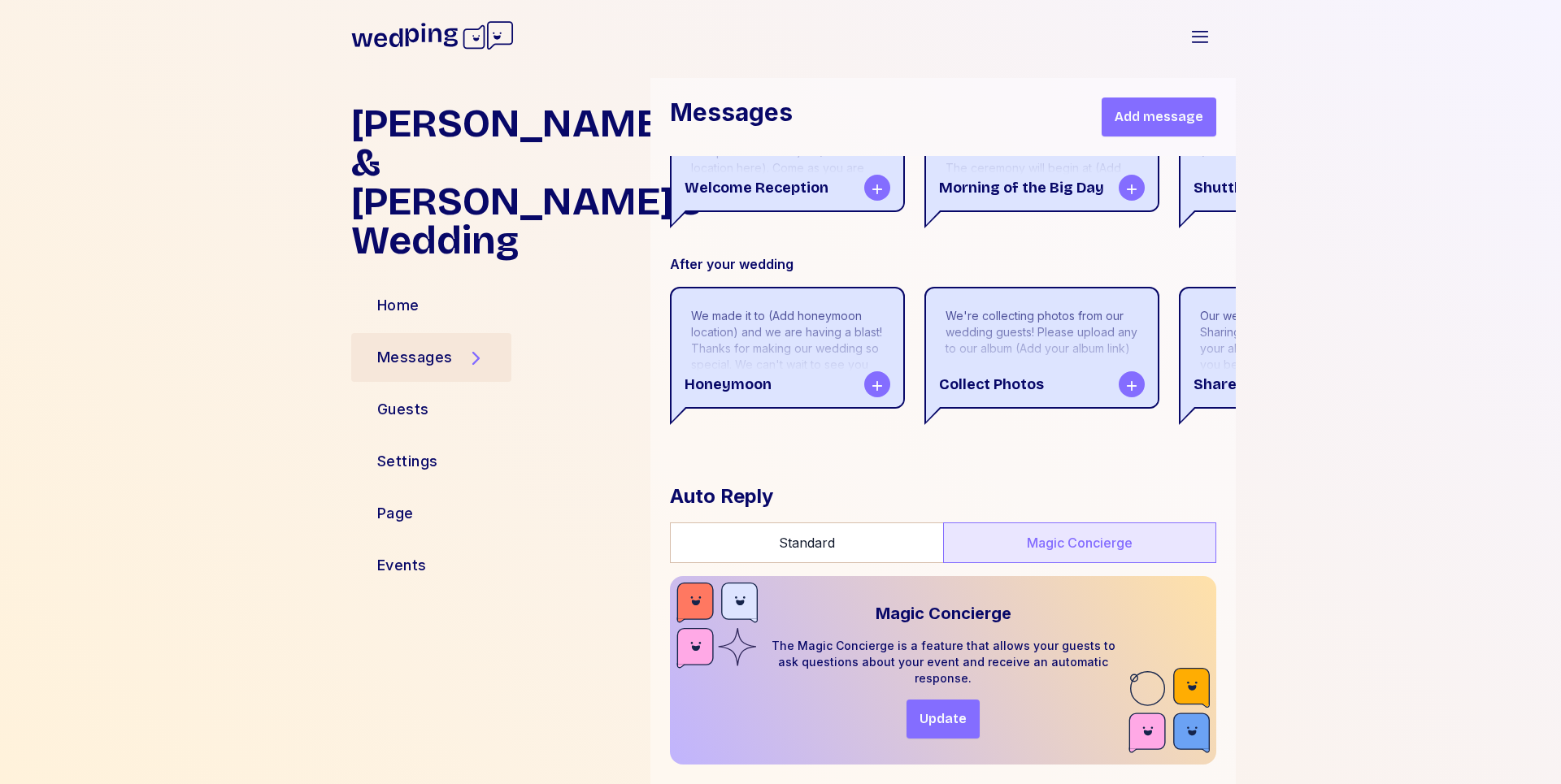
click at [948, 715] on span "Update" at bounding box center [943, 720] width 47 height 20
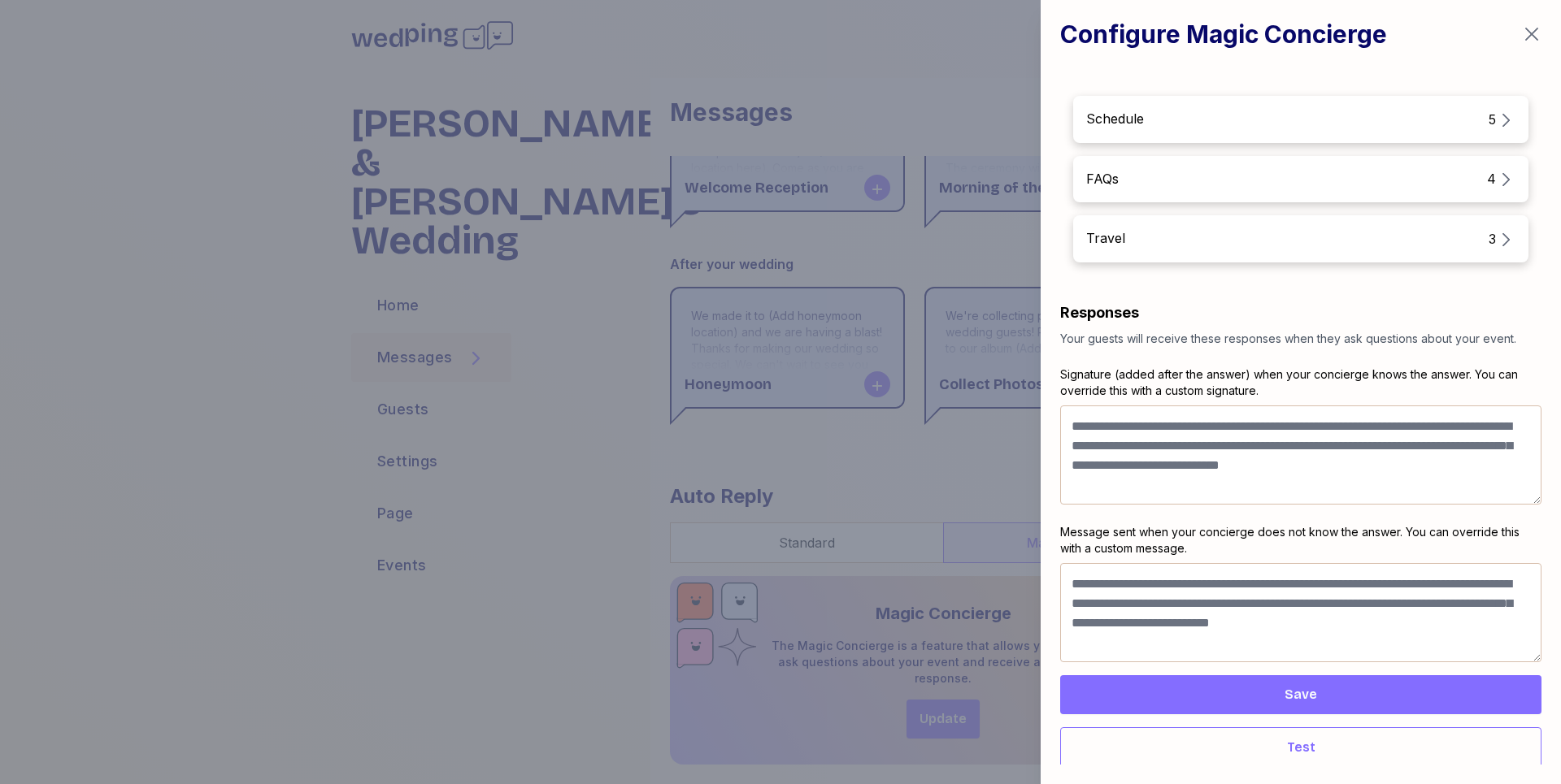
scroll to position [161, 0]
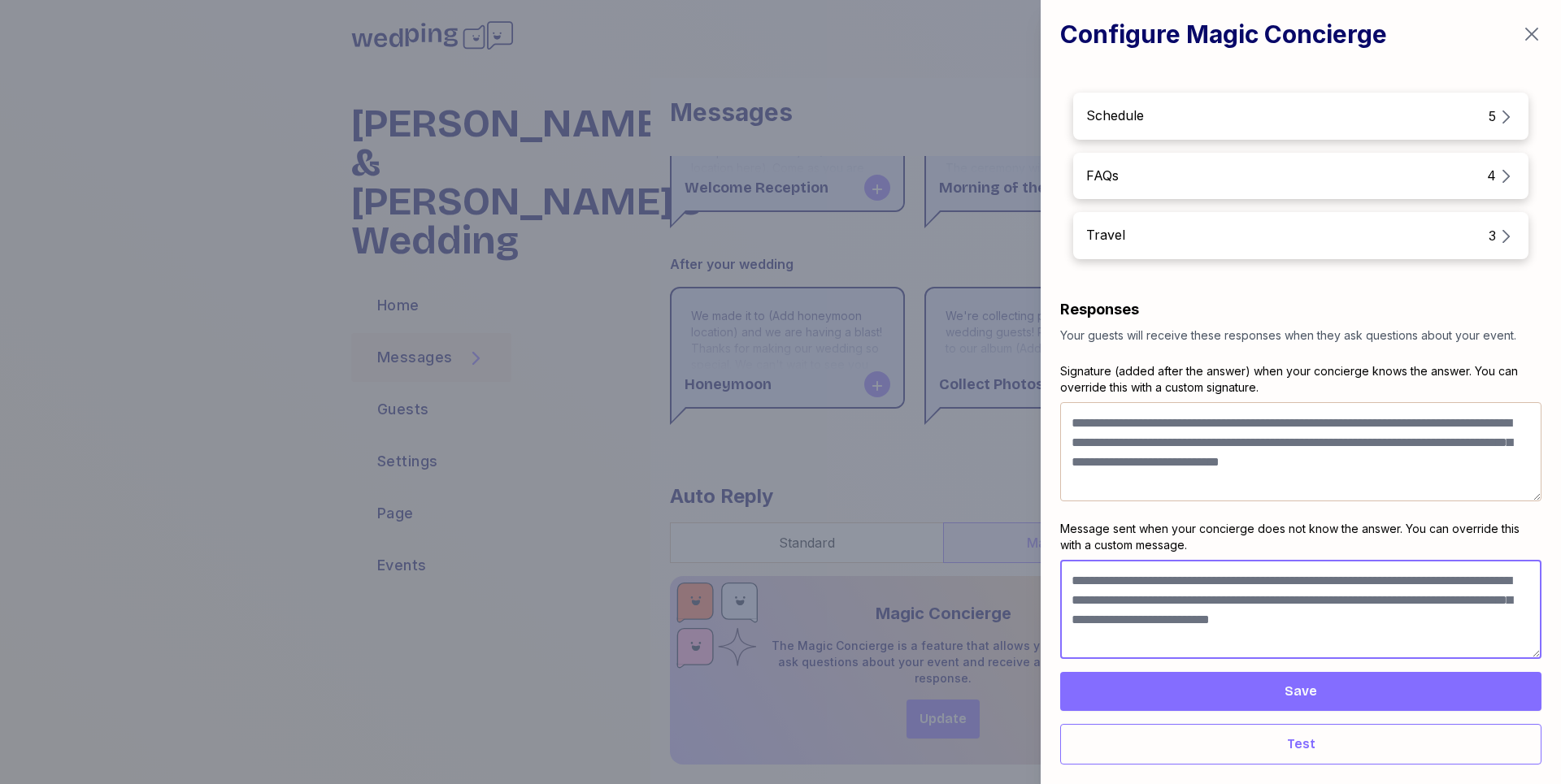
click at [1212, 626] on textarea at bounding box center [1301, 610] width 481 height 99
click at [1333, 625] on textarea at bounding box center [1301, 610] width 481 height 99
click at [1413, 621] on textarea at bounding box center [1301, 610] width 481 height 99
click at [1481, 617] on textarea at bounding box center [1301, 610] width 481 height 99
click at [1457, 625] on textarea at bounding box center [1301, 610] width 481 height 99
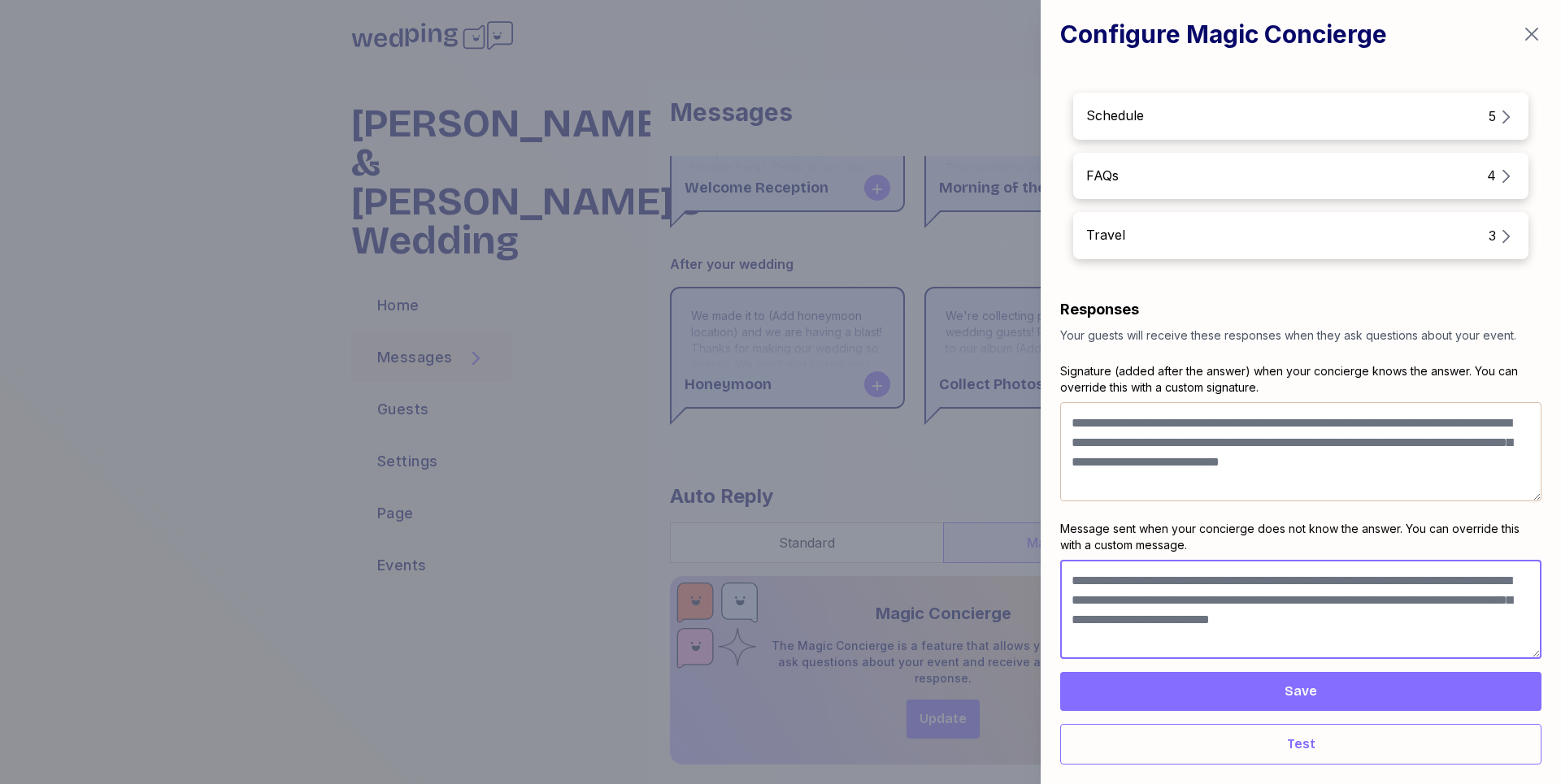
click at [1483, 624] on textarea at bounding box center [1301, 610] width 481 height 99
click at [1481, 621] on textarea at bounding box center [1301, 610] width 481 height 99
click at [1395, 630] on textarea at bounding box center [1301, 610] width 481 height 99
click at [1299, 695] on span "Save" at bounding box center [1301, 692] width 33 height 20
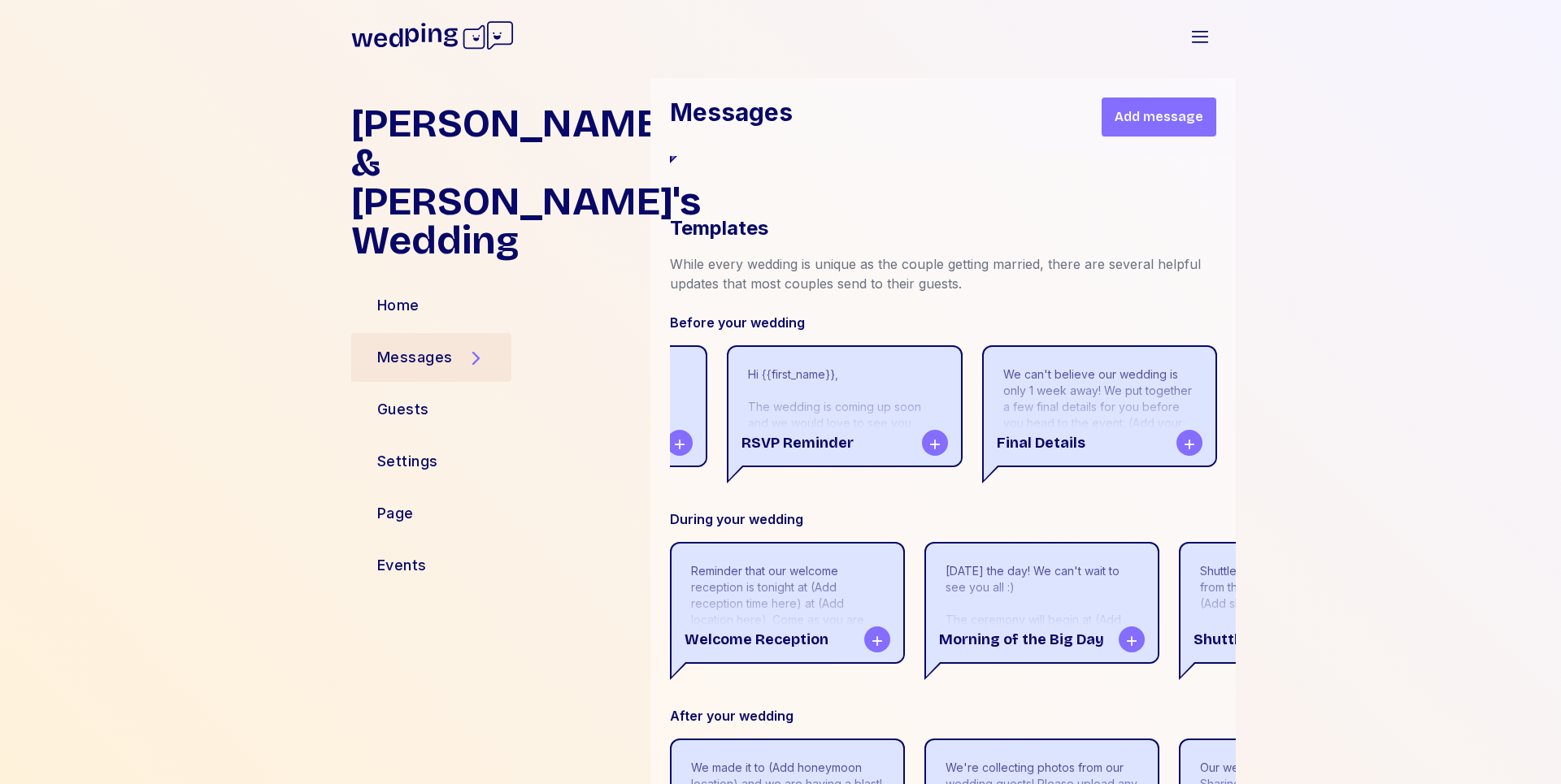
scroll to position [1256, 0]
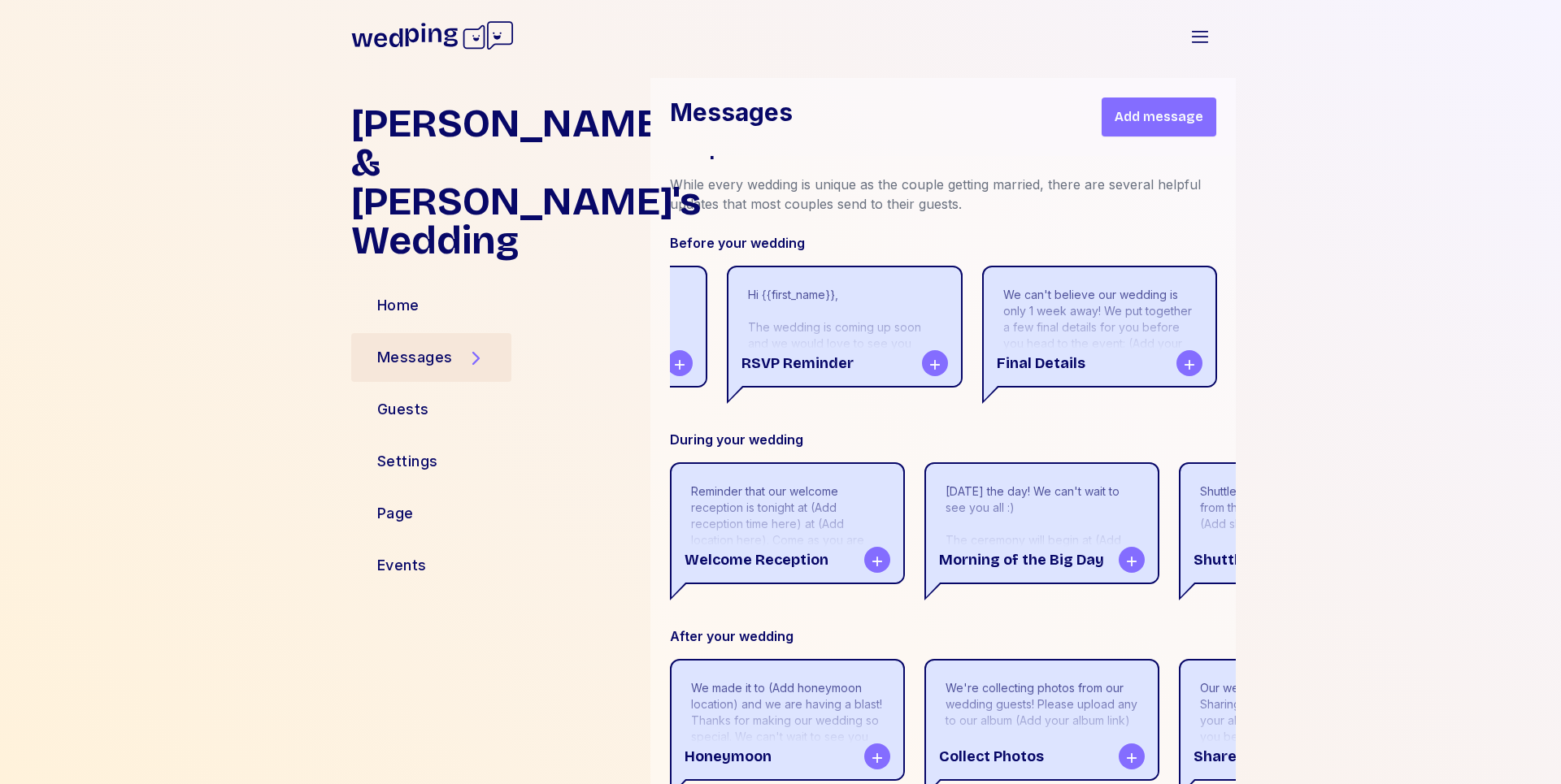
click at [1126, 333] on div "We can't believe our wedding is only 1 week away! We put together a few final d…" at bounding box center [1099, 344] width 192 height 114
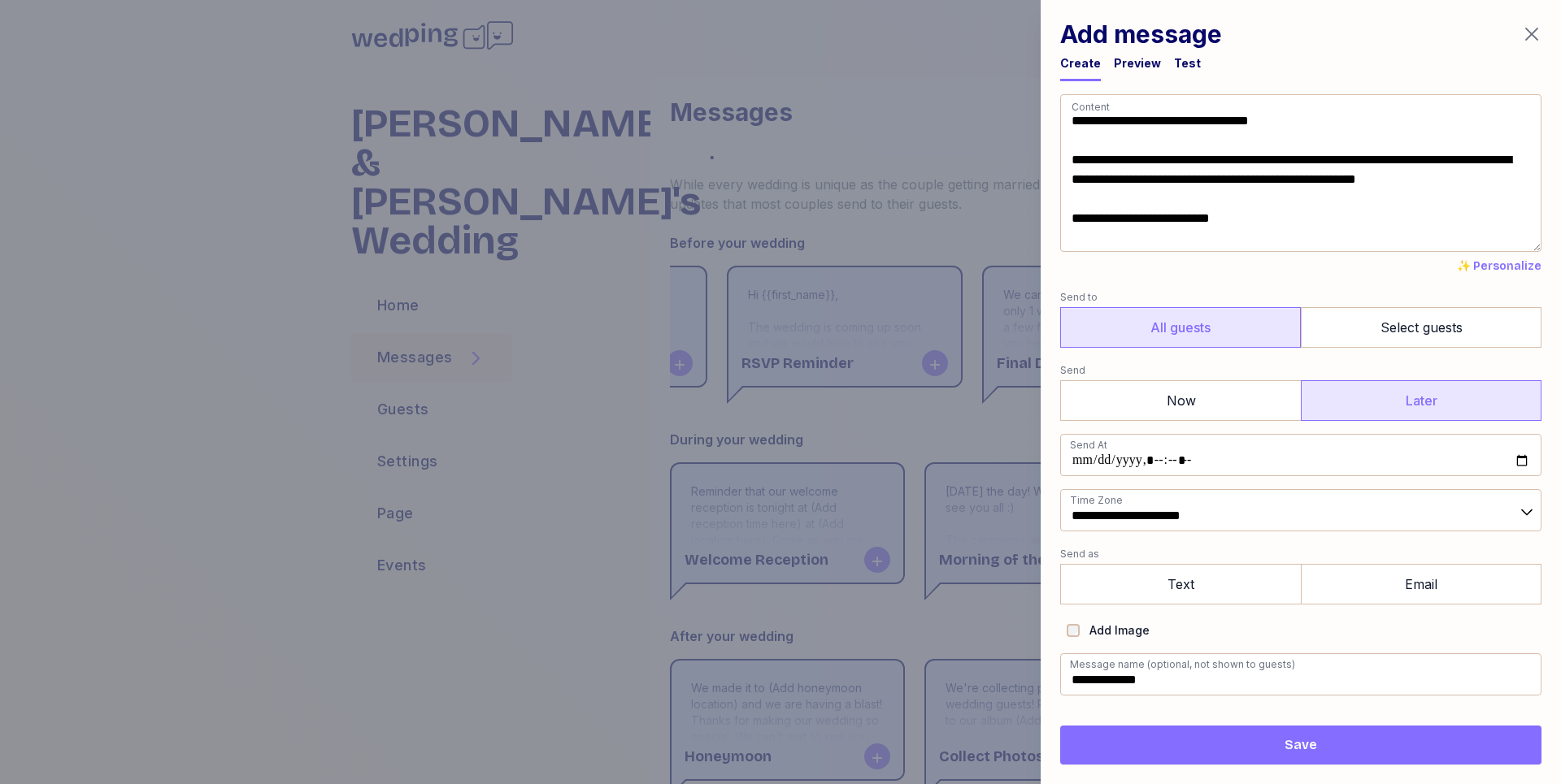
click at [1348, 192] on textarea "**********" at bounding box center [1301, 173] width 481 height 158
click at [1323, 194] on textarea "**********" at bounding box center [1301, 173] width 481 height 158
click at [1314, 183] on textarea "**********" at bounding box center [1301, 173] width 481 height 158
click at [1143, 182] on textarea "**********" at bounding box center [1301, 173] width 481 height 158
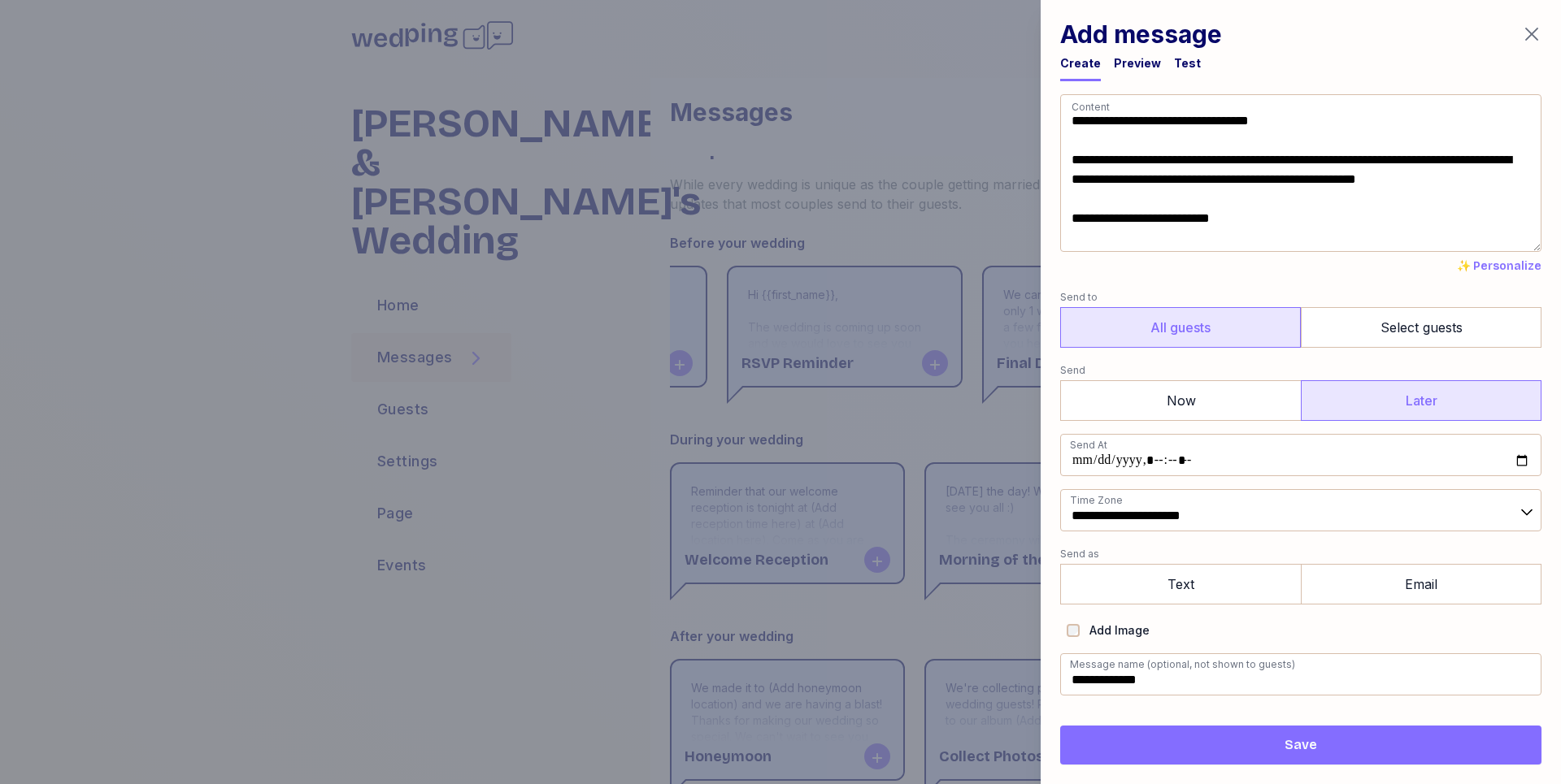
click at [1227, 158] on textarea "**********" at bounding box center [1301, 173] width 481 height 158
click at [1155, 174] on textarea "**********" at bounding box center [1301, 173] width 481 height 158
click at [1134, 68] on div "Preview" at bounding box center [1137, 63] width 47 height 16
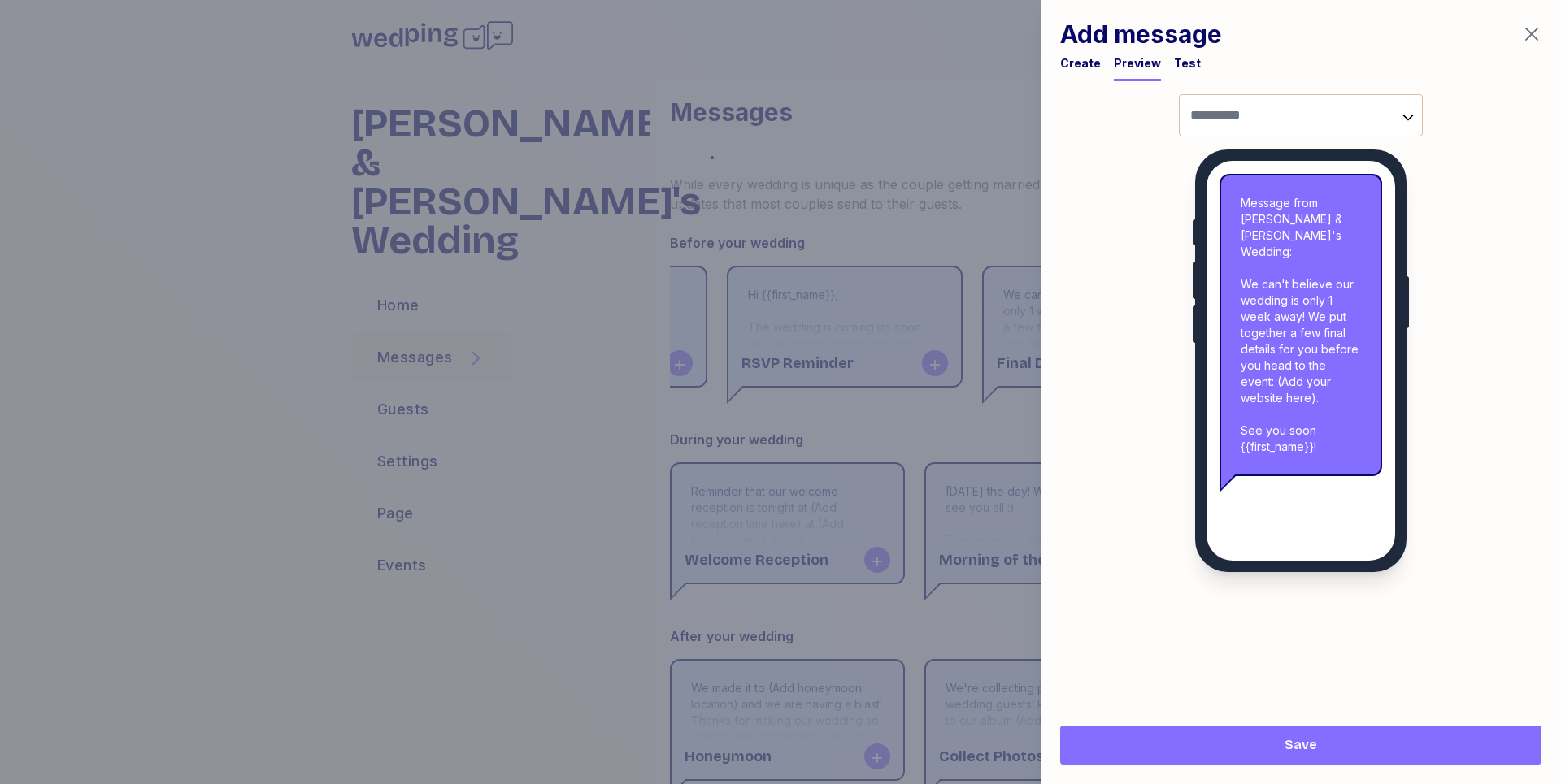
click at [1061, 62] on div "Create" at bounding box center [1080, 63] width 41 height 16
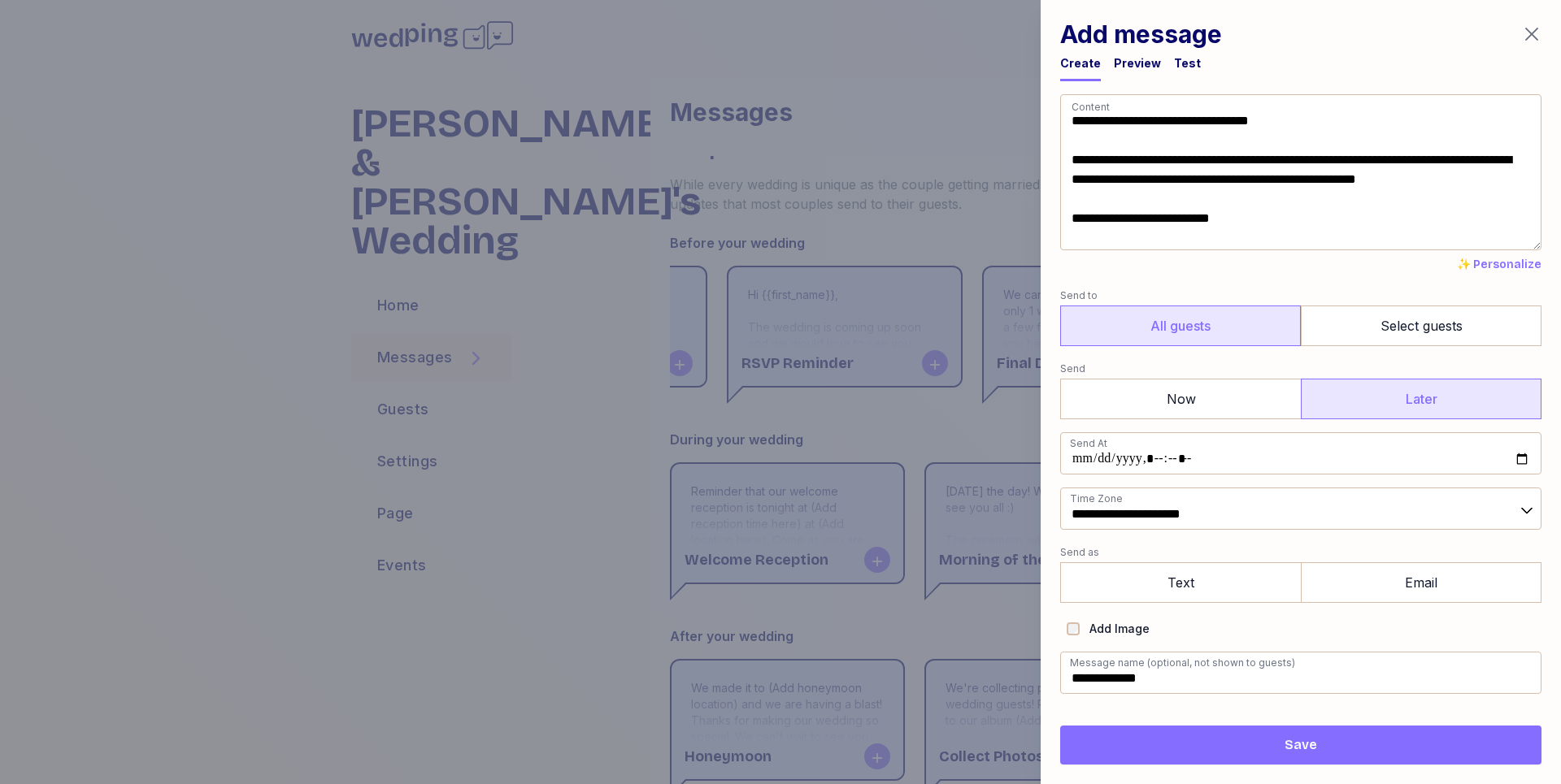
click at [1231, 182] on textarea "**********" at bounding box center [1301, 172] width 481 height 156
click at [1500, 258] on span "✨ Personalize" at bounding box center [1500, 265] width 85 height 16
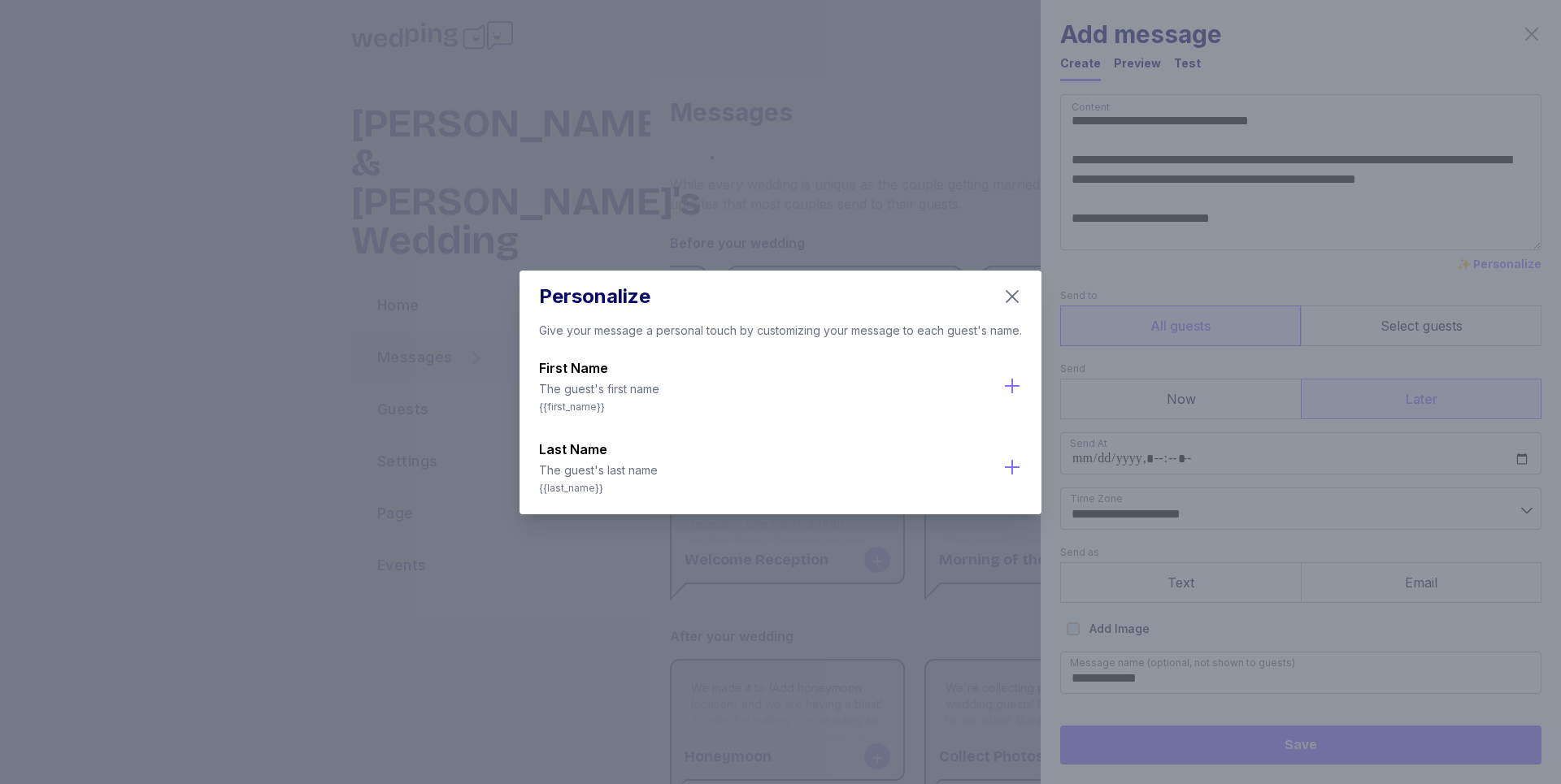
click at [1016, 292] on icon "button" at bounding box center [1012, 296] width 13 height 13
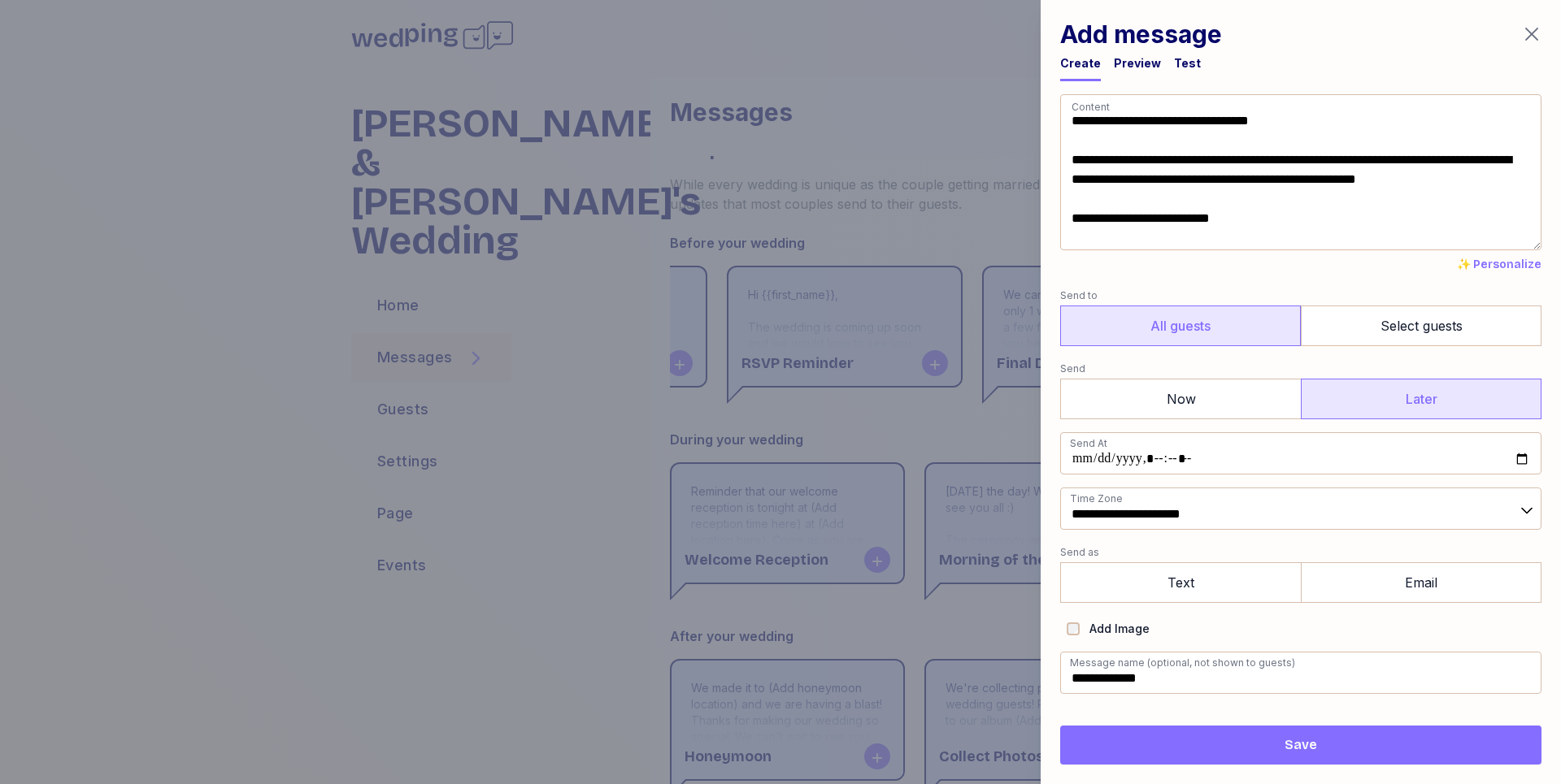
click at [1531, 36] on icon "button" at bounding box center [1532, 34] width 20 height 20
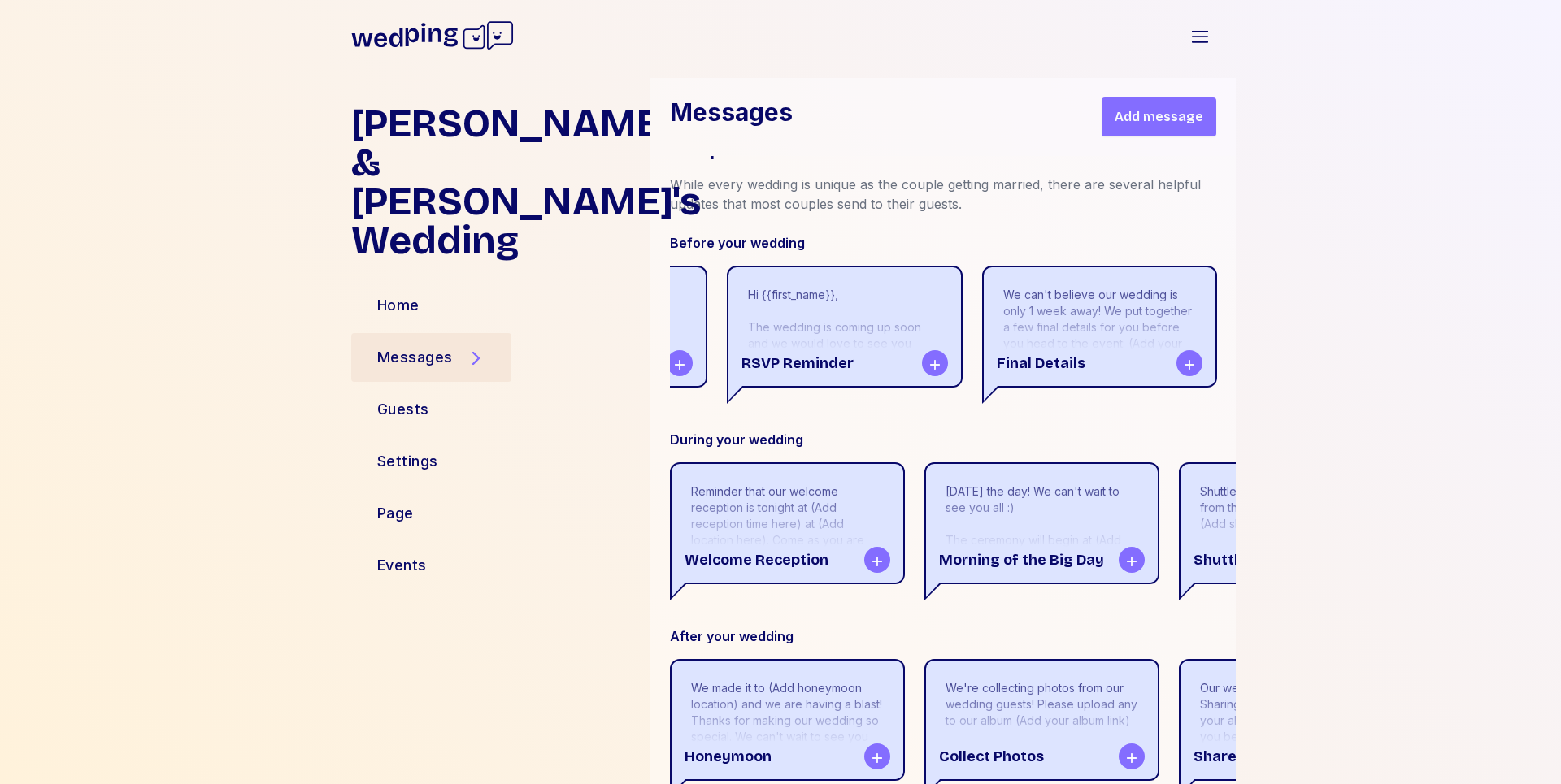
click at [1154, 124] on span "Add message" at bounding box center [1159, 117] width 89 height 20
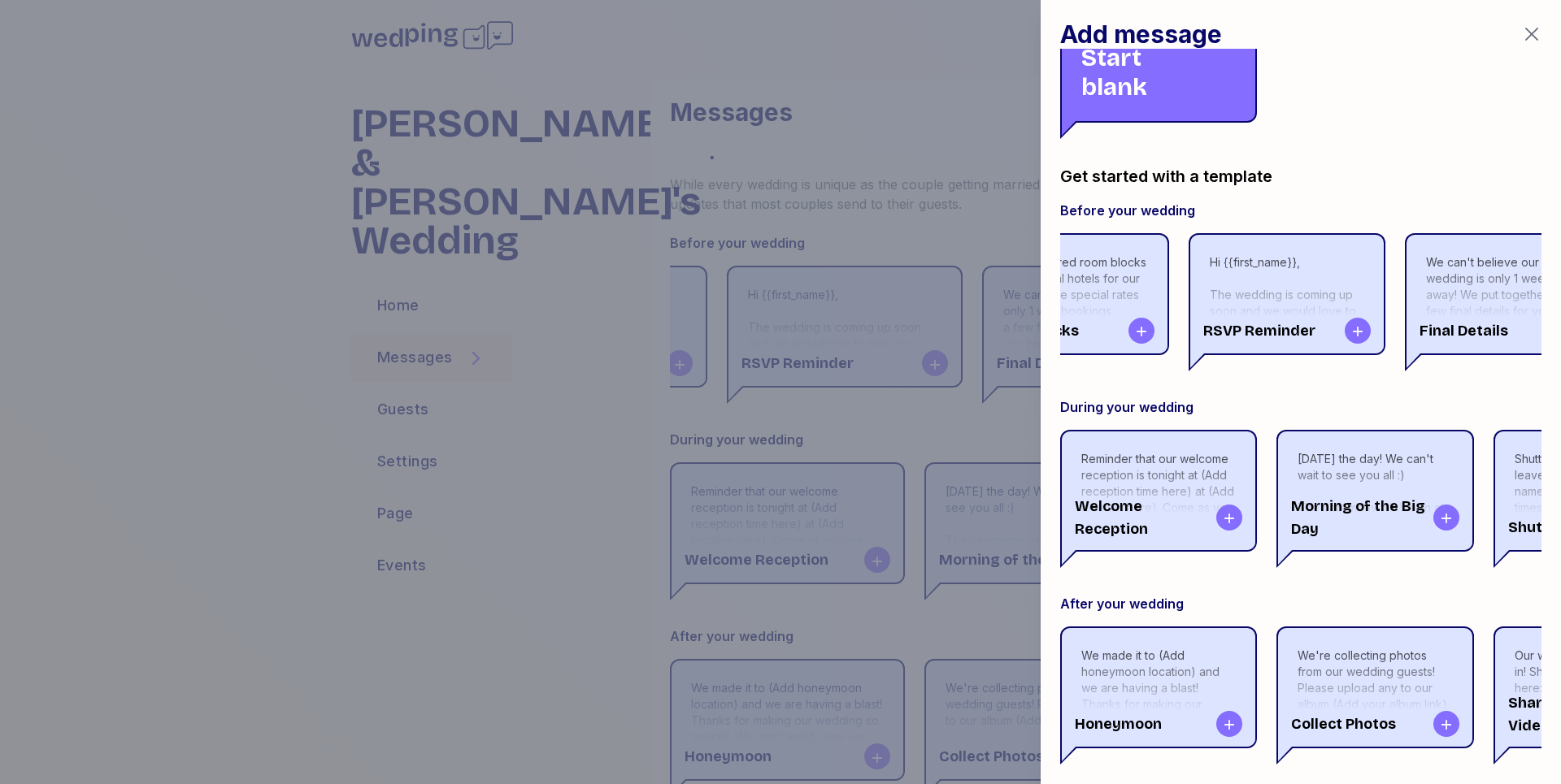
scroll to position [0, 376]
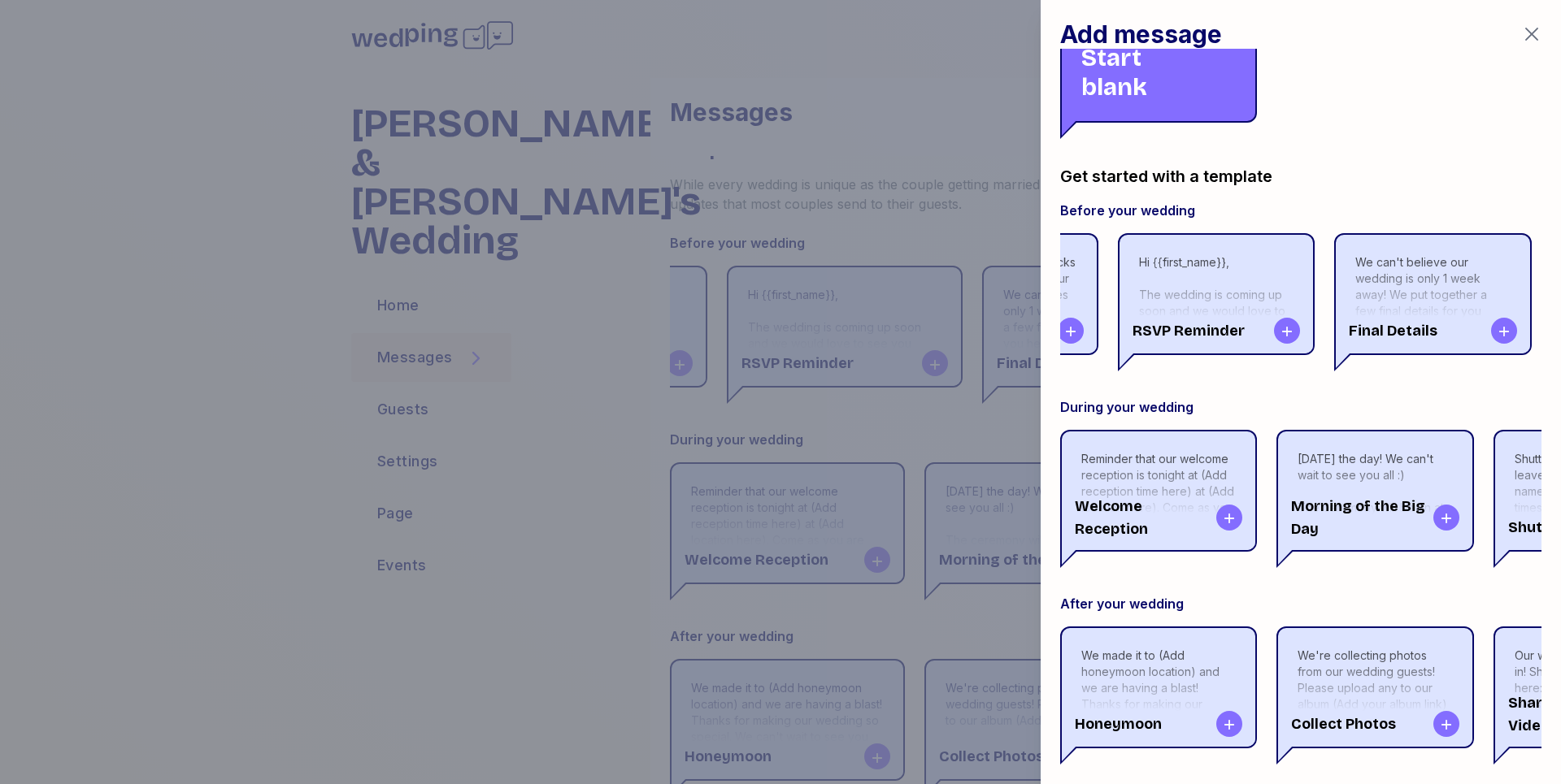
click at [1395, 255] on div "We can't believe our wedding is only 1 week away! We put together a few final d…" at bounding box center [1432, 328] width 154 height 146
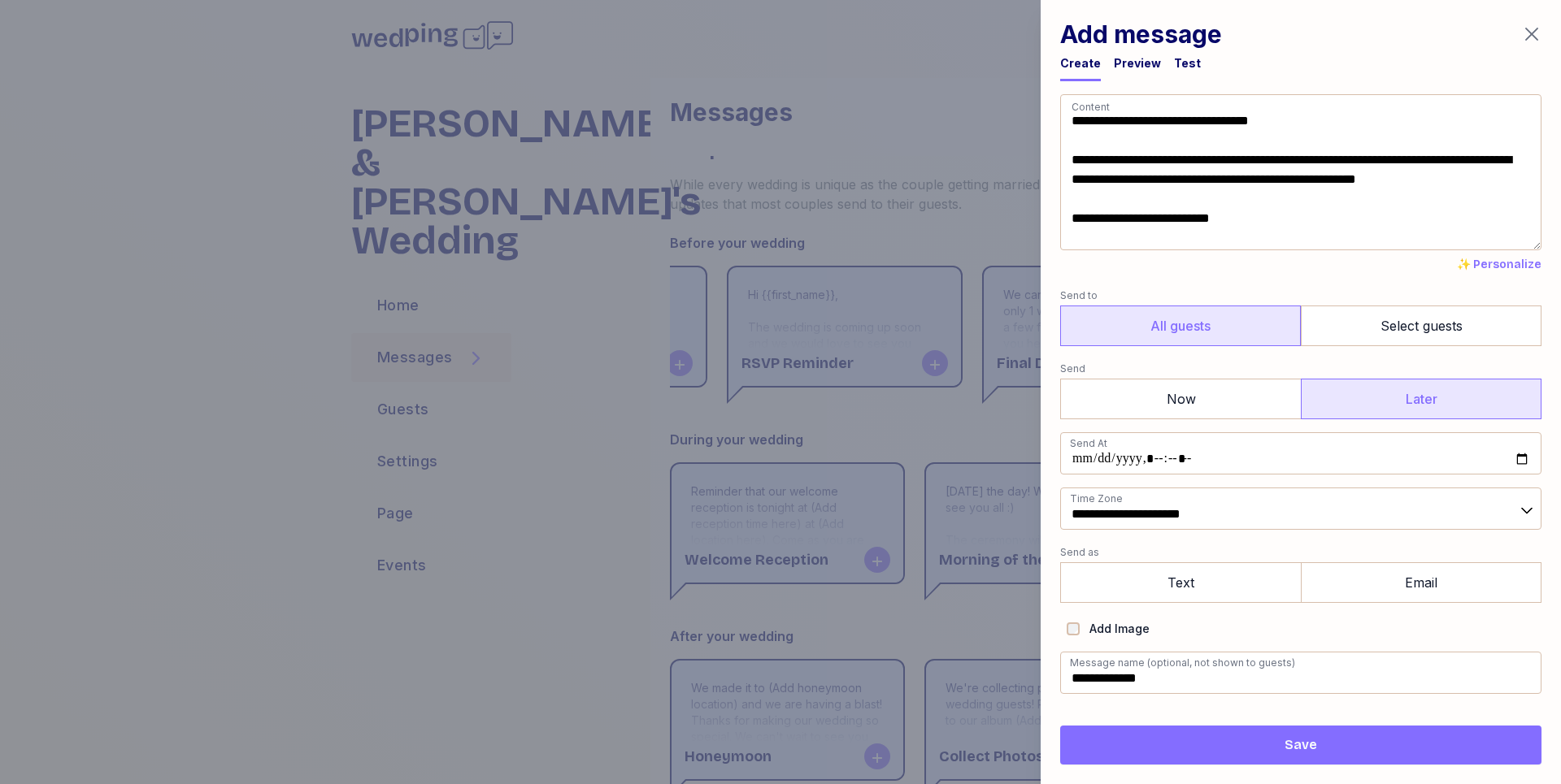
click at [1360, 405] on label "Later" at bounding box center [1421, 398] width 240 height 41
click at [1526, 32] on icon "button" at bounding box center [1532, 34] width 20 height 20
